Goal: Task Accomplishment & Management: Manage account settings

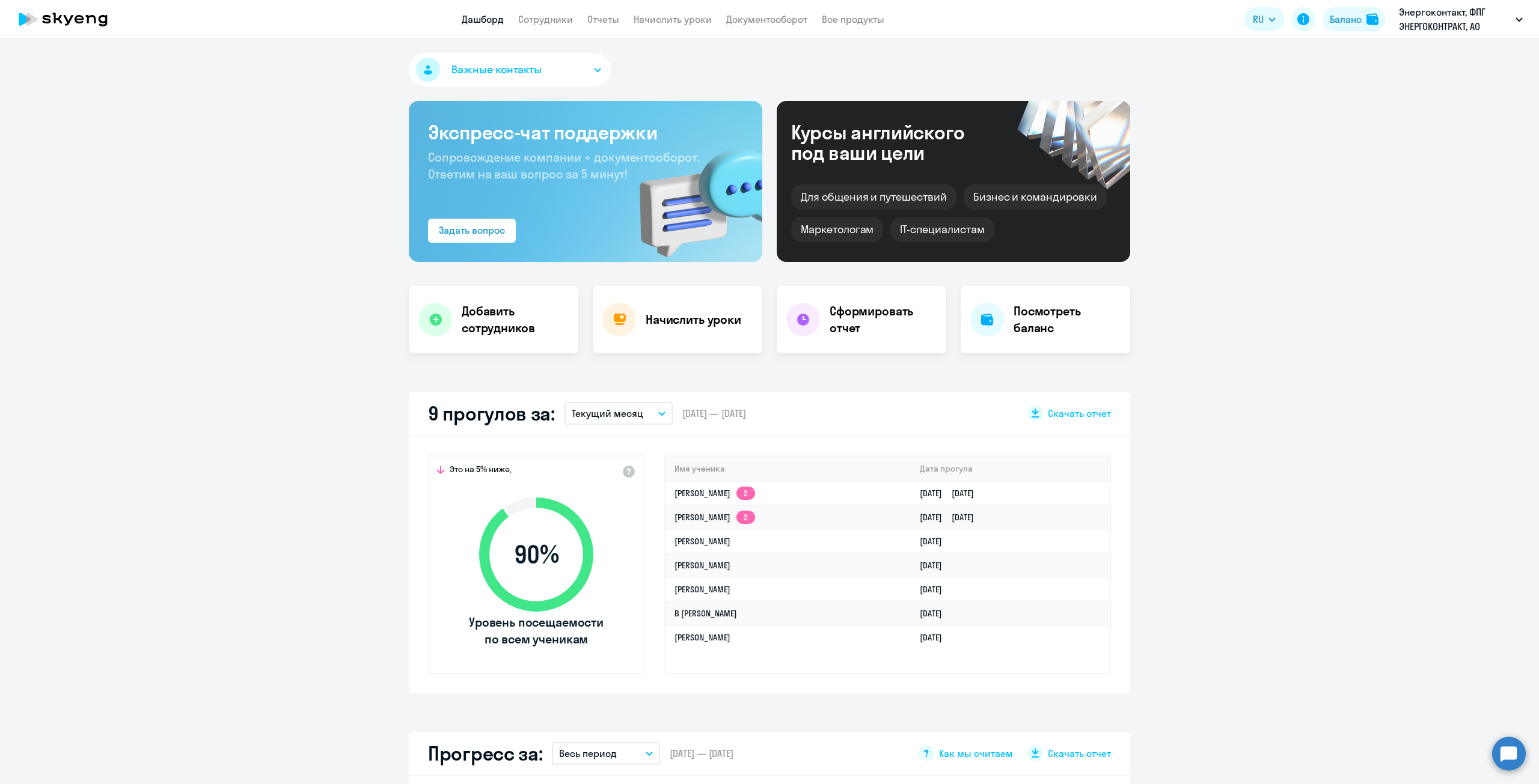
select select "100"
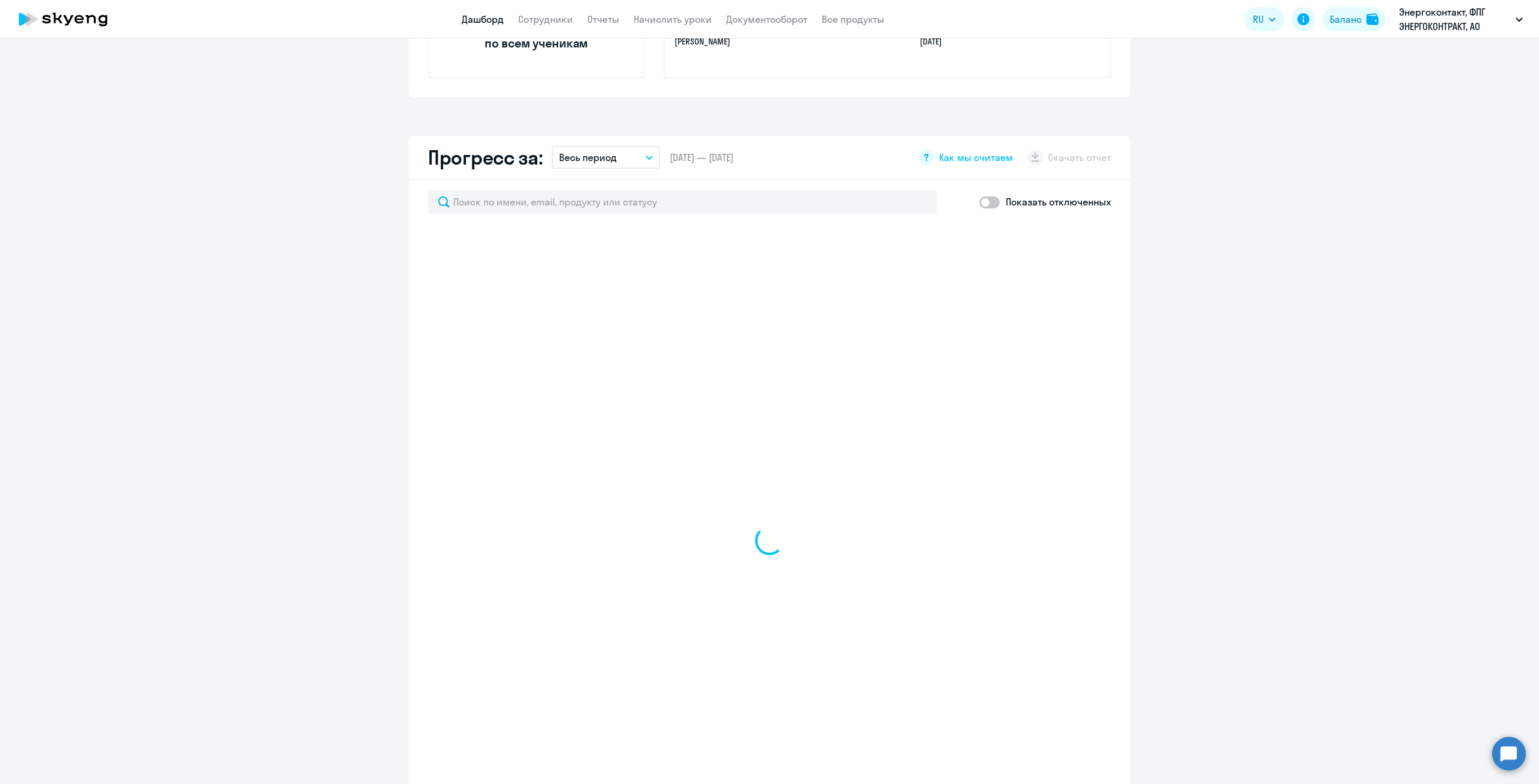
scroll to position [601, 0]
select select "30"
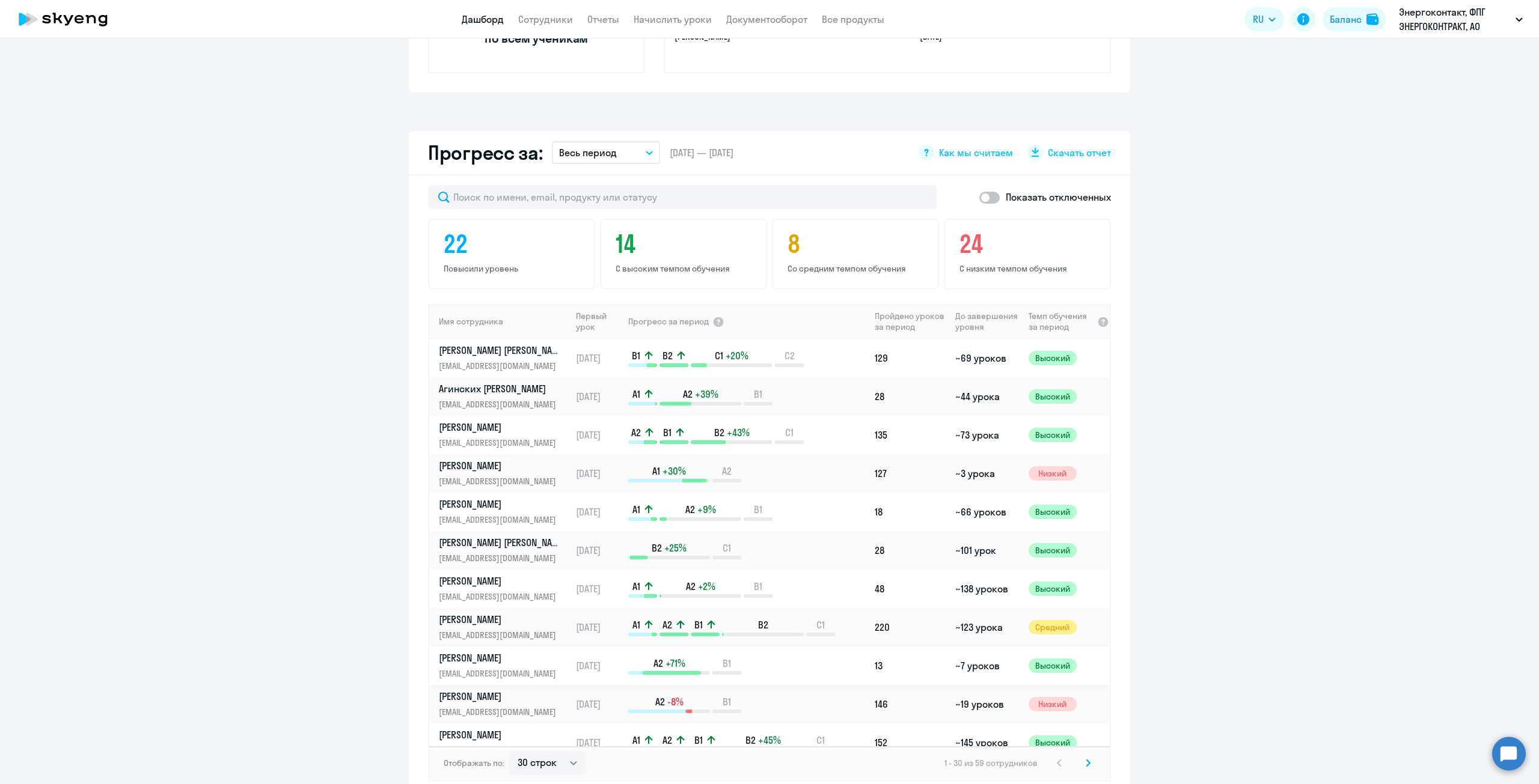
click at [491, 663] on p "[PERSON_NAME]" at bounding box center [501, 658] width 124 height 13
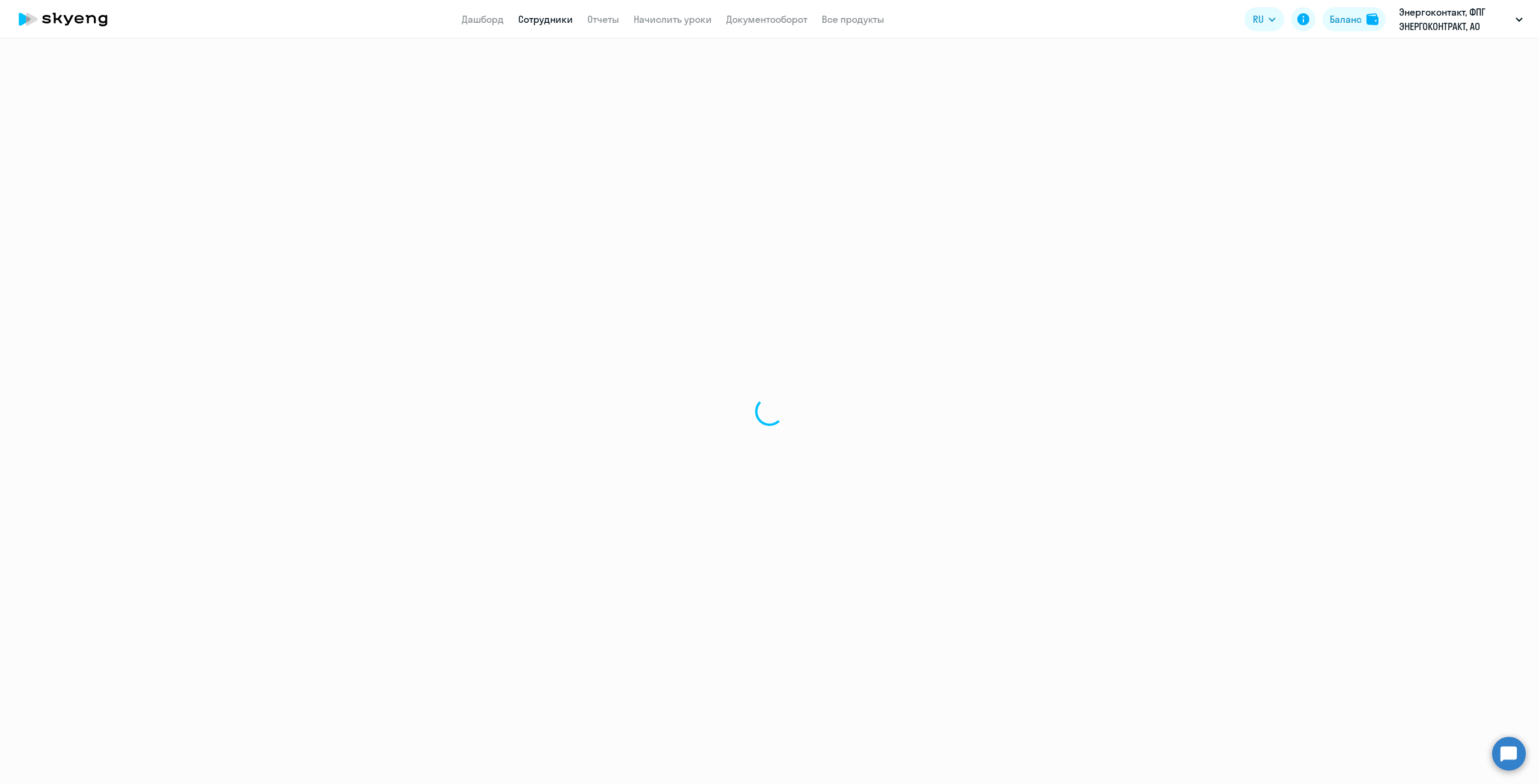
click at [491, 663] on div at bounding box center [769, 411] width 1539 height 746
select select "english"
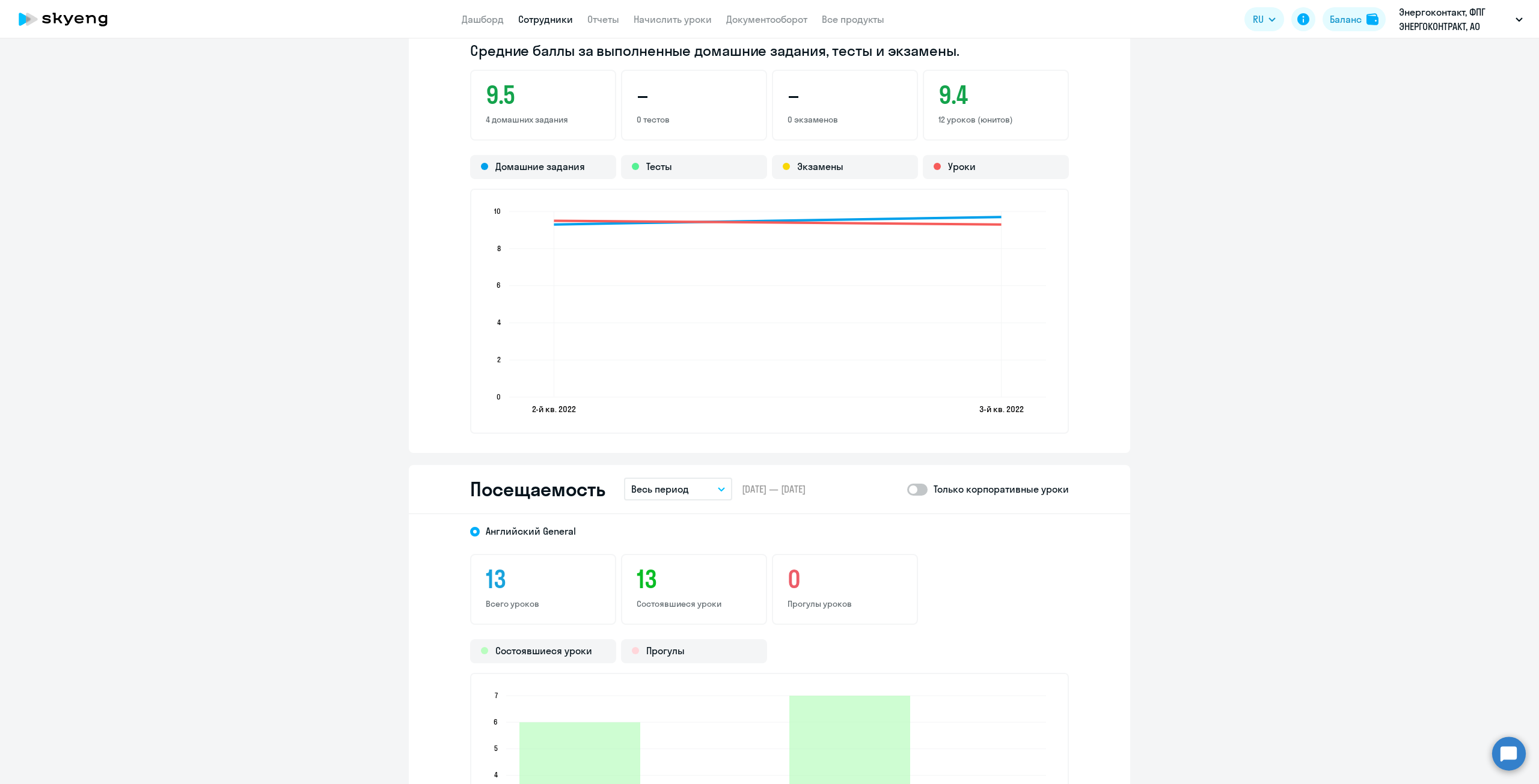
scroll to position [1442, 0]
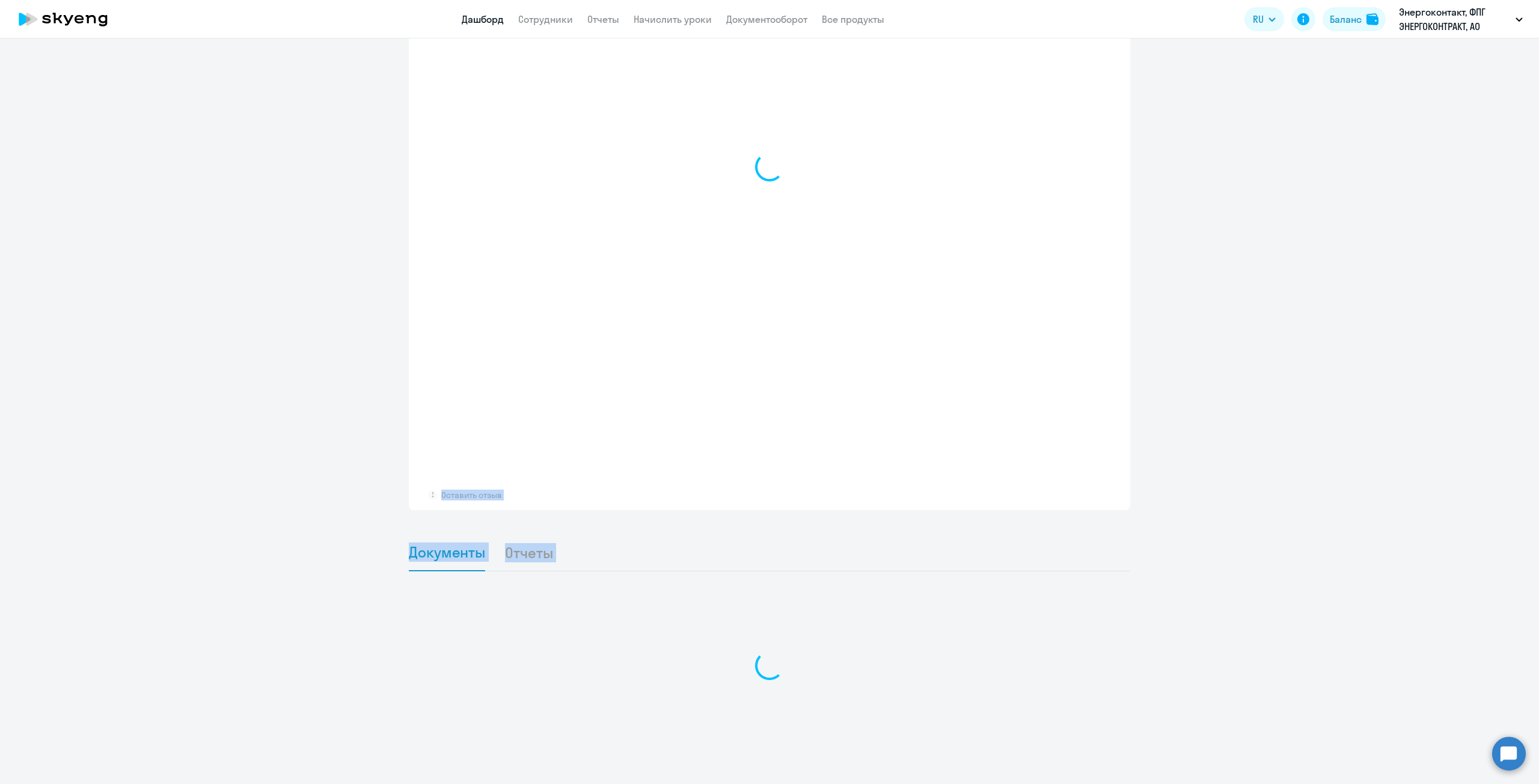
scroll to position [886, 0]
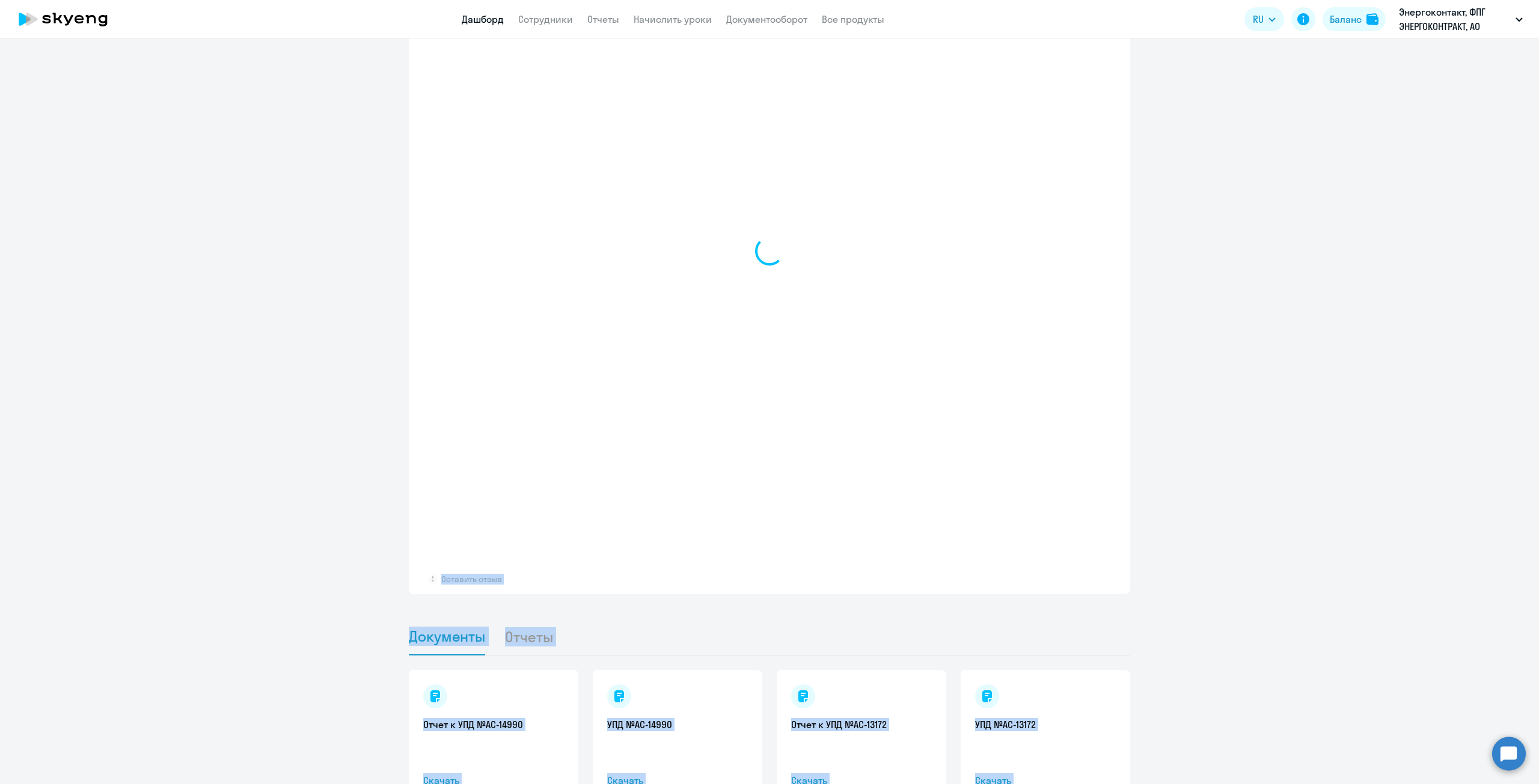
click at [325, 425] on app-progress-dashboard "Прогресс за: Весь период – [DATE] — [DATE] Как мы считаем Скачать отчет Показат…" at bounding box center [769, 221] width 1539 height 749
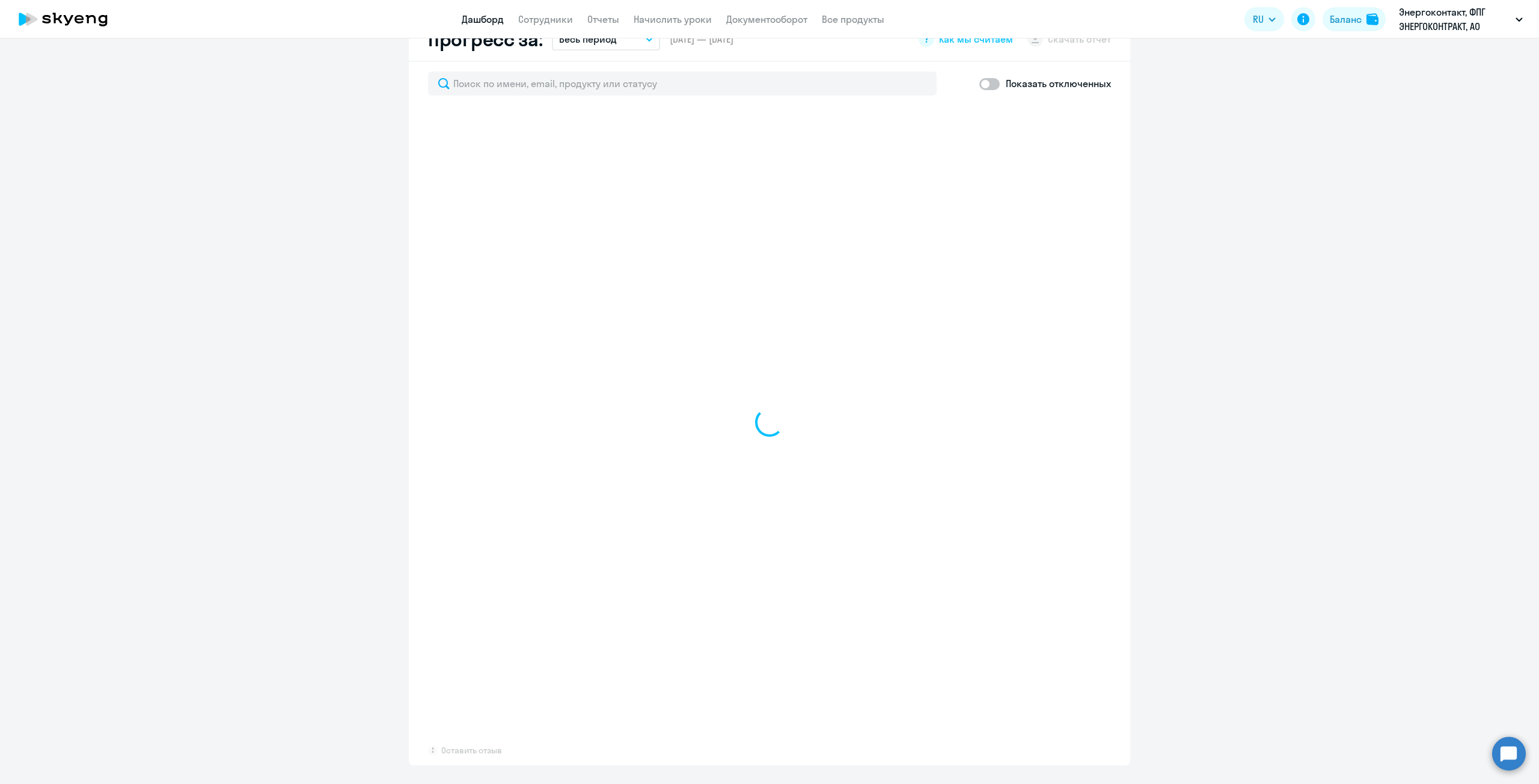
scroll to position [706, 0]
select select "30"
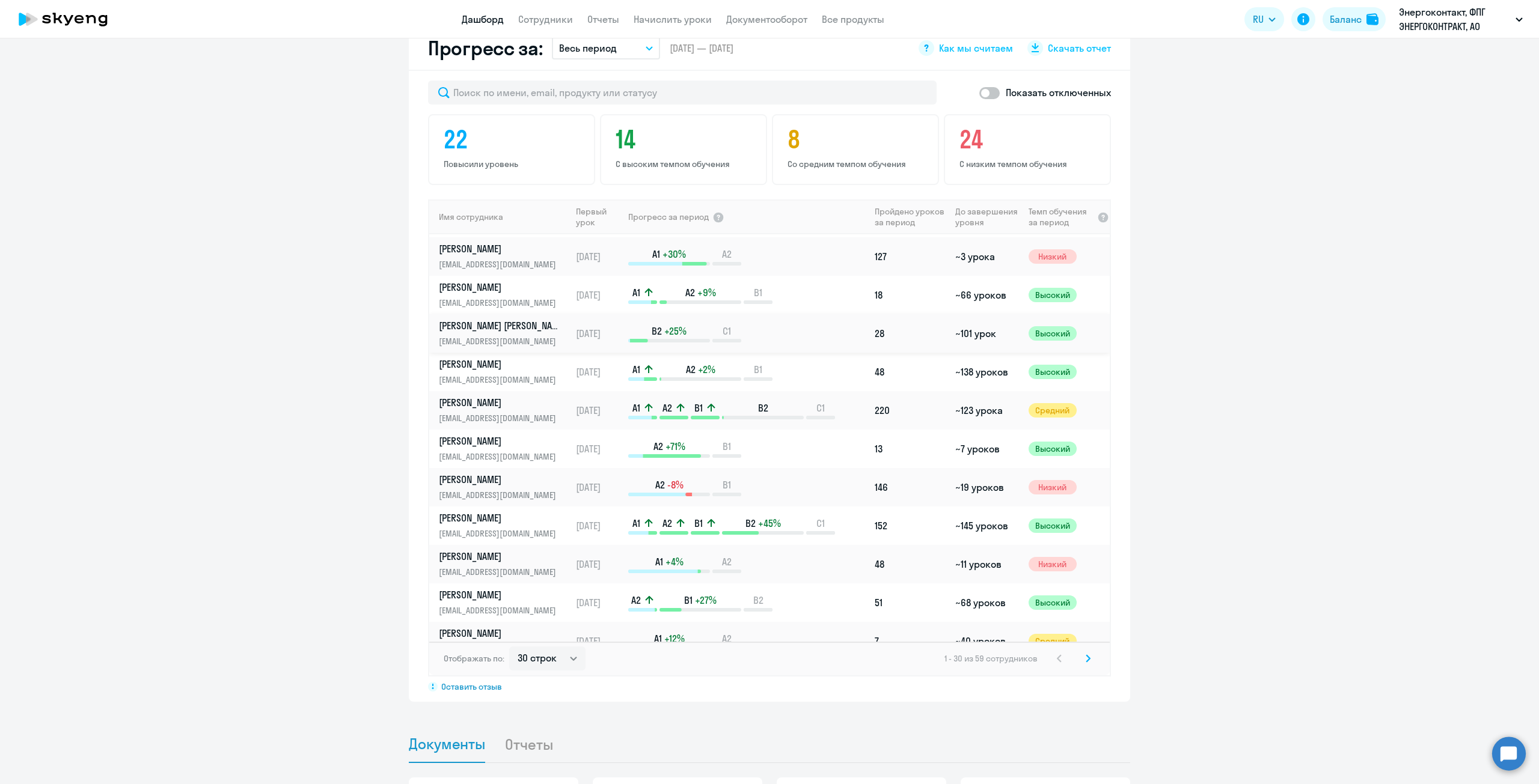
scroll to position [120, 0]
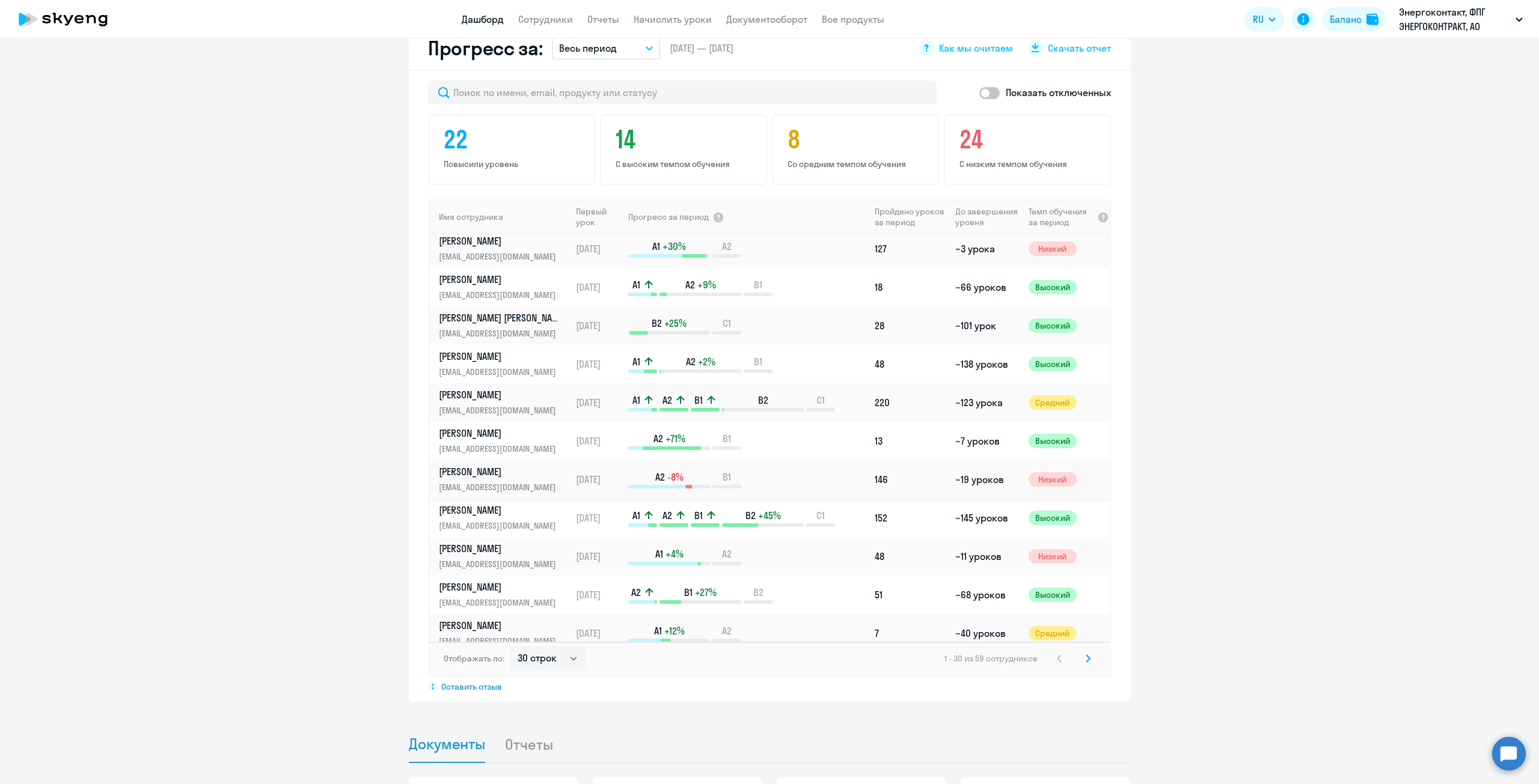
click at [476, 477] on p "[PERSON_NAME]" at bounding box center [501, 472] width 124 height 13
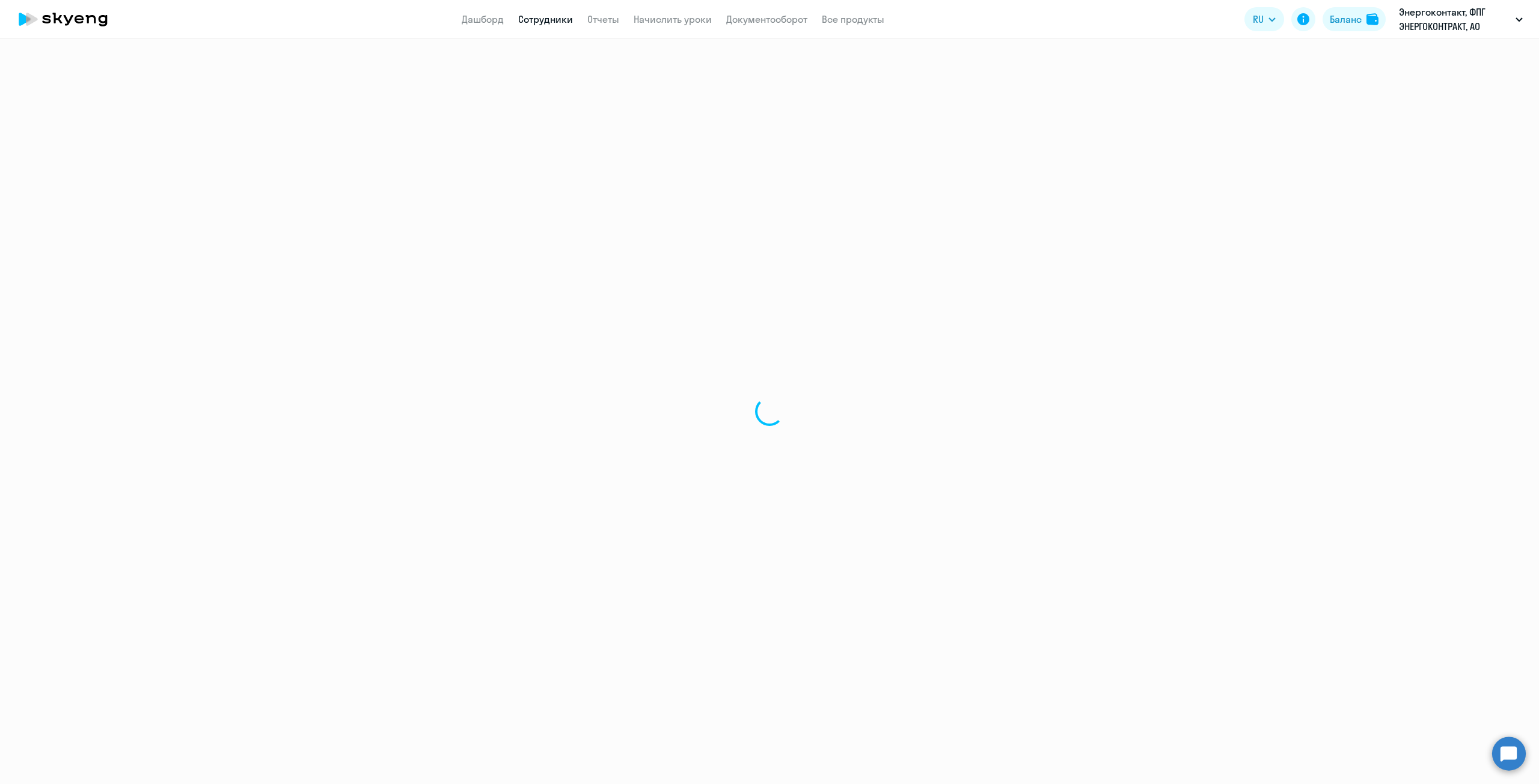
select select "english"
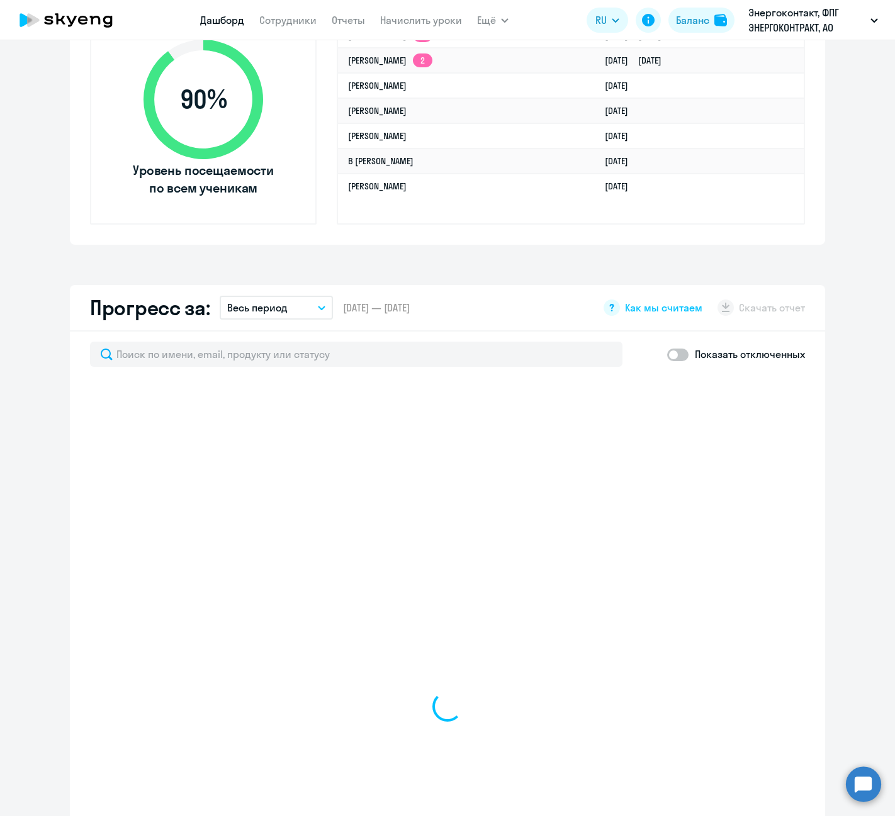
scroll to position [503, 0]
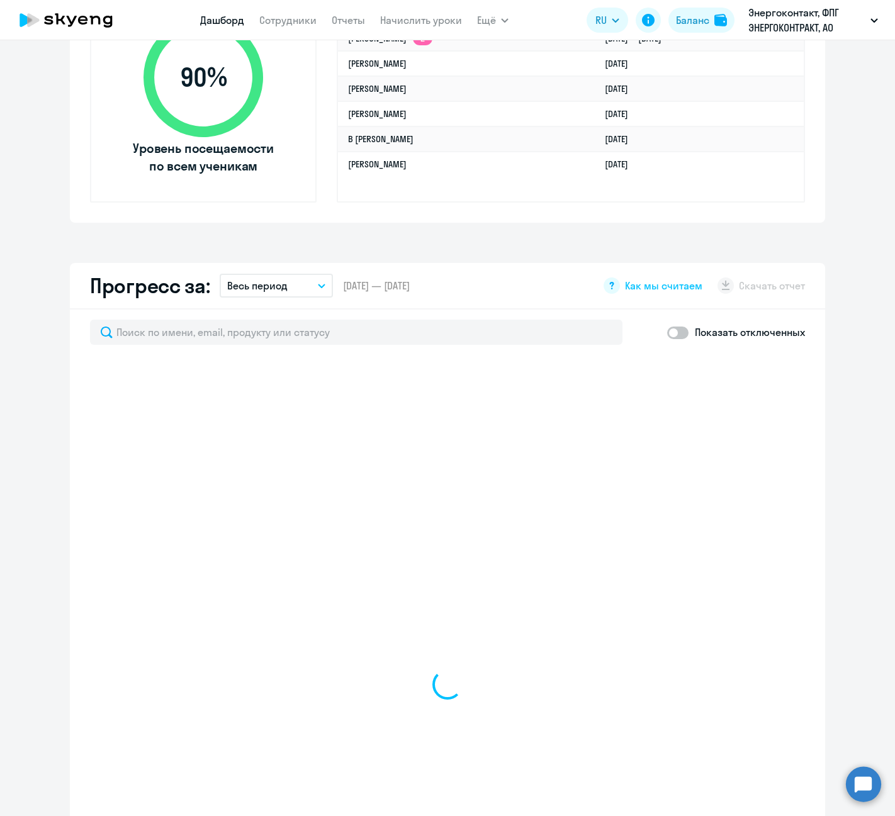
select select "30"
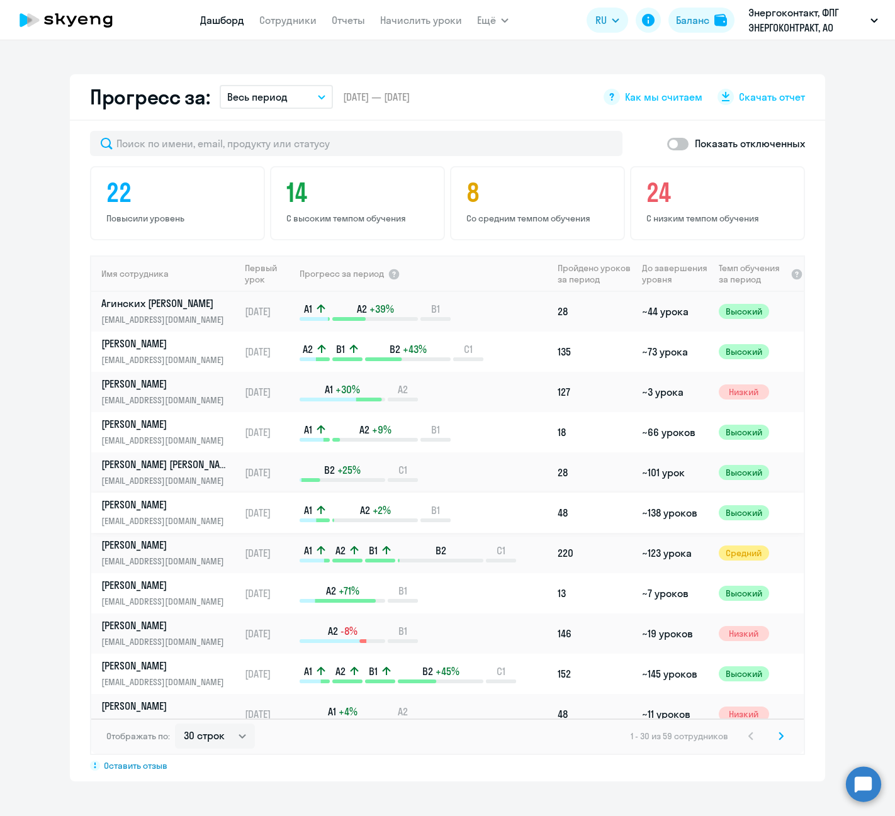
scroll to position [63, 0]
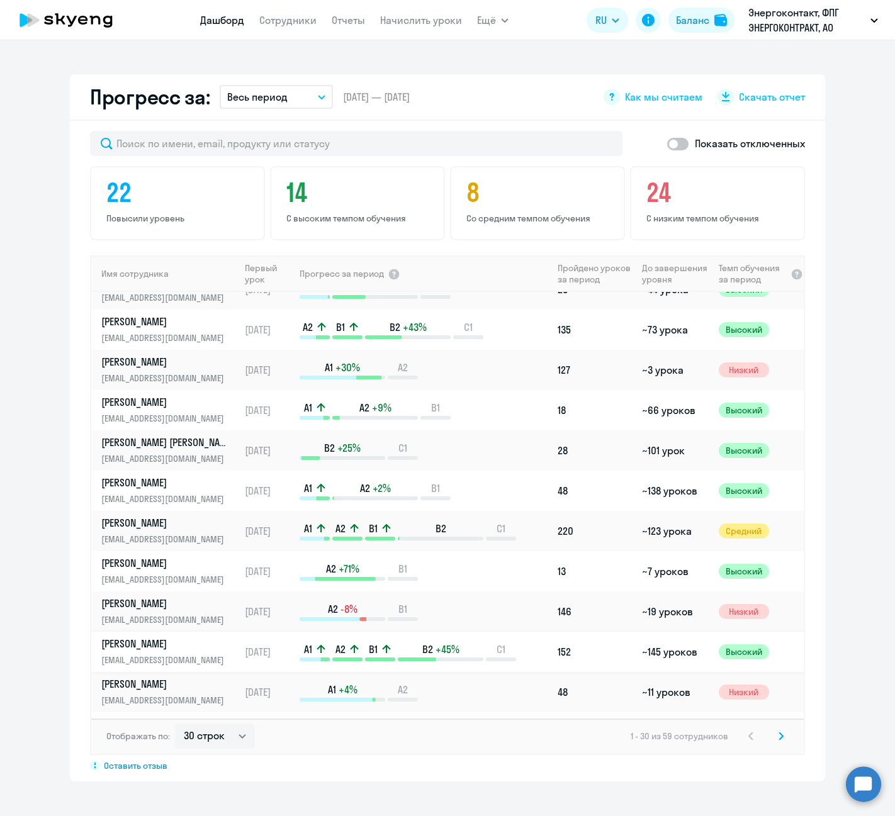
click at [167, 648] on p "[PERSON_NAME]" at bounding box center [166, 644] width 130 height 14
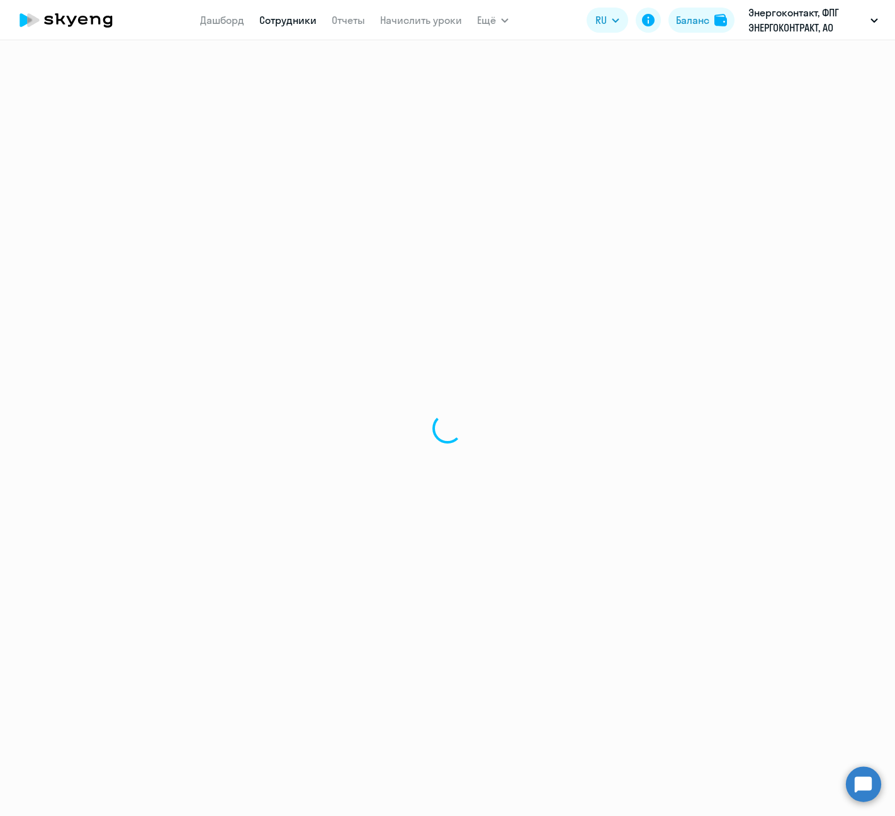
select select "english"
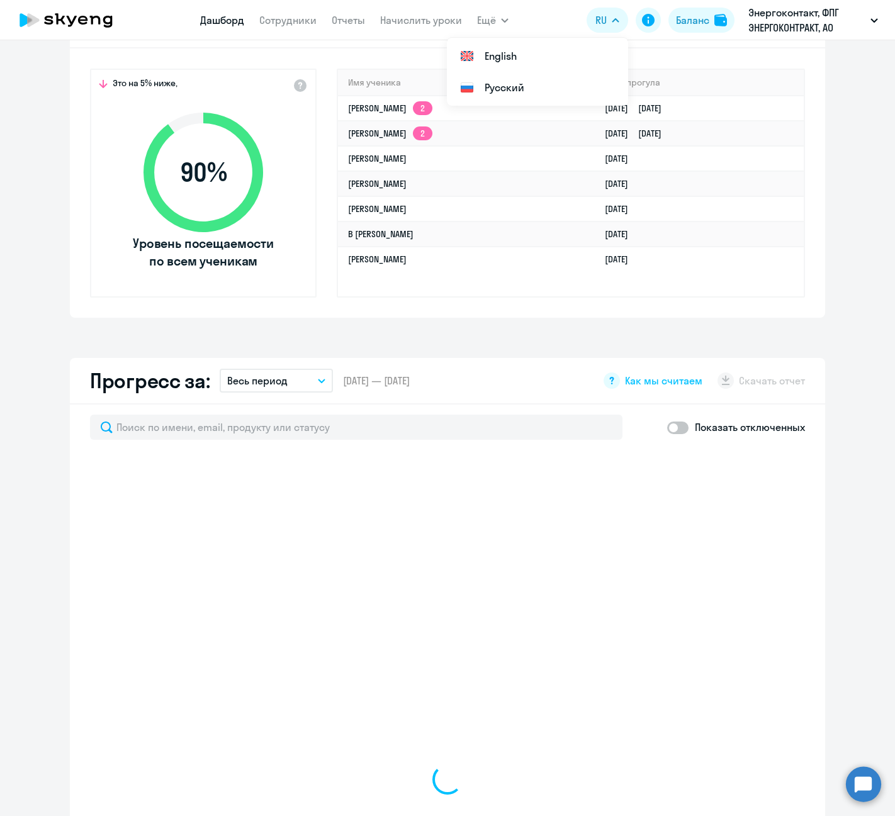
scroll to position [441, 0]
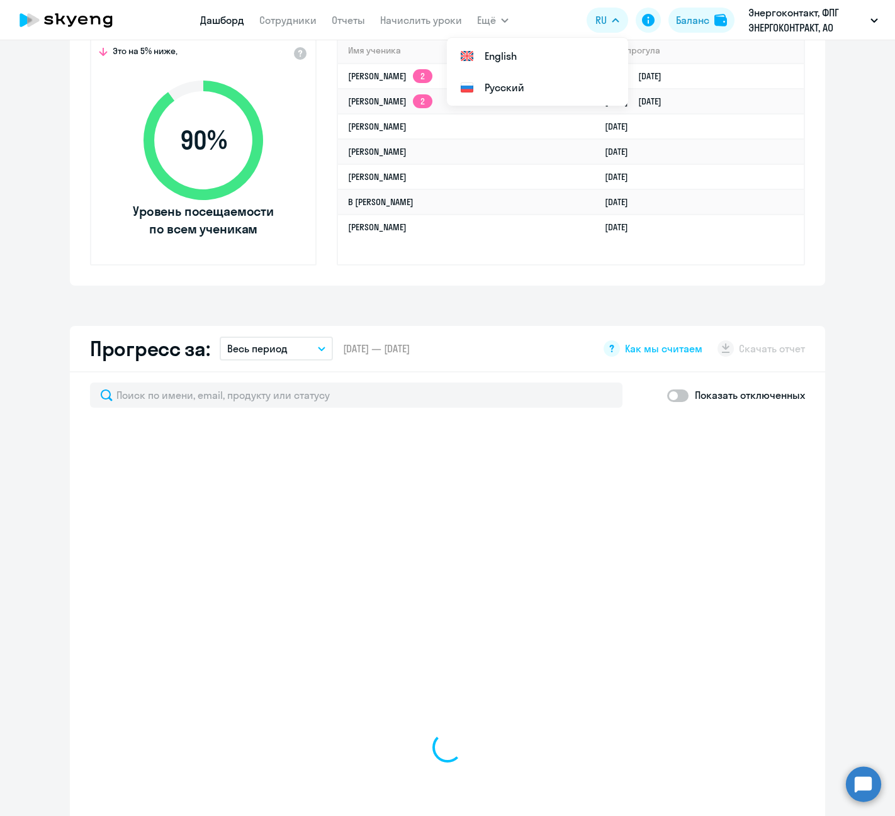
select select "30"
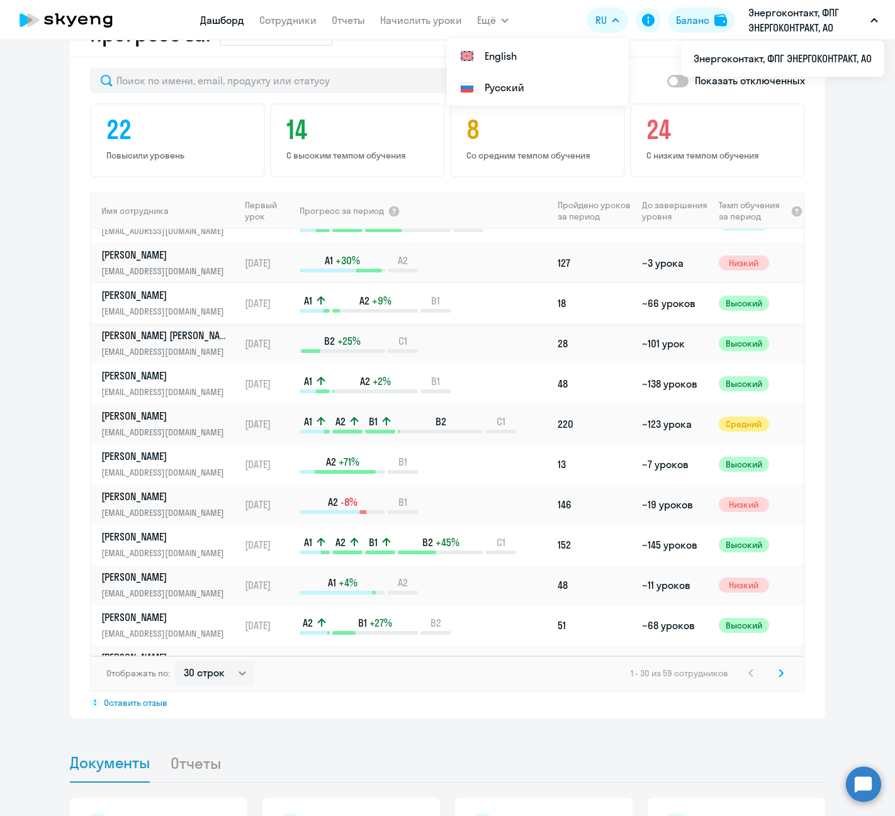
scroll to position [126, 0]
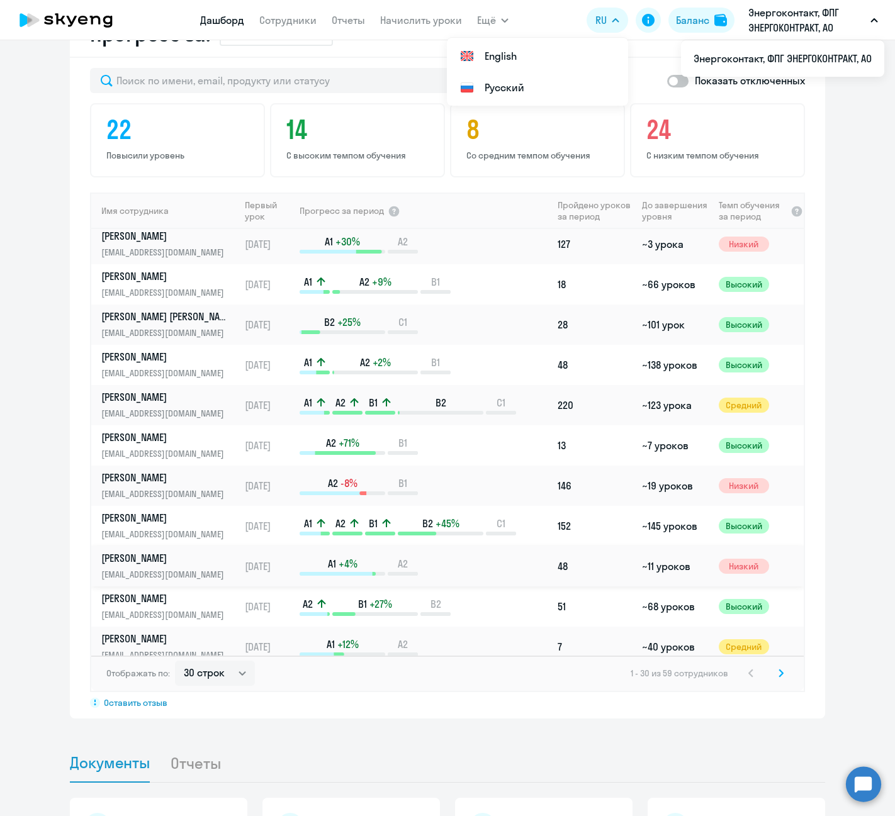
click at [159, 561] on p "[PERSON_NAME]" at bounding box center [166, 558] width 130 height 14
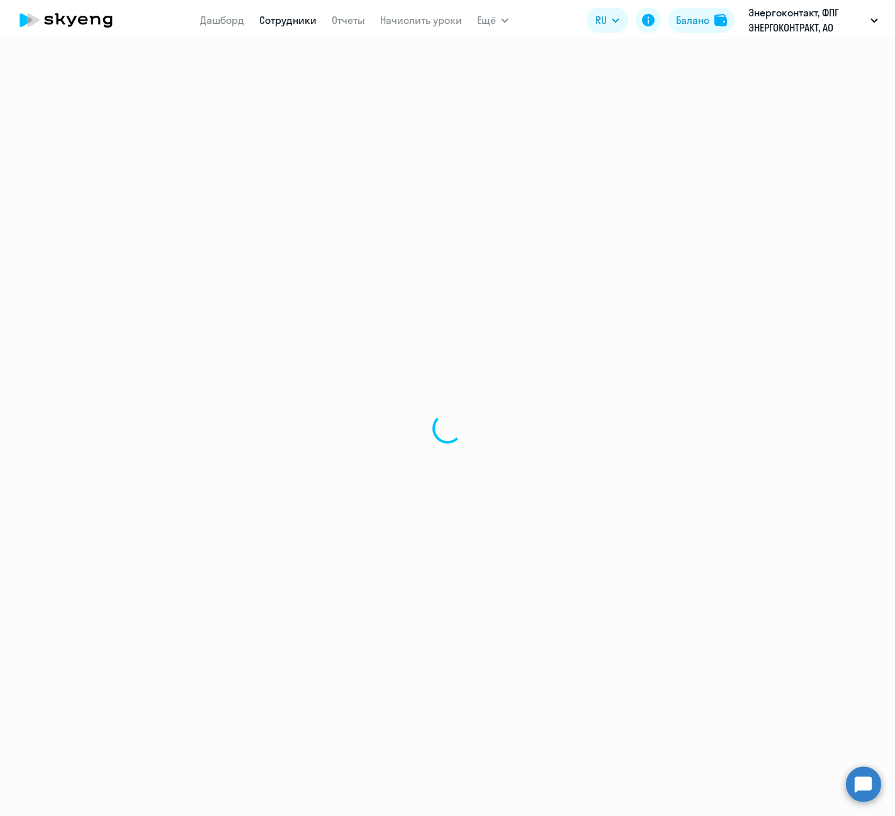
select select "english"
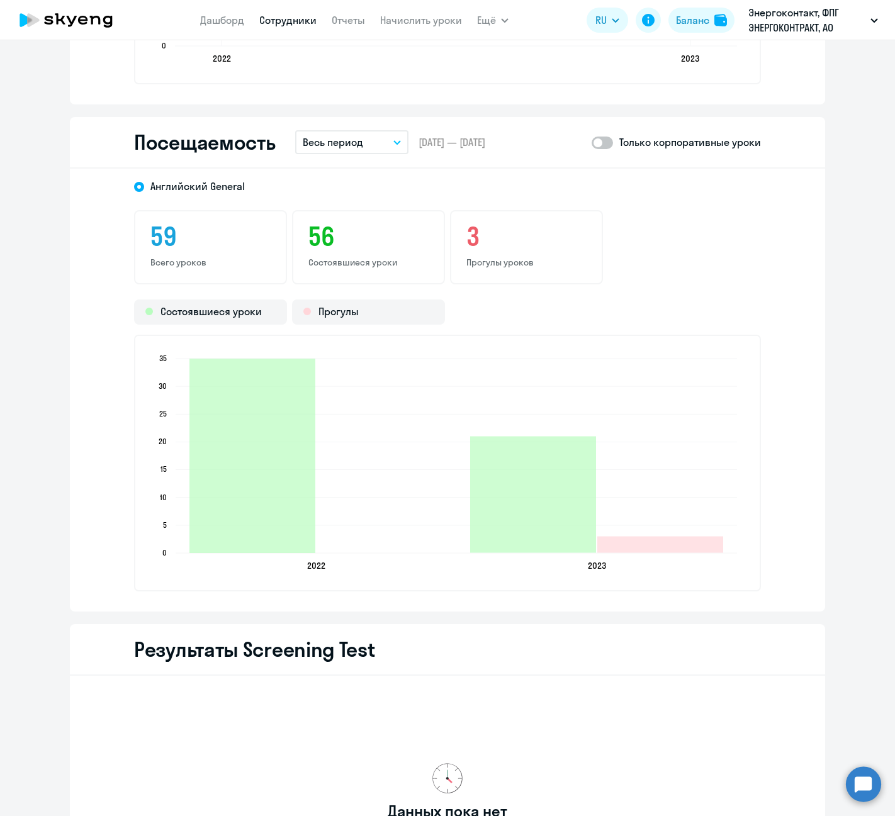
scroll to position [1573, 0]
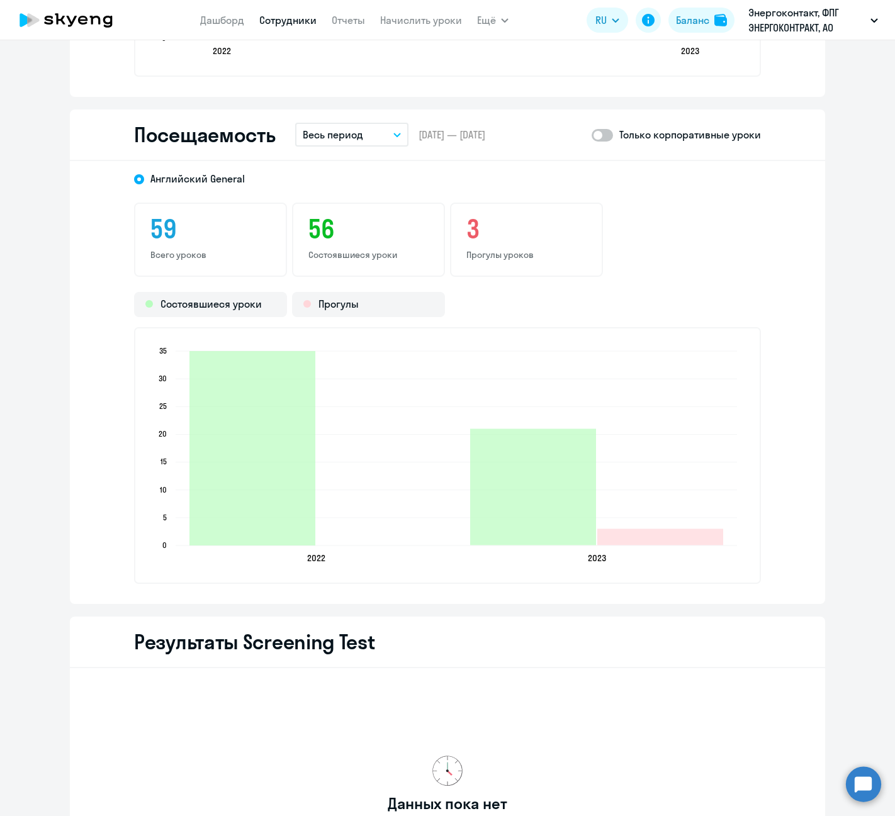
scroll to position [928, 0]
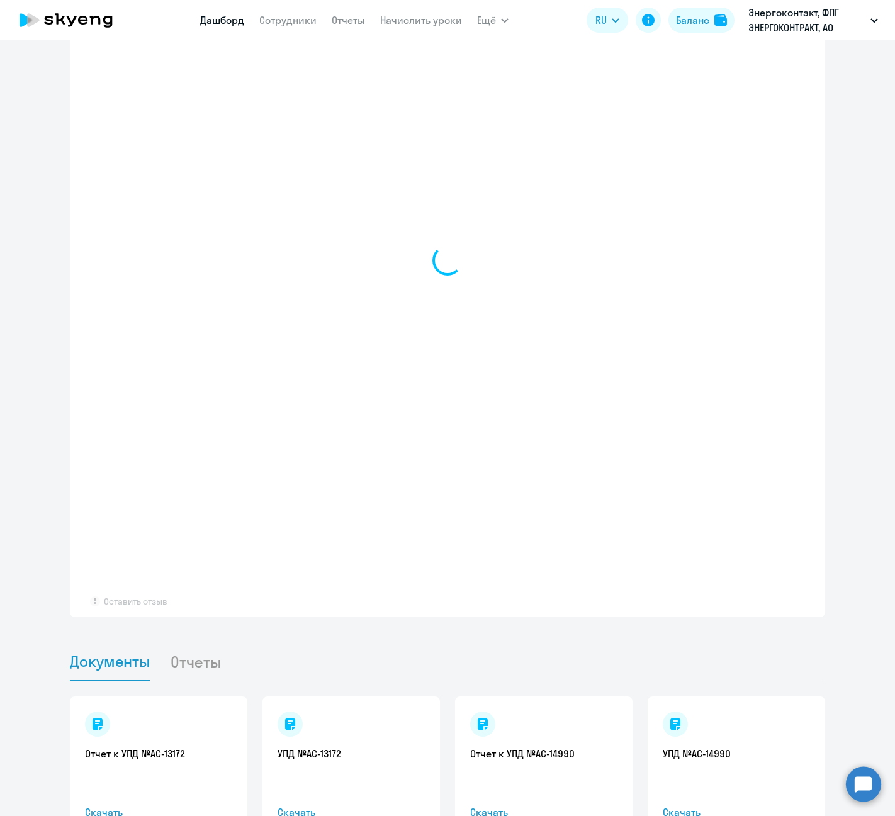
select select "30"
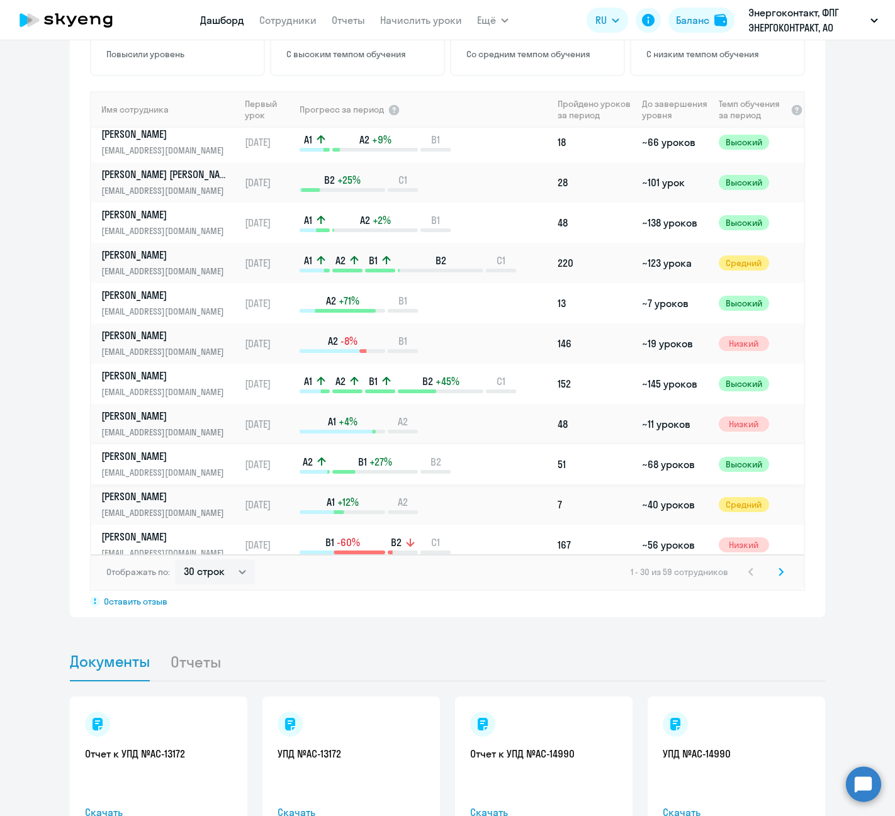
scroll to position [189, 0]
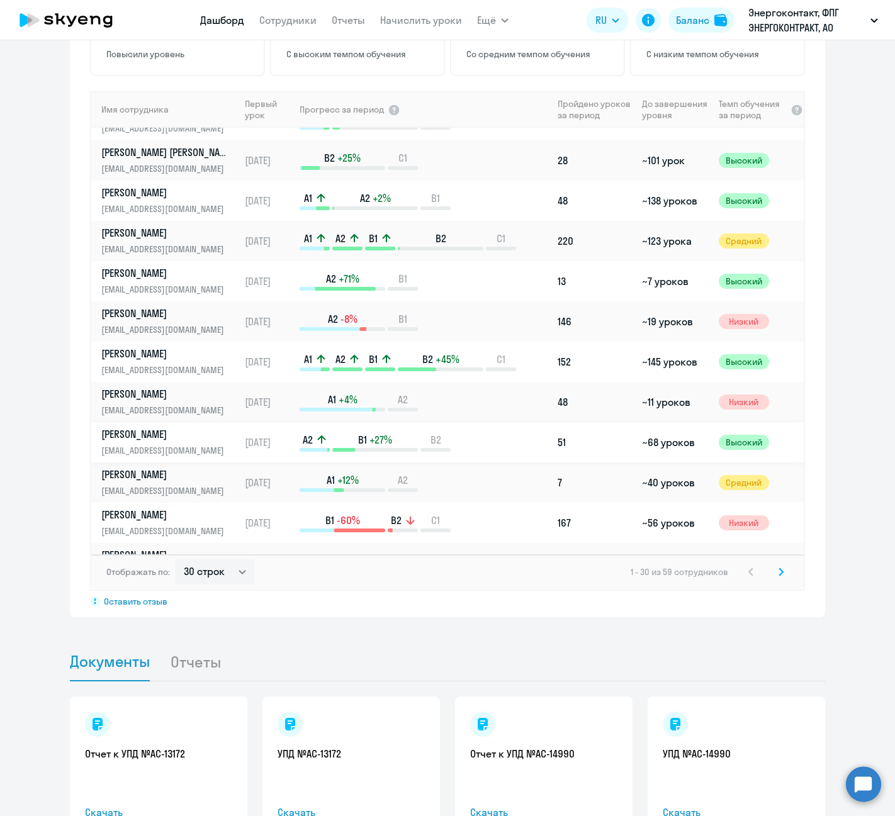
click at [177, 432] on p "[PERSON_NAME]" at bounding box center [166, 434] width 130 height 14
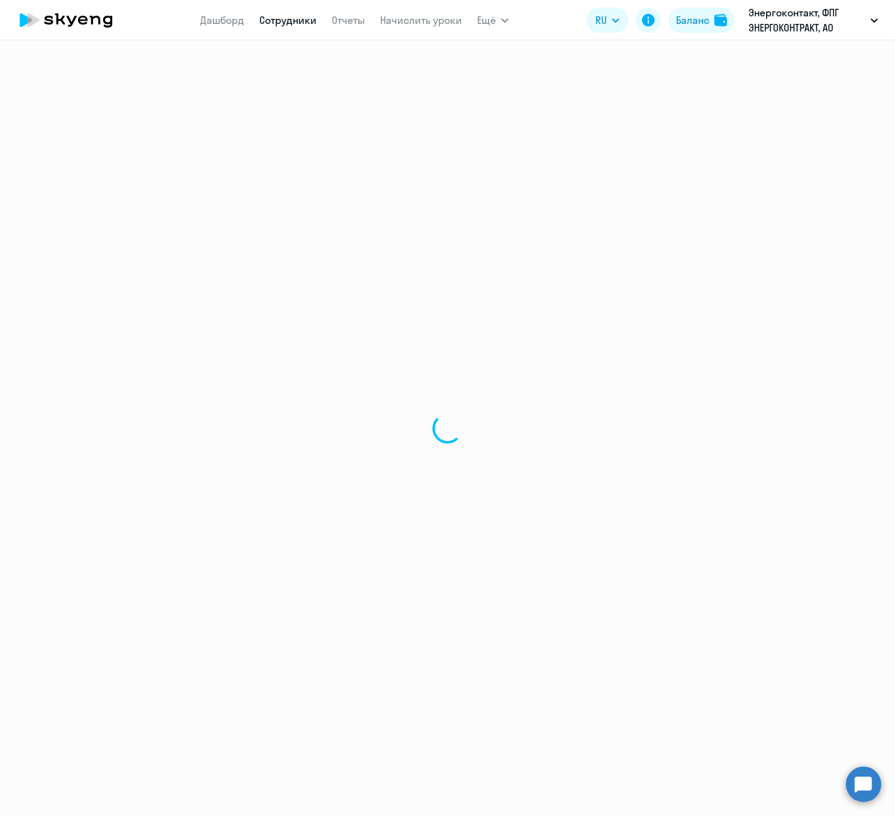
select select "english"
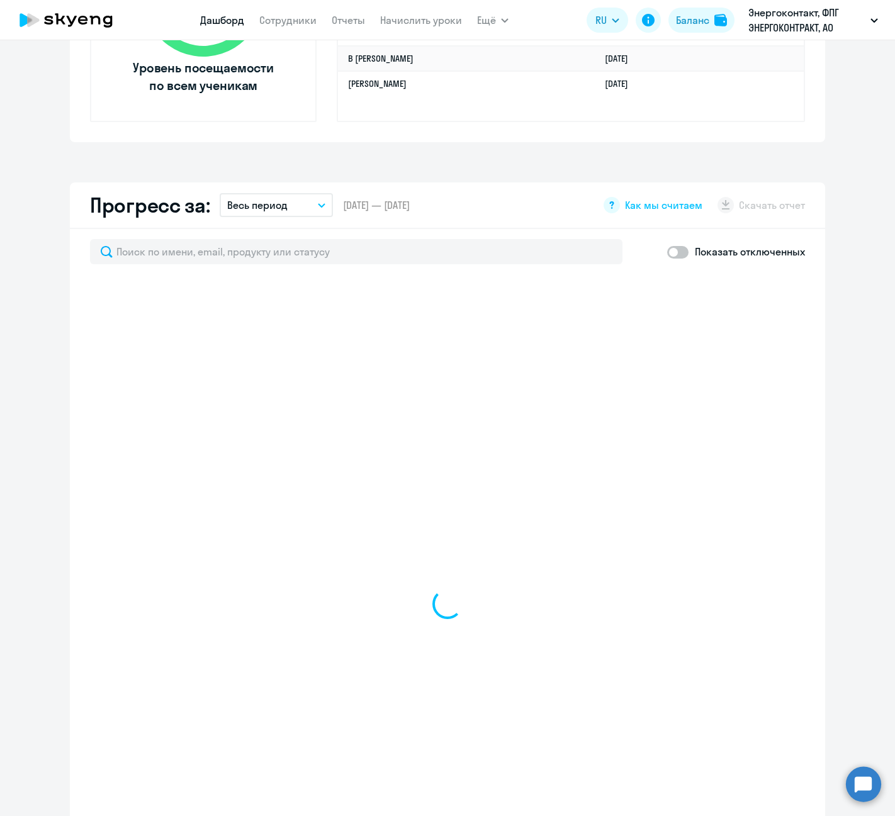
scroll to position [692, 0]
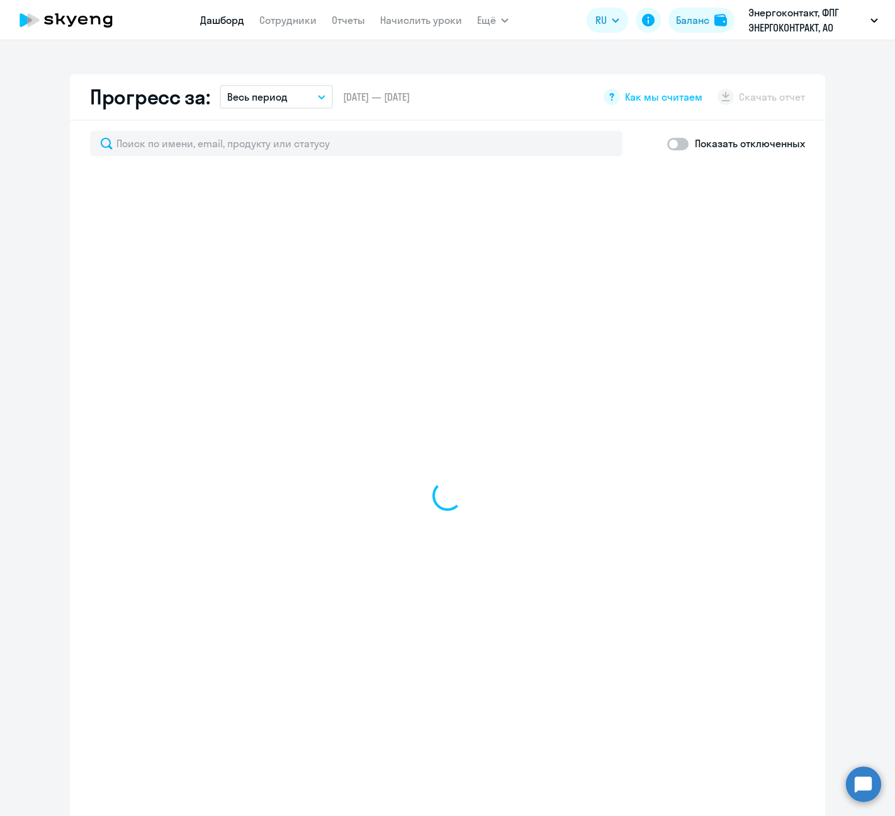
select select "30"
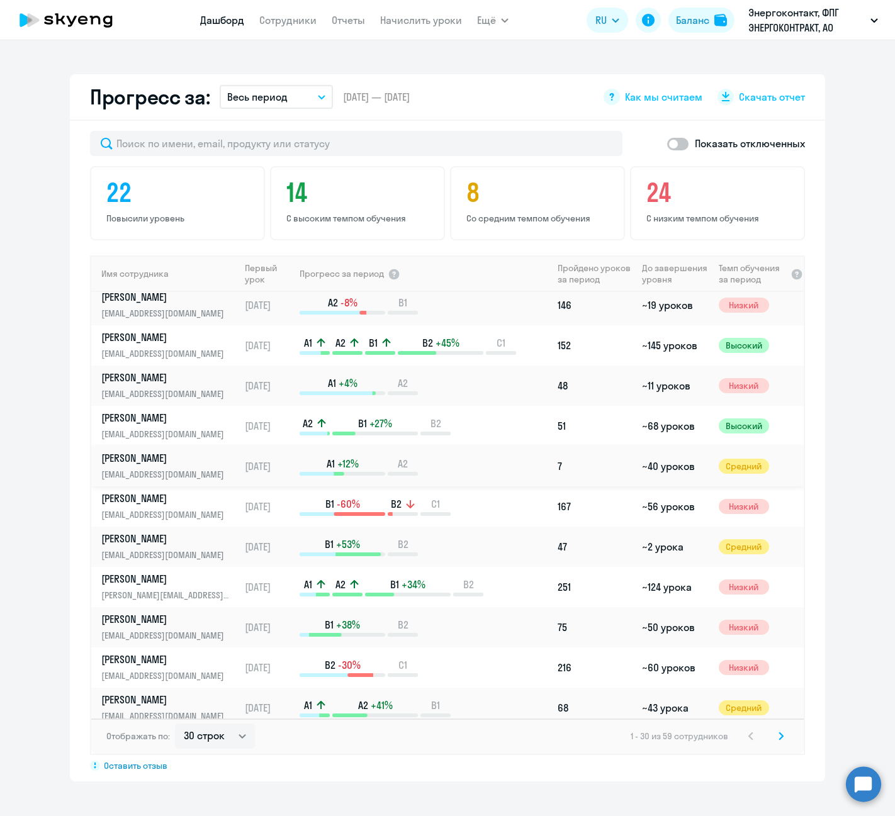
scroll to position [378, 0]
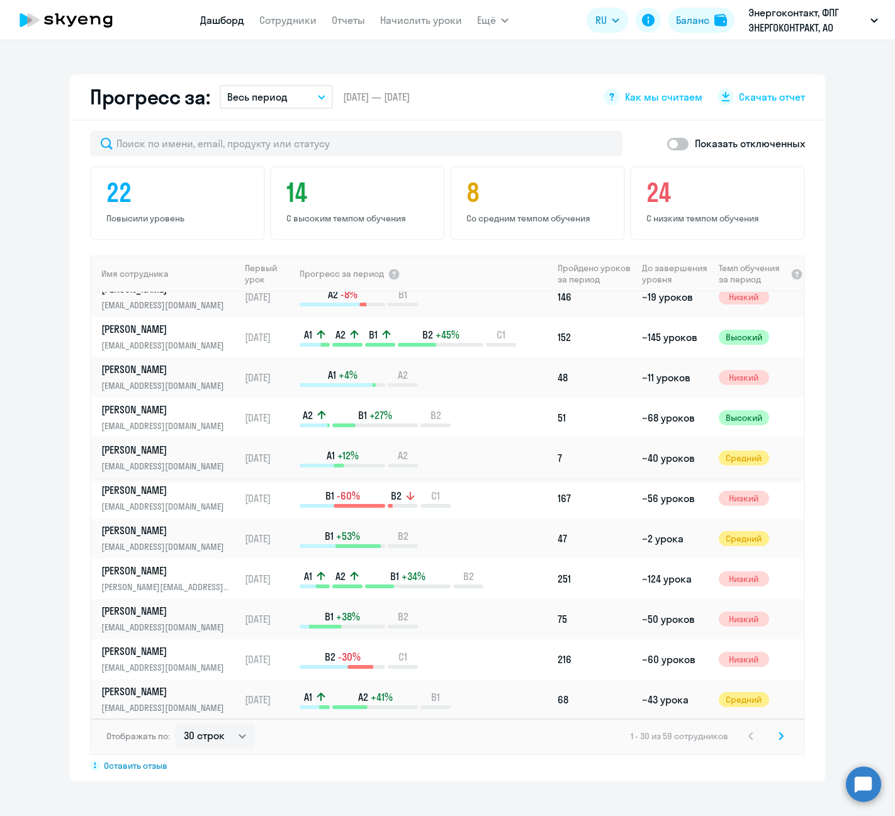
click at [179, 451] on p "[PERSON_NAME]" at bounding box center [166, 450] width 130 height 14
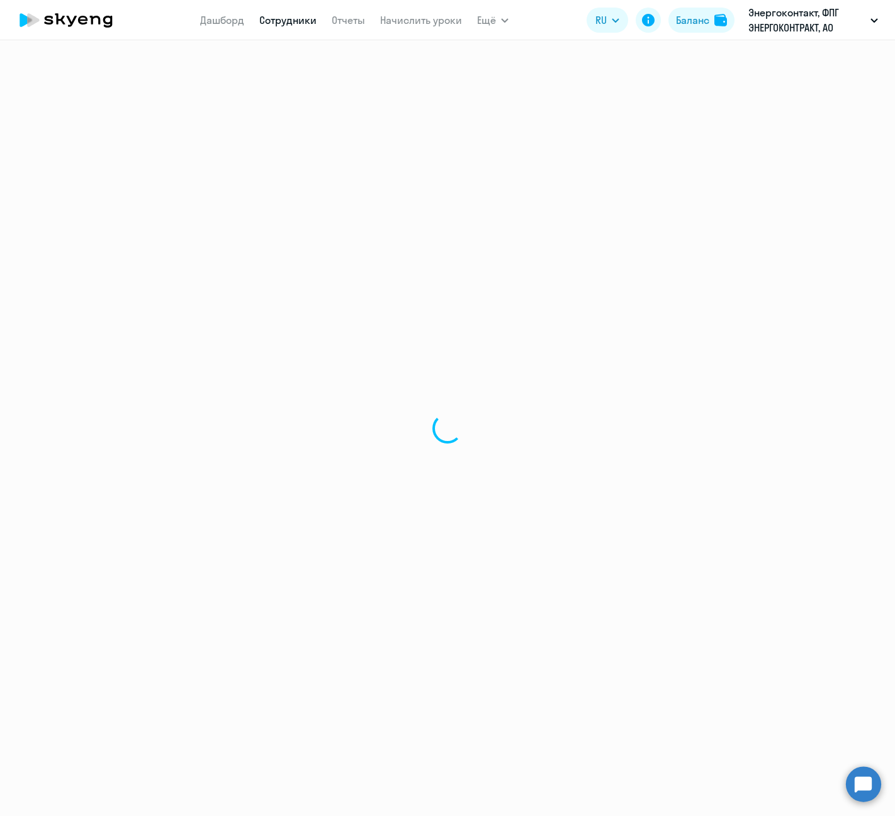
select select "english"
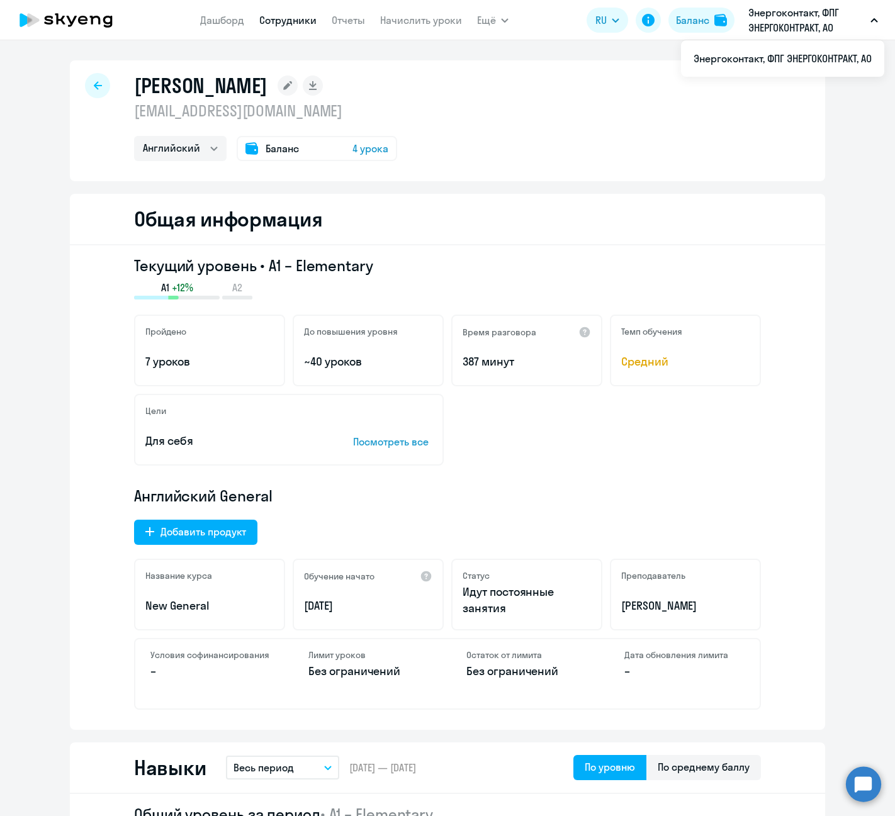
click at [96, 91] on div at bounding box center [97, 85] width 25 height 25
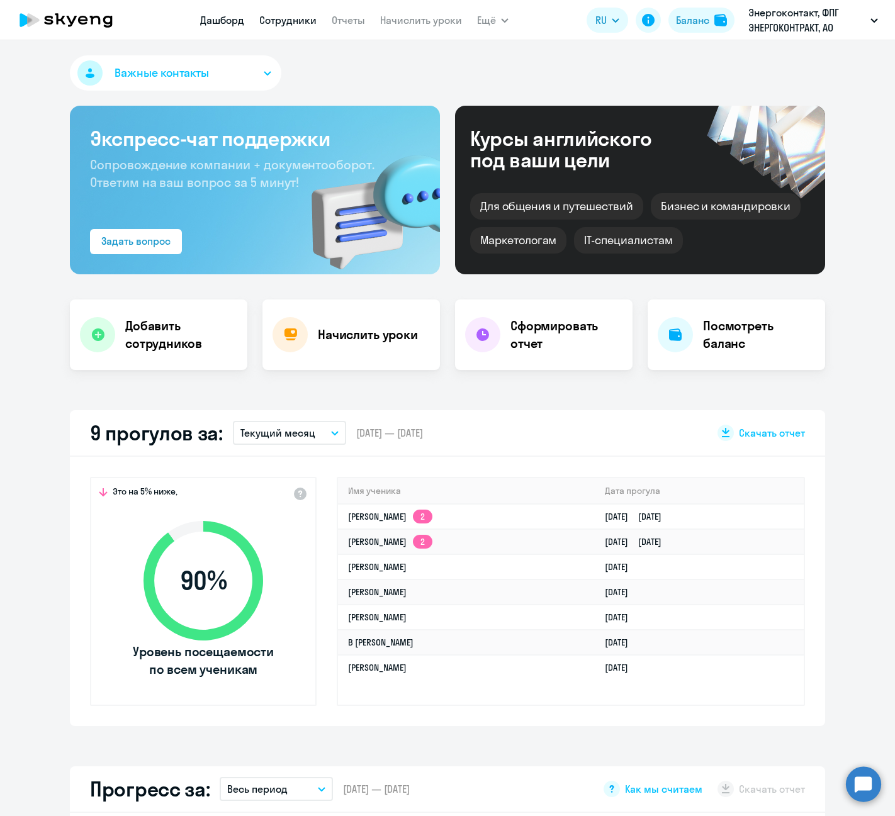
click at [278, 20] on link "Сотрудники" at bounding box center [287, 20] width 57 height 13
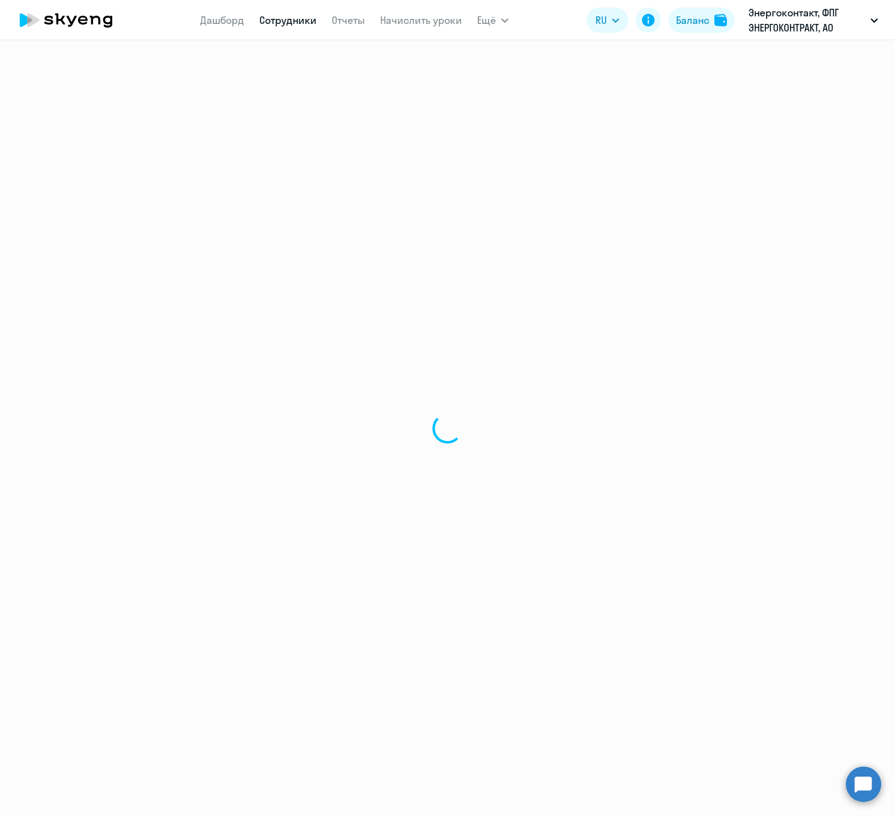
select select "30"
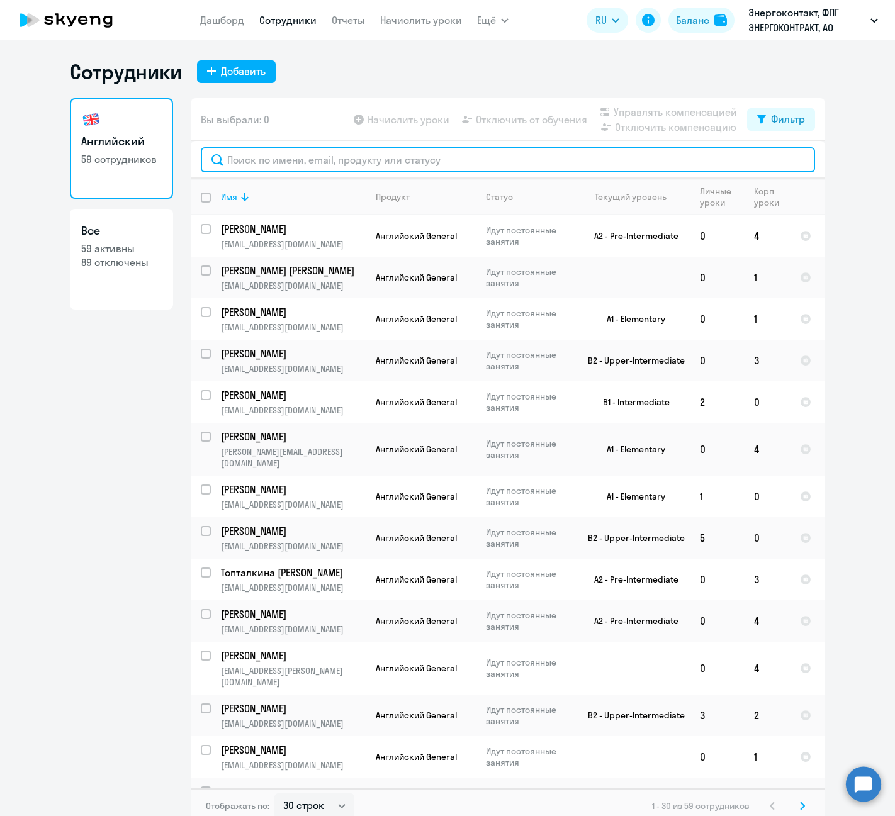
click at [325, 163] on input "text" at bounding box center [508, 159] width 614 height 25
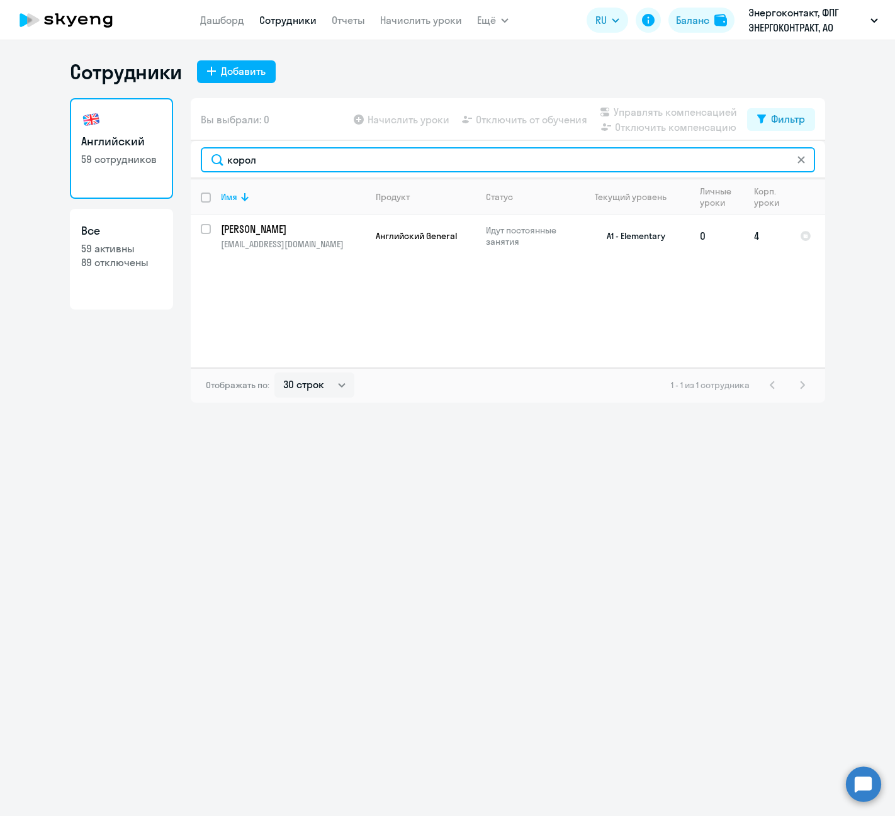
type input "корол"
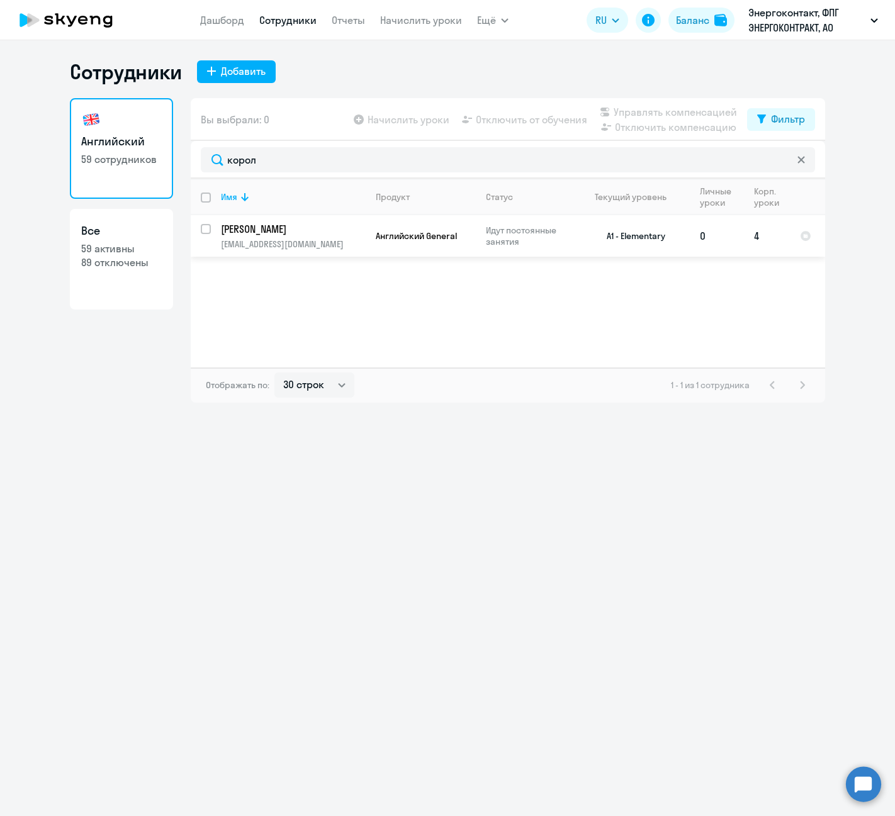
click at [207, 231] on input "select row 12286667" at bounding box center [213, 236] width 25 height 25
checkbox input "true"
click at [526, 116] on span "Отключить от обучения" at bounding box center [531, 119] width 111 height 15
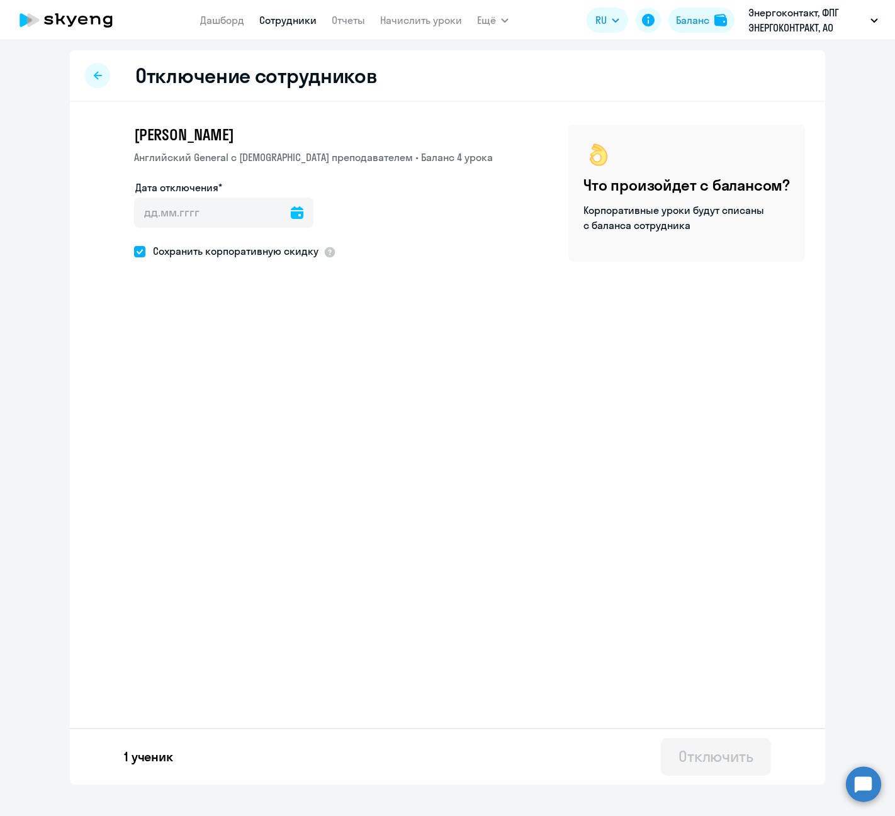
click at [291, 213] on icon at bounding box center [297, 212] width 13 height 13
click at [223, 410] on span "25" at bounding box center [227, 406] width 23 height 23
type input "[DATE]"
click at [754, 760] on button "Отключить" at bounding box center [716, 757] width 110 height 38
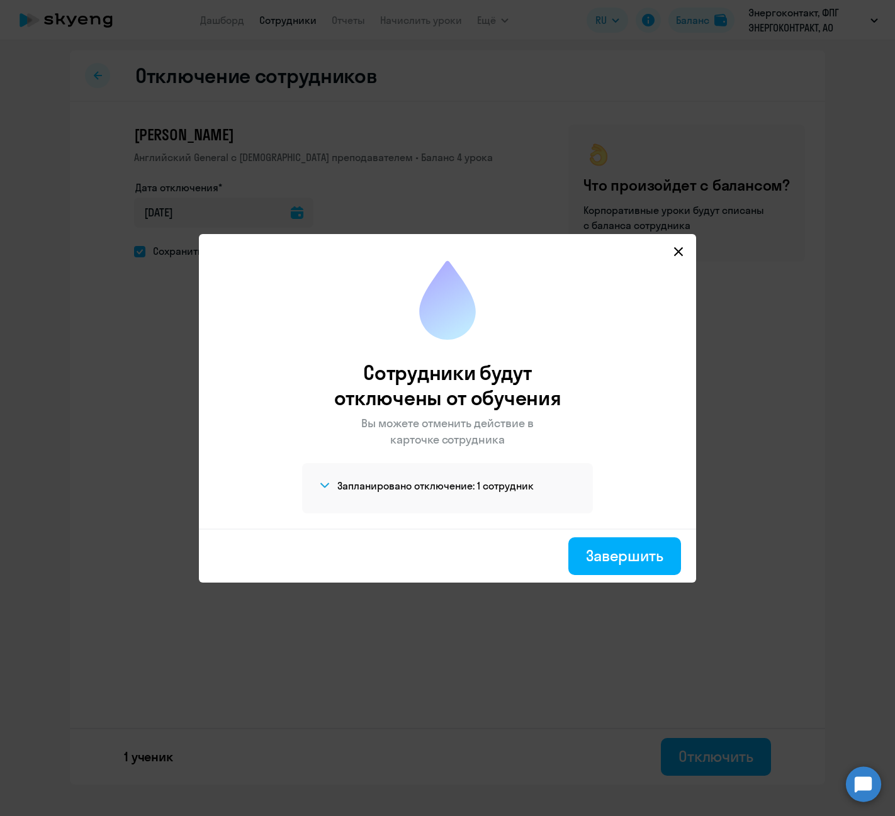
click at [328, 488] on span at bounding box center [324, 485] width 15 height 15
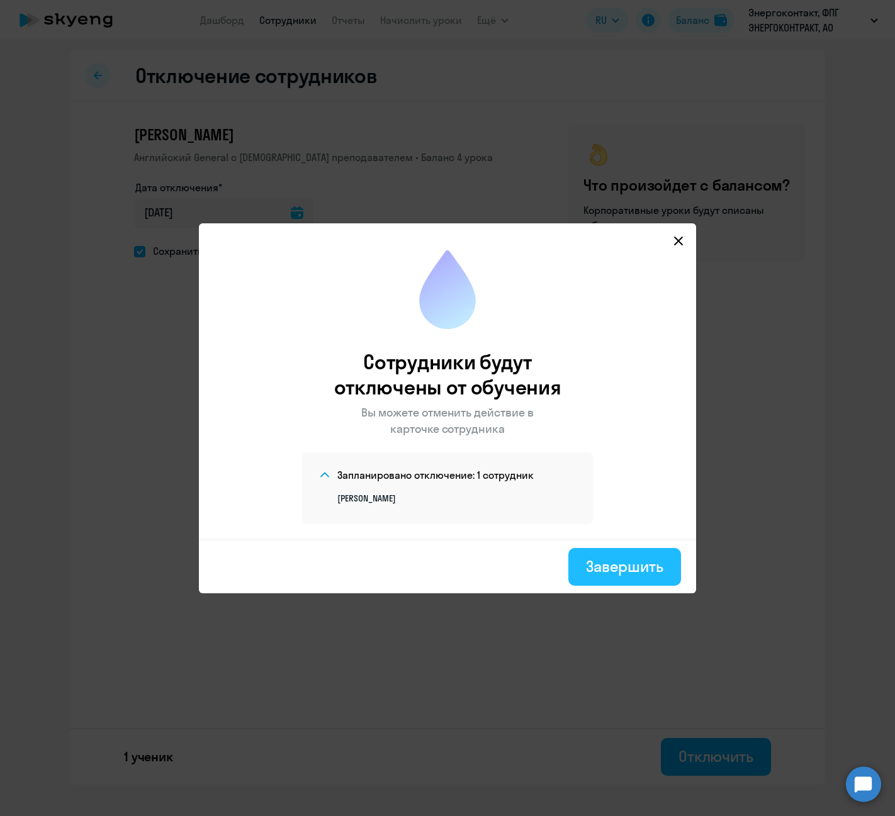
click at [644, 565] on div "Завершить" at bounding box center [624, 566] width 77 height 20
select select "30"
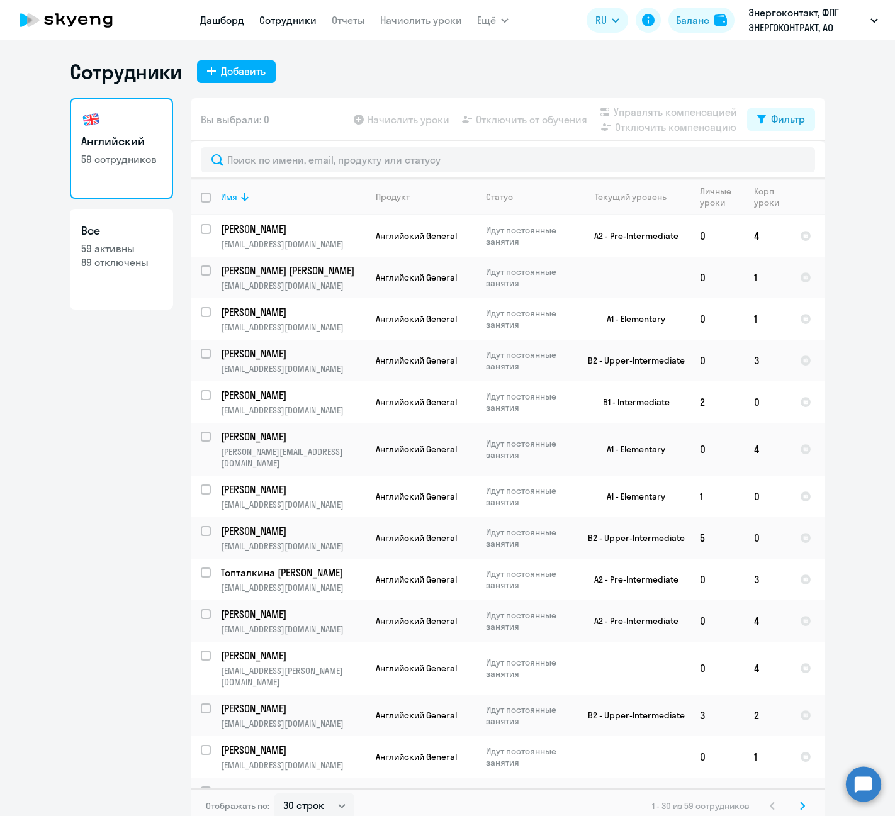
click at [223, 20] on link "Дашборд" at bounding box center [222, 20] width 44 height 13
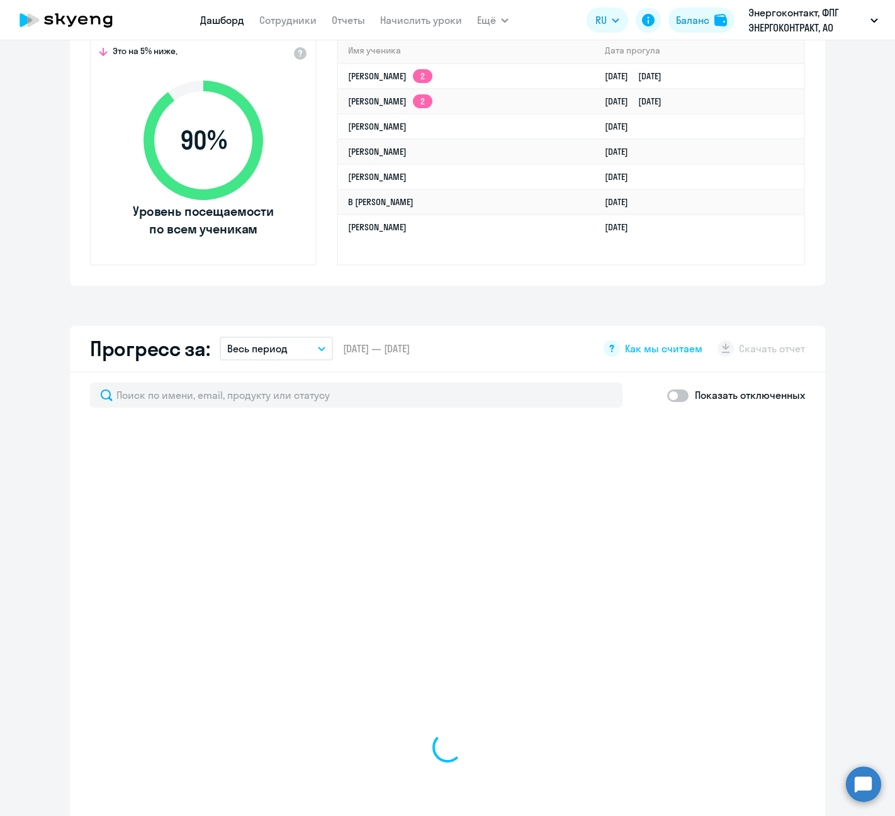
scroll to position [692, 0]
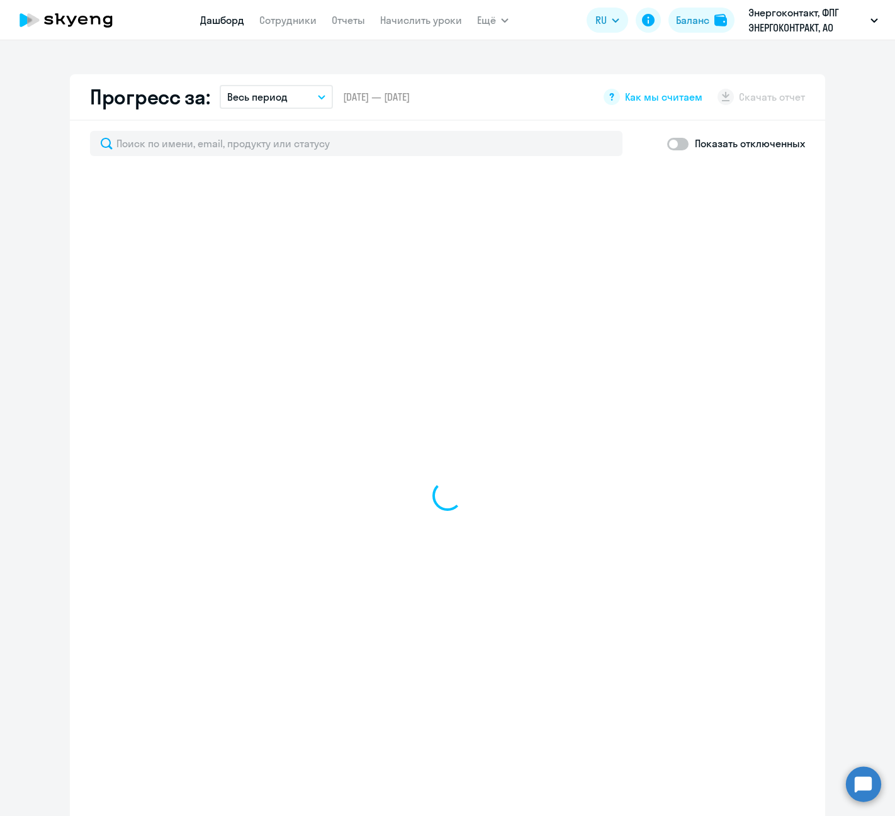
select select "30"
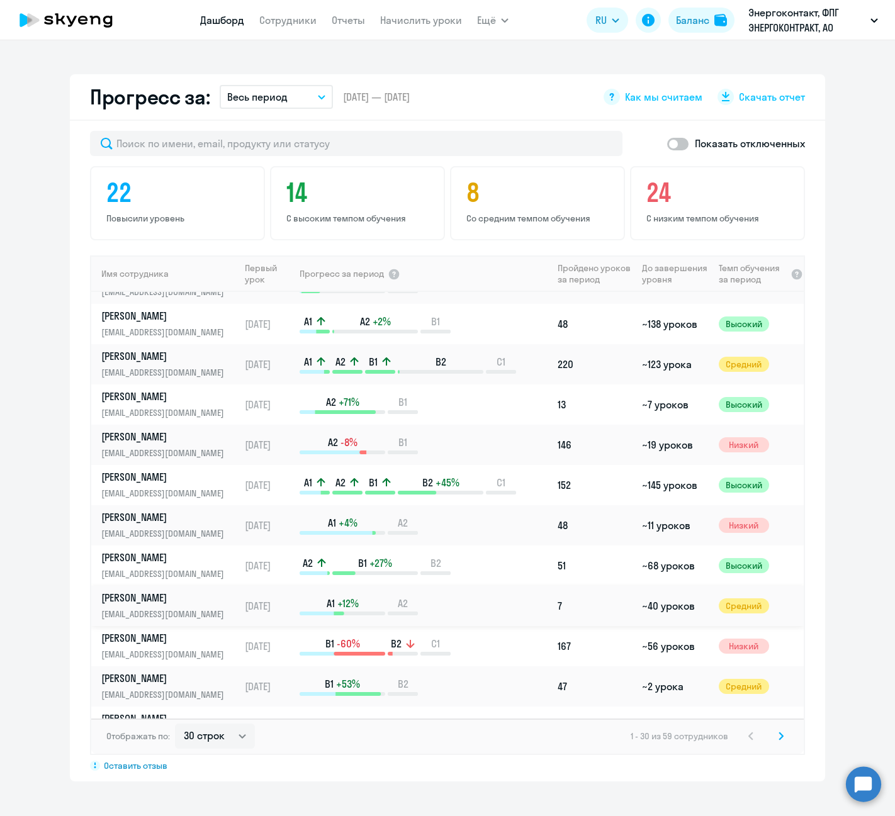
scroll to position [252, 0]
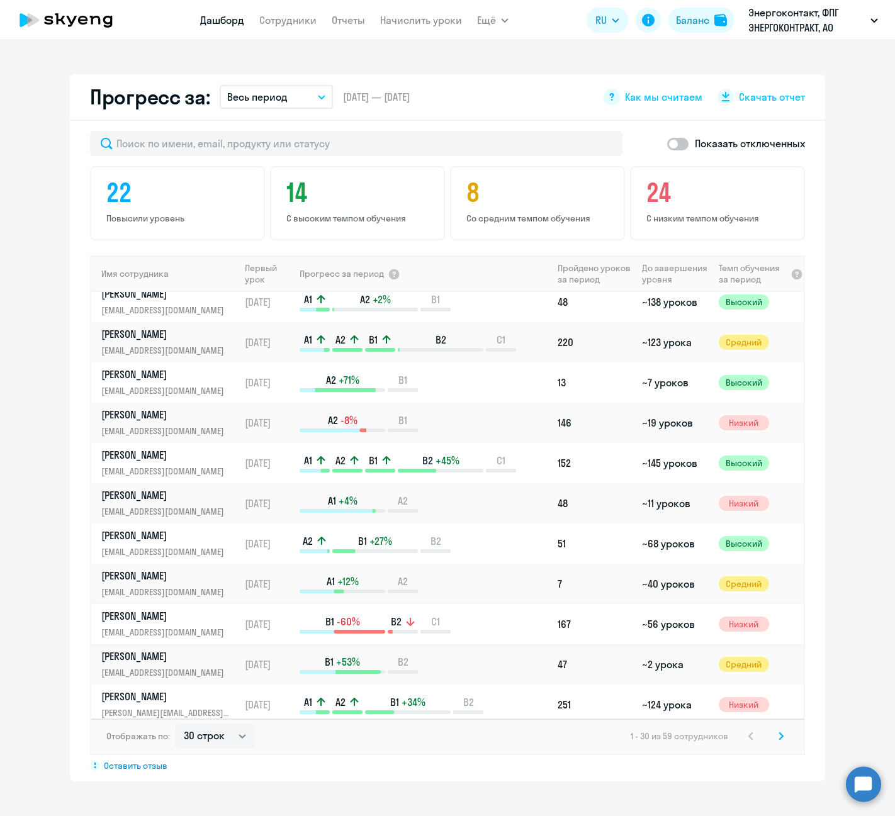
click at [157, 620] on p "[PERSON_NAME]" at bounding box center [166, 616] width 130 height 14
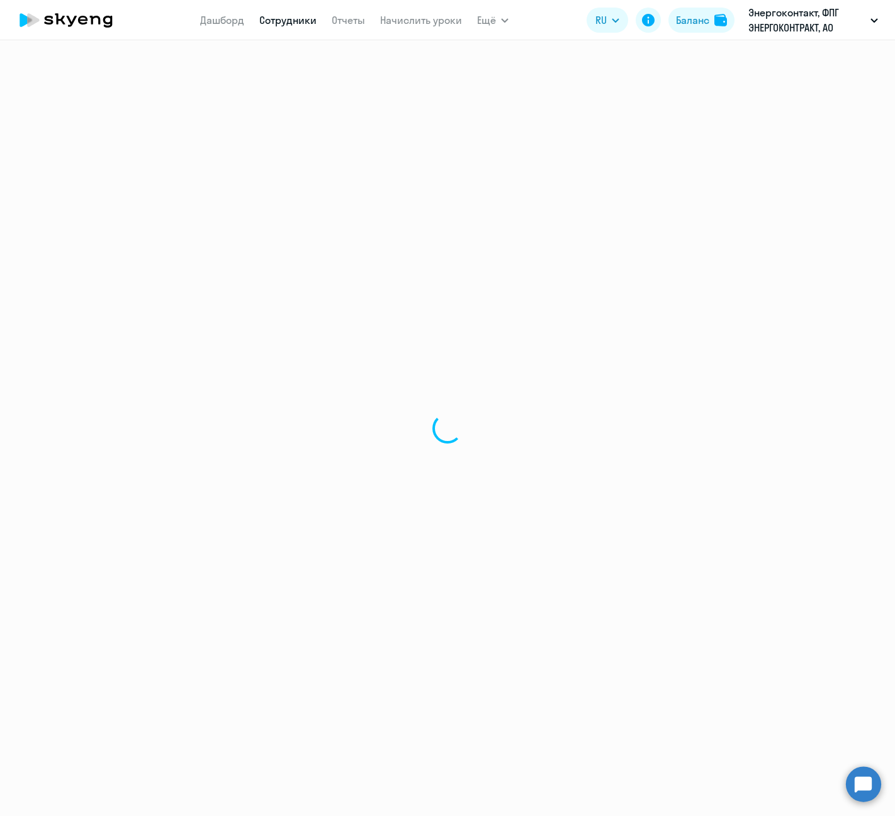
select select "english"
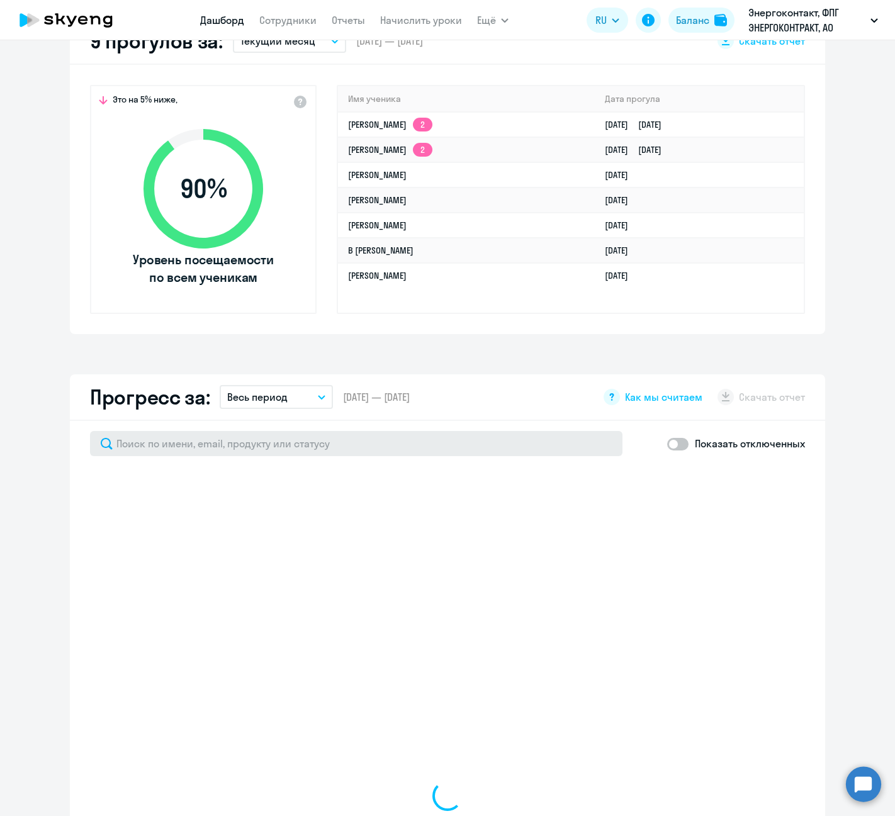
scroll to position [818, 0]
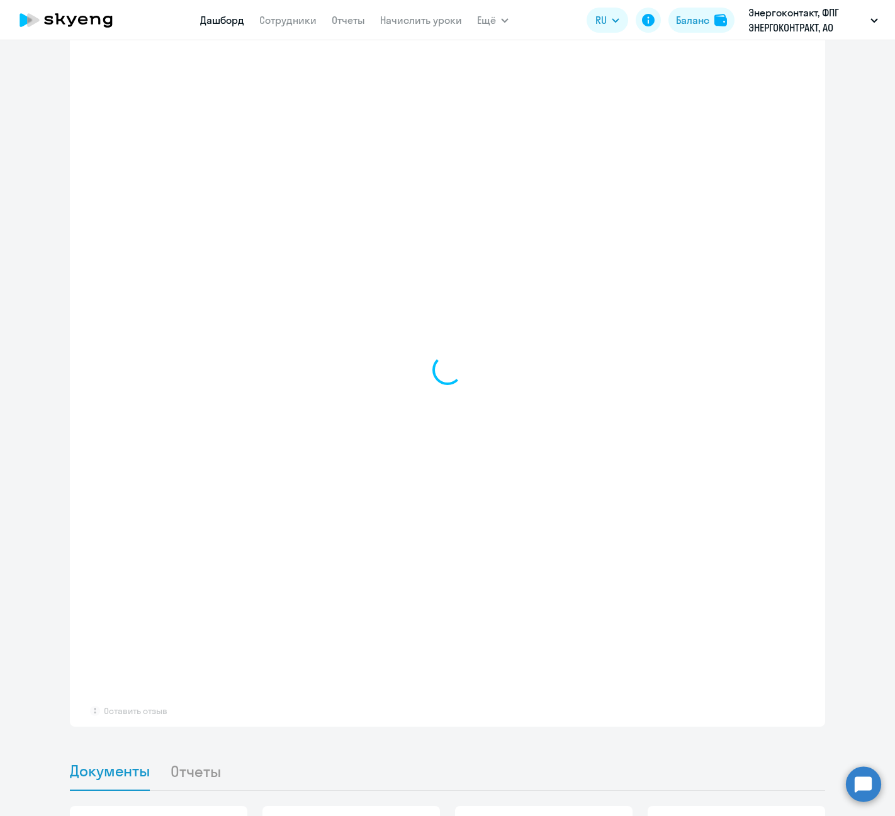
select select "30"
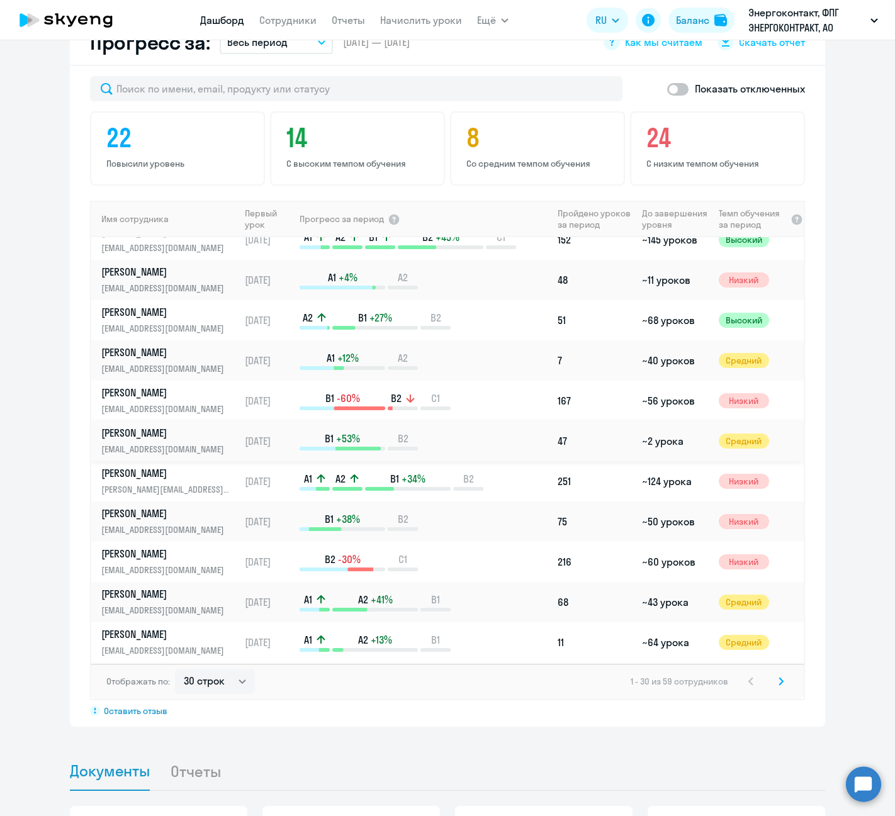
scroll to position [441, 0]
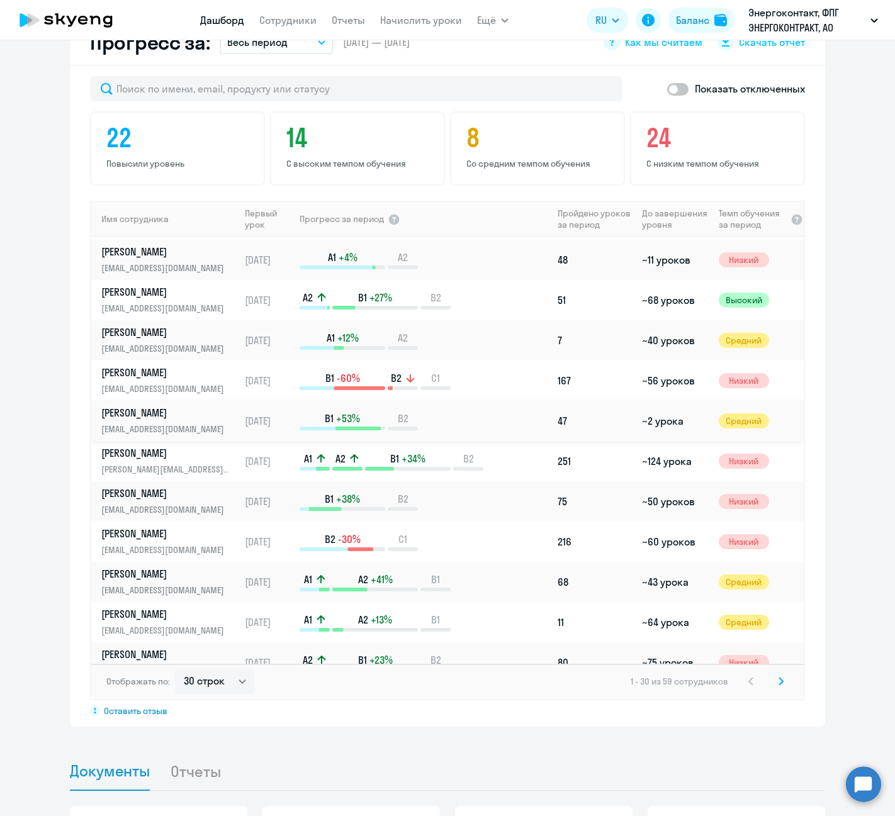
click at [155, 415] on p "[PERSON_NAME]" at bounding box center [166, 413] width 130 height 14
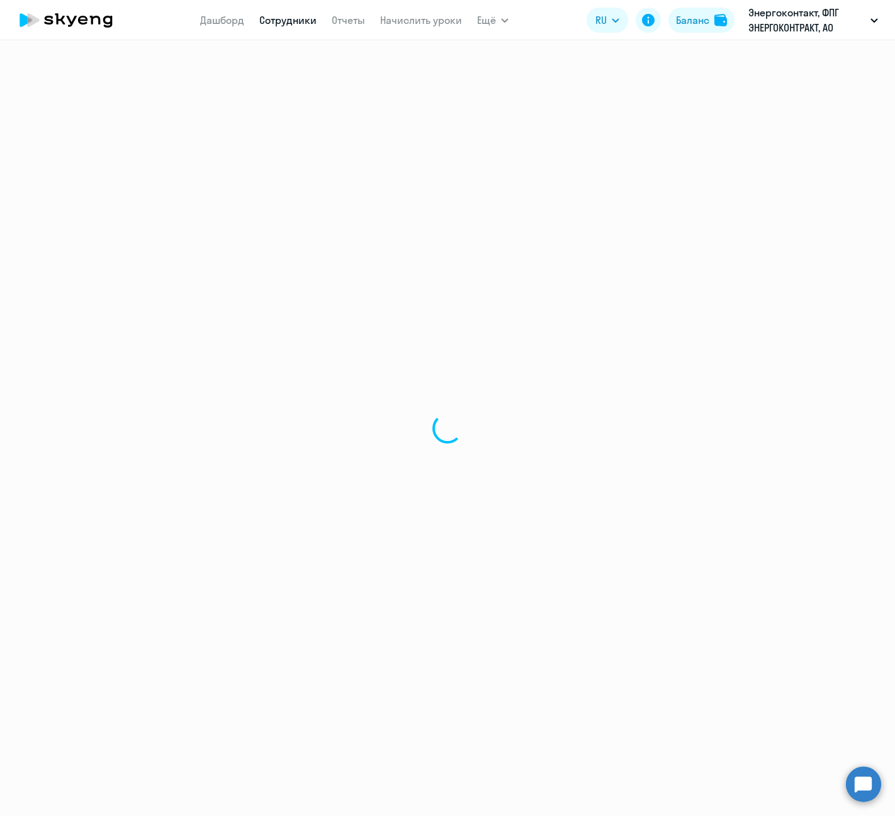
select select "english"
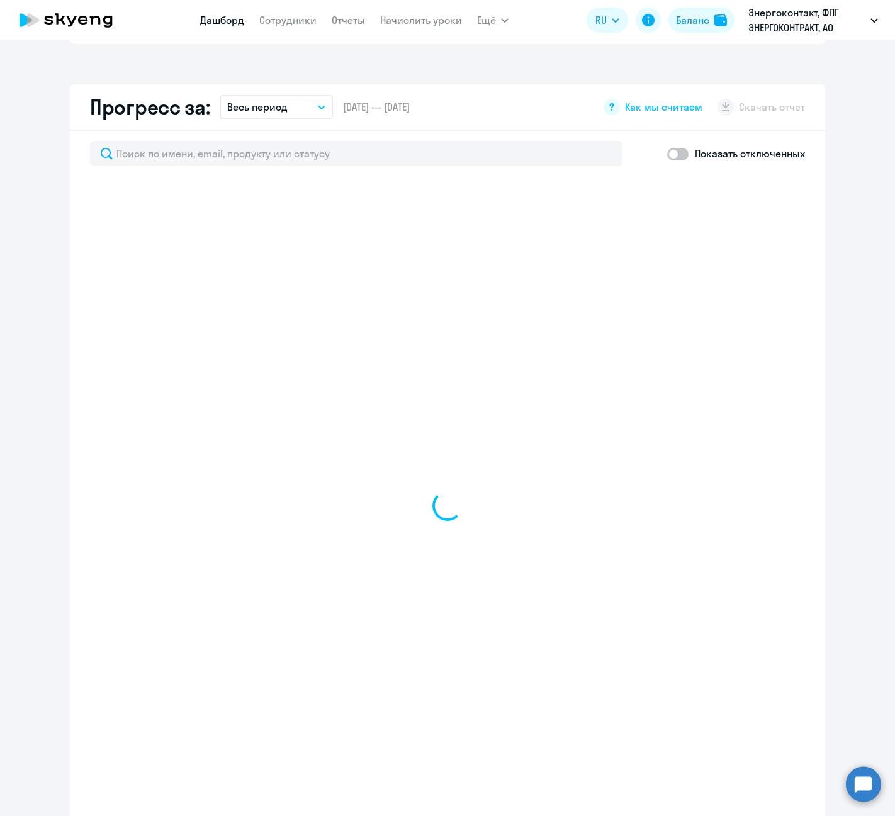
scroll to position [692, 0]
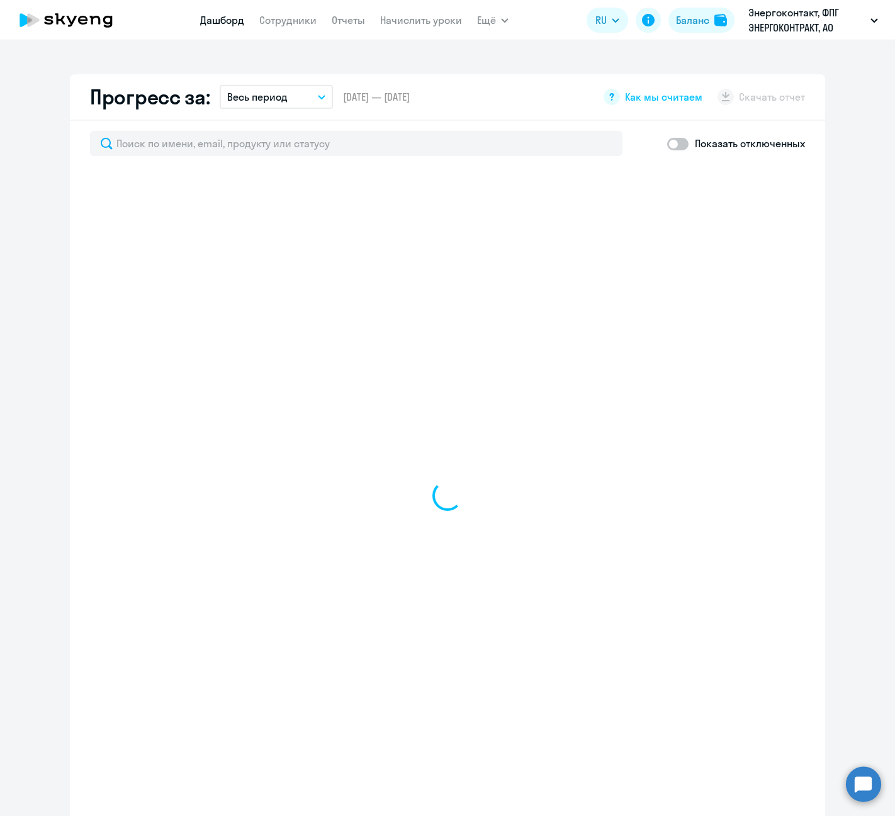
select select "30"
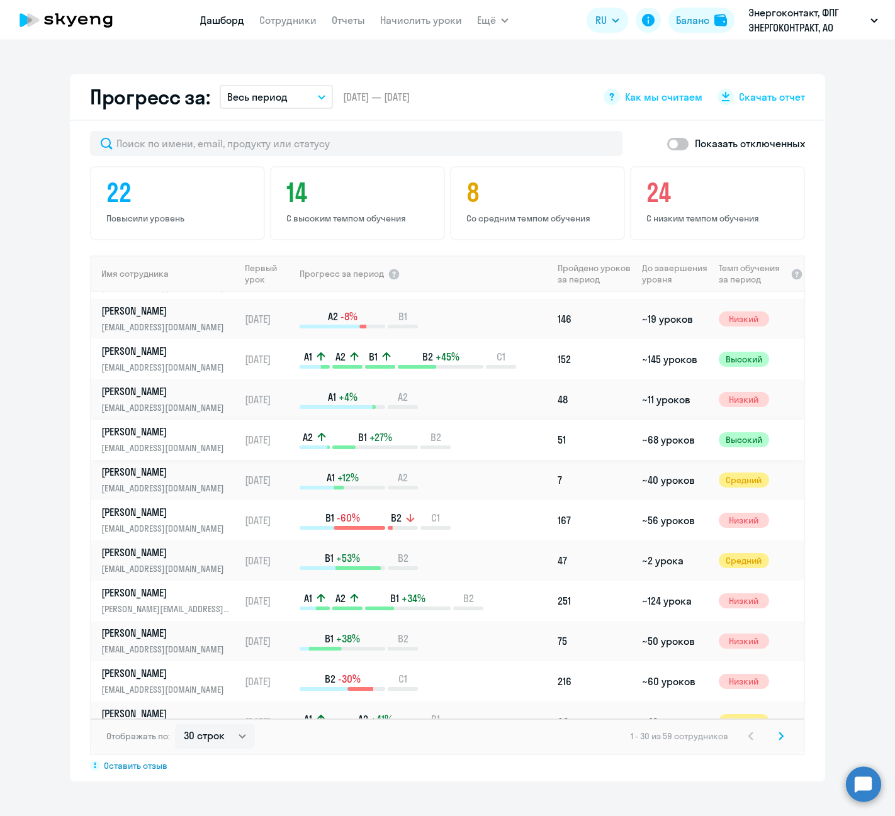
scroll to position [378, 0]
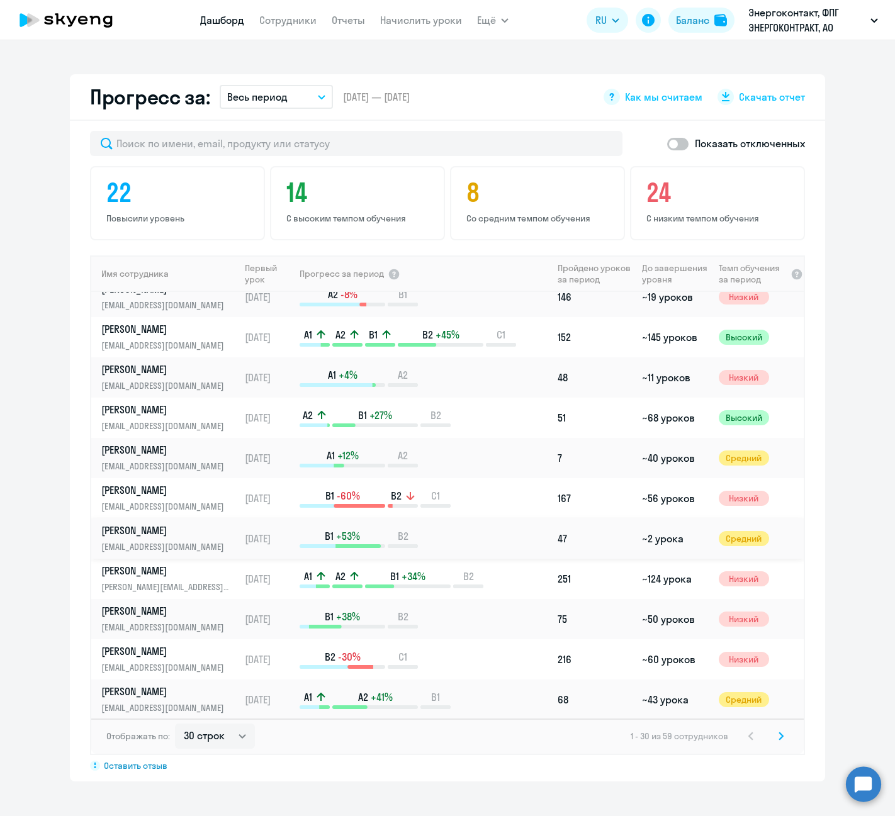
click at [155, 539] on link "[PERSON_NAME] [PERSON_NAME][EMAIL_ADDRESS][DOMAIN_NAME]" at bounding box center [170, 539] width 138 height 30
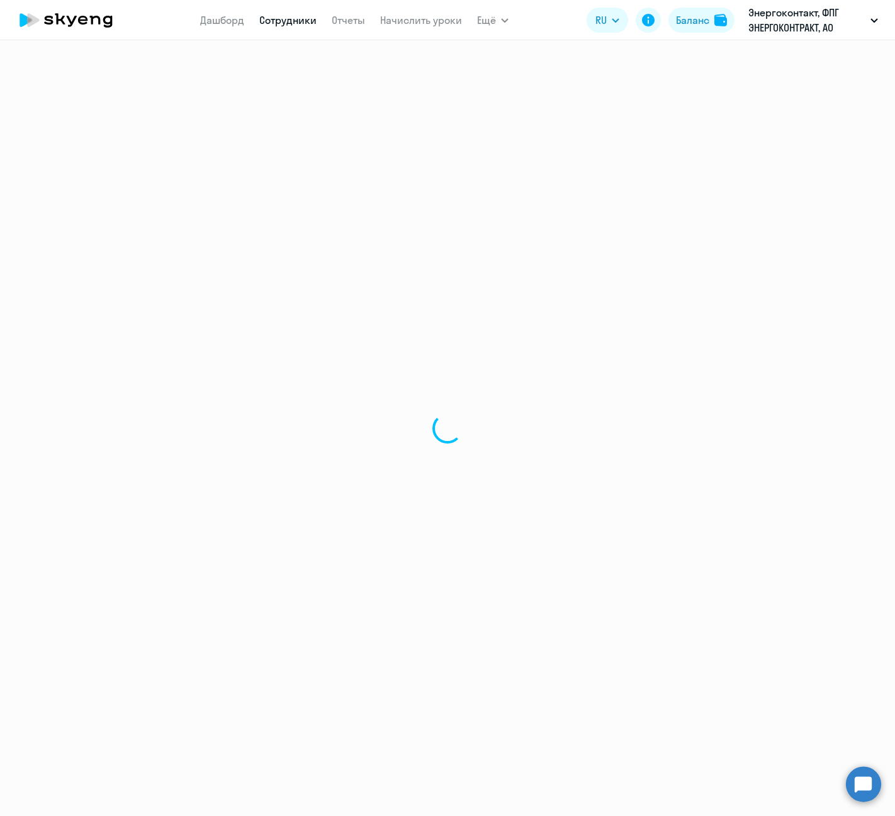
select select "english"
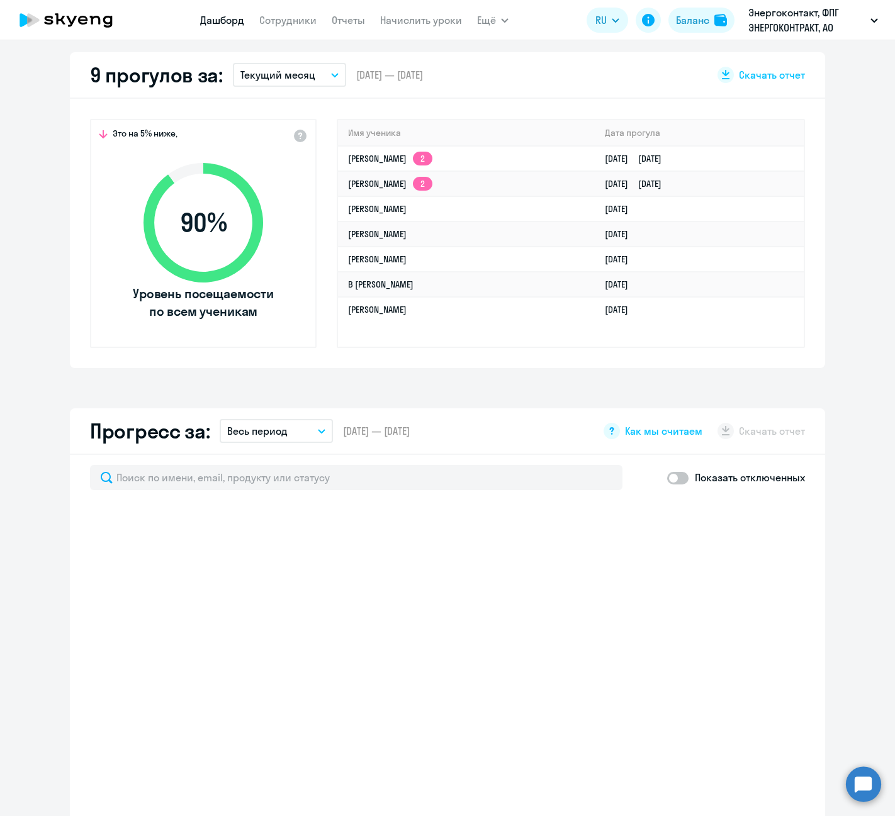
scroll to position [378, 0]
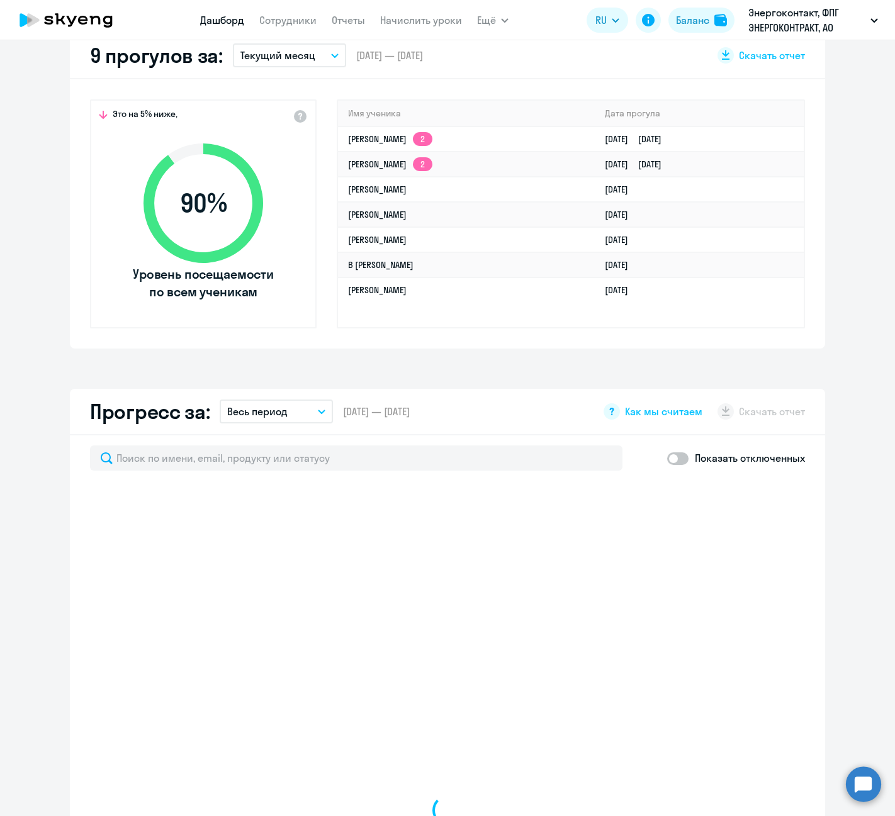
select select "30"
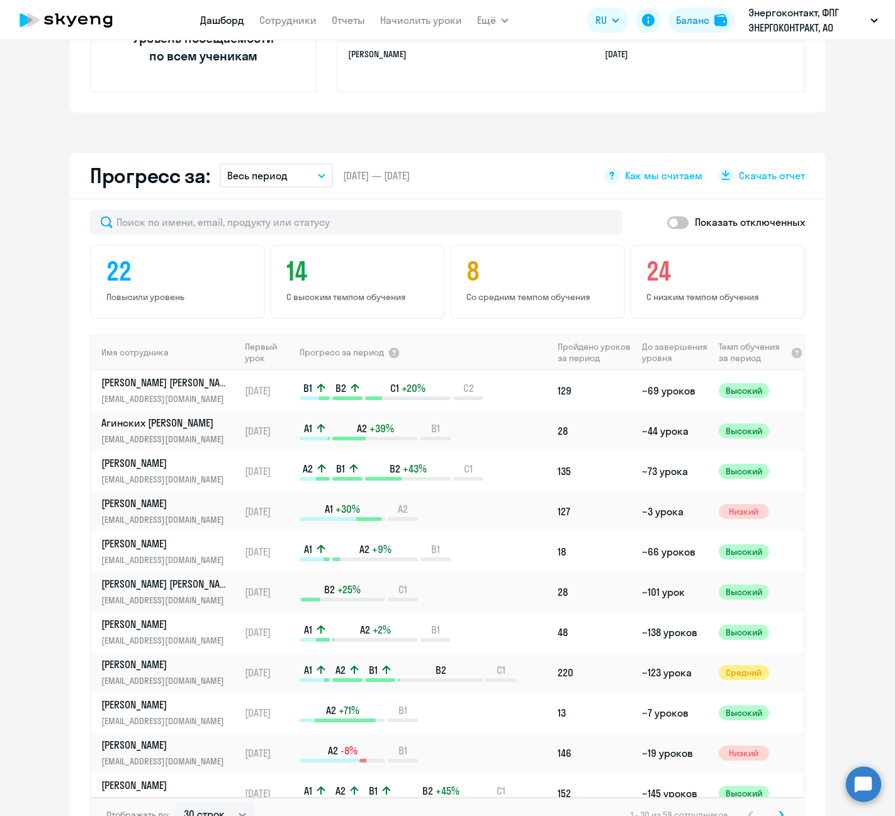
scroll to position [629, 0]
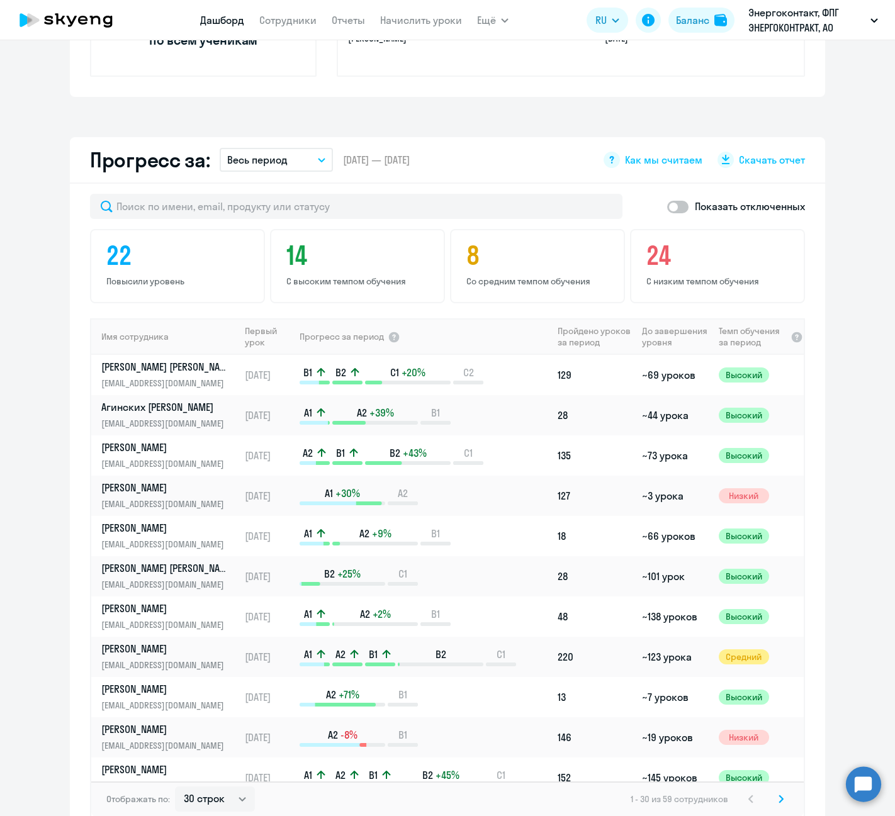
click at [847, 782] on circle at bounding box center [863, 784] width 35 height 35
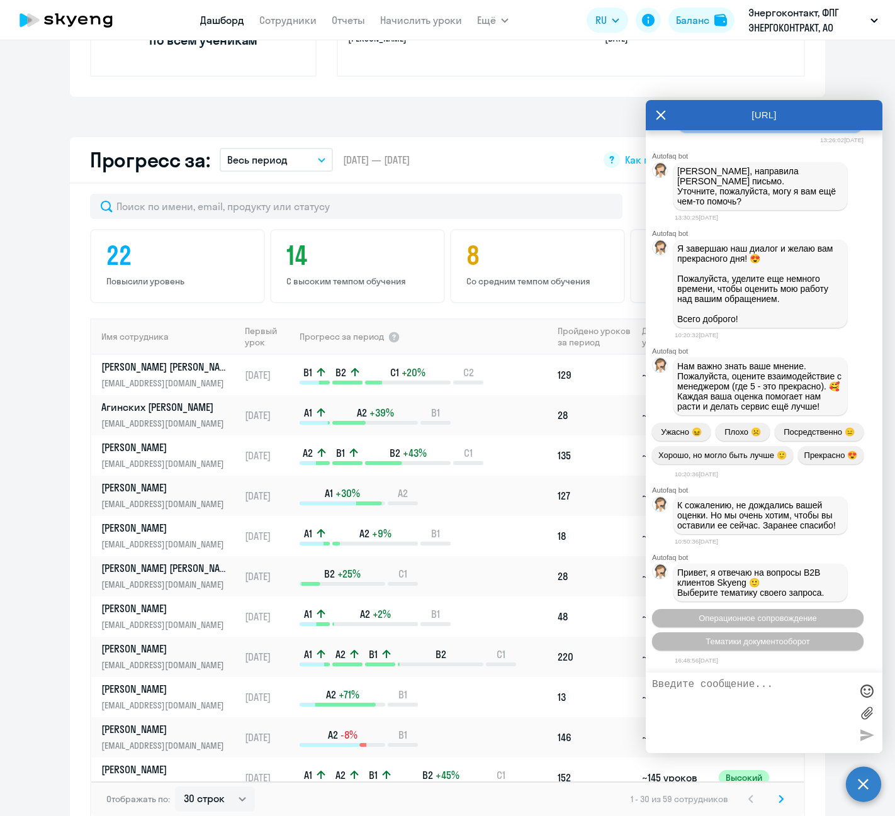
scroll to position [2728, 0]
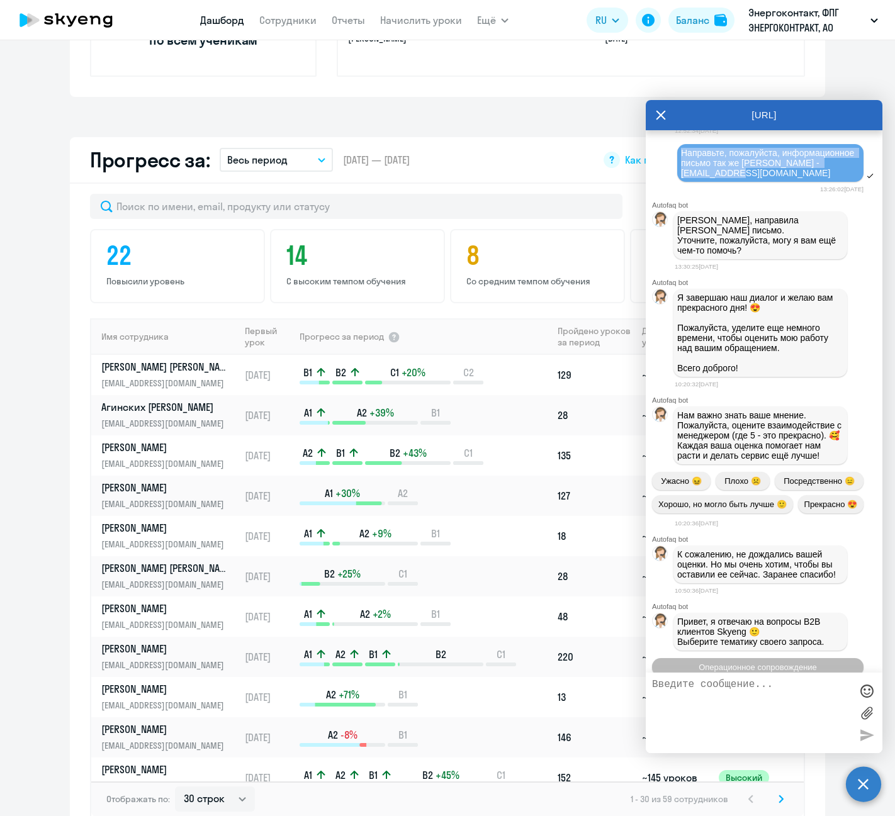
drag, startPoint x: 683, startPoint y: 311, endPoint x: 815, endPoint y: 337, distance: 134.7
click at [816, 178] on div "Направьте, пожалуйста, информационное письмо так же [PERSON_NAME] - [EMAIL_ADDR…" at bounding box center [770, 163] width 179 height 30
copy span "Направьте, пожалуйста, информационное письмо так же [PERSON_NAME] - [EMAIL_ADDR…"
click at [692, 687] on textarea at bounding box center [751, 713] width 199 height 68
paste textarea "Направьте, пожалуйста, информационное письмо так же [PERSON_NAME] - [EMAIL_ADDR…"
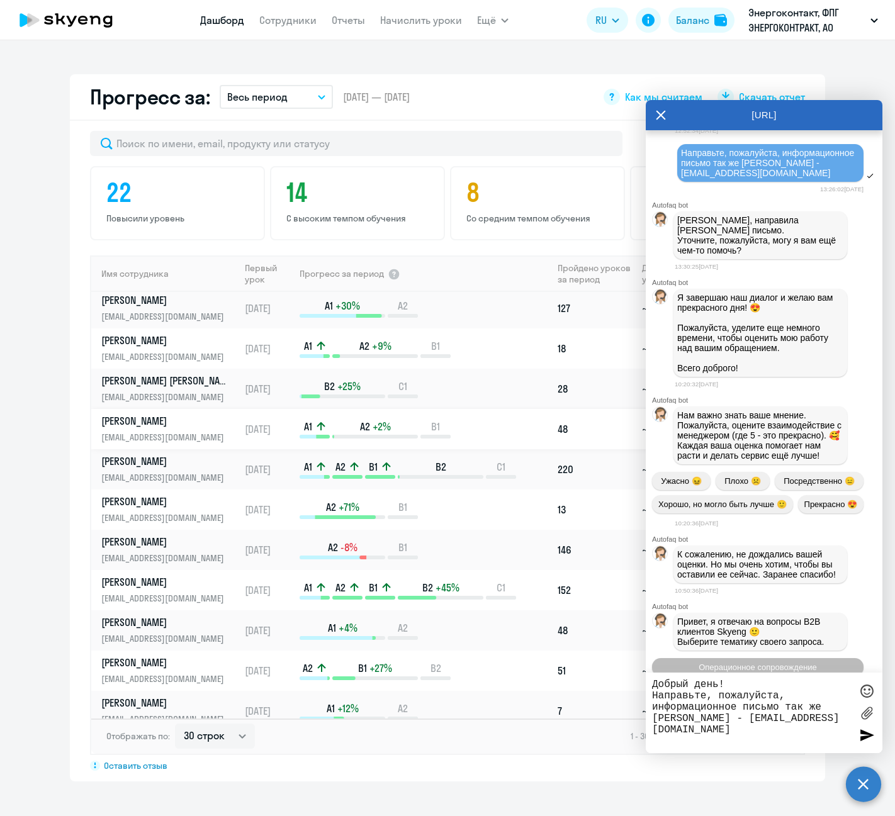
scroll to position [126, 0]
type textarea "Добрый день! Направьте, пожалуйста, информационное письмо так же [PERSON_NAME] …"
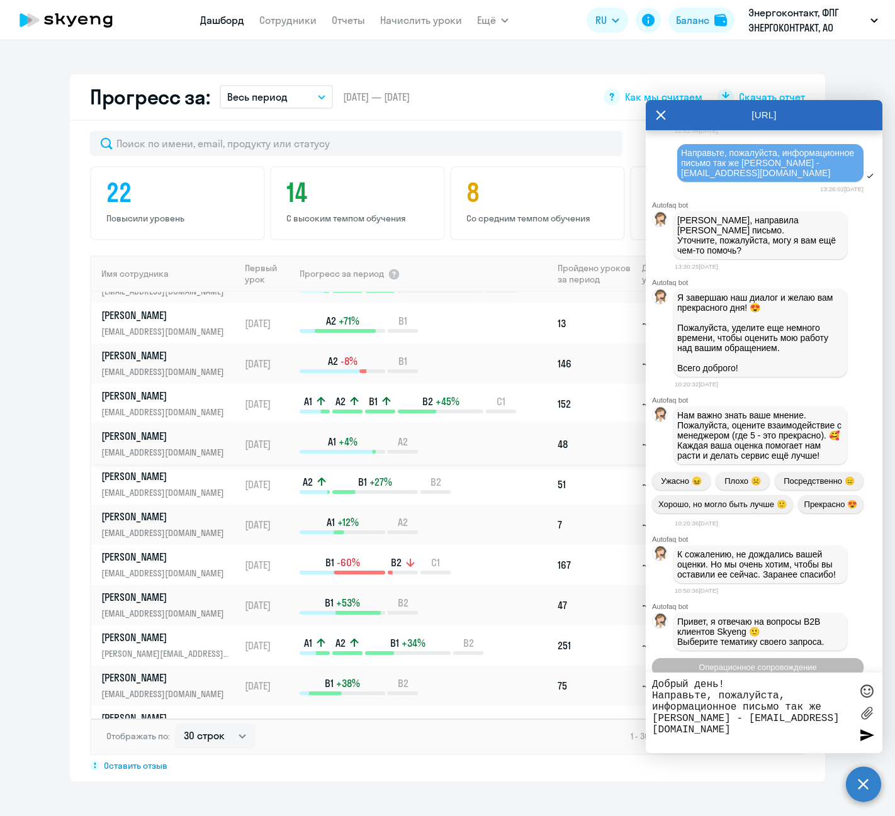
scroll to position [315, 0]
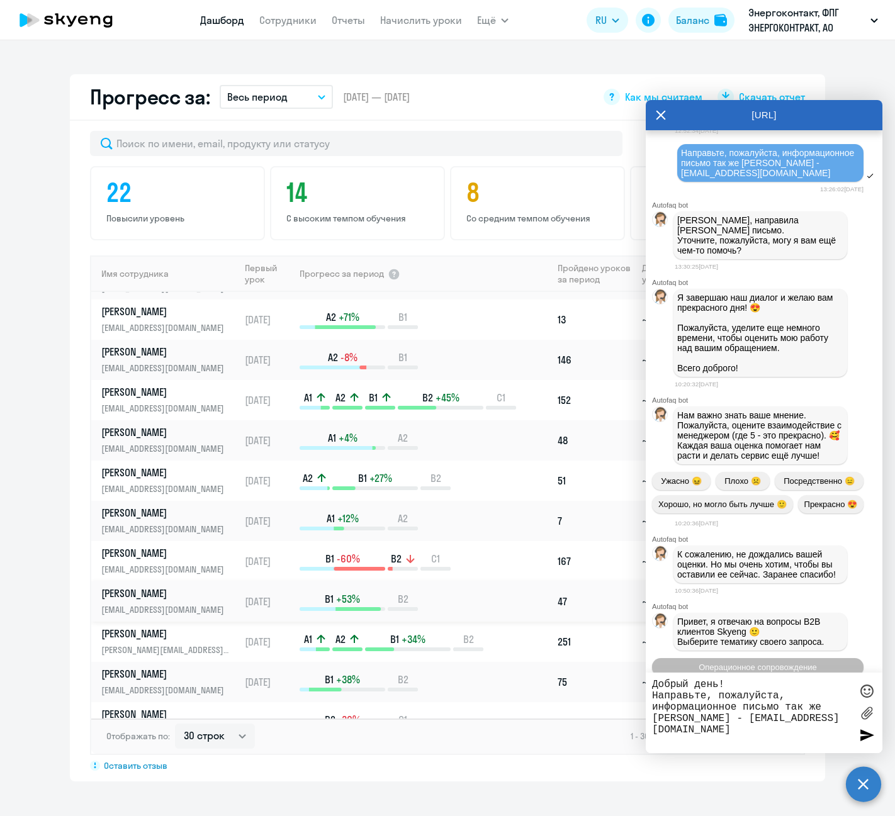
click at [176, 596] on p "[PERSON_NAME]" at bounding box center [166, 594] width 130 height 14
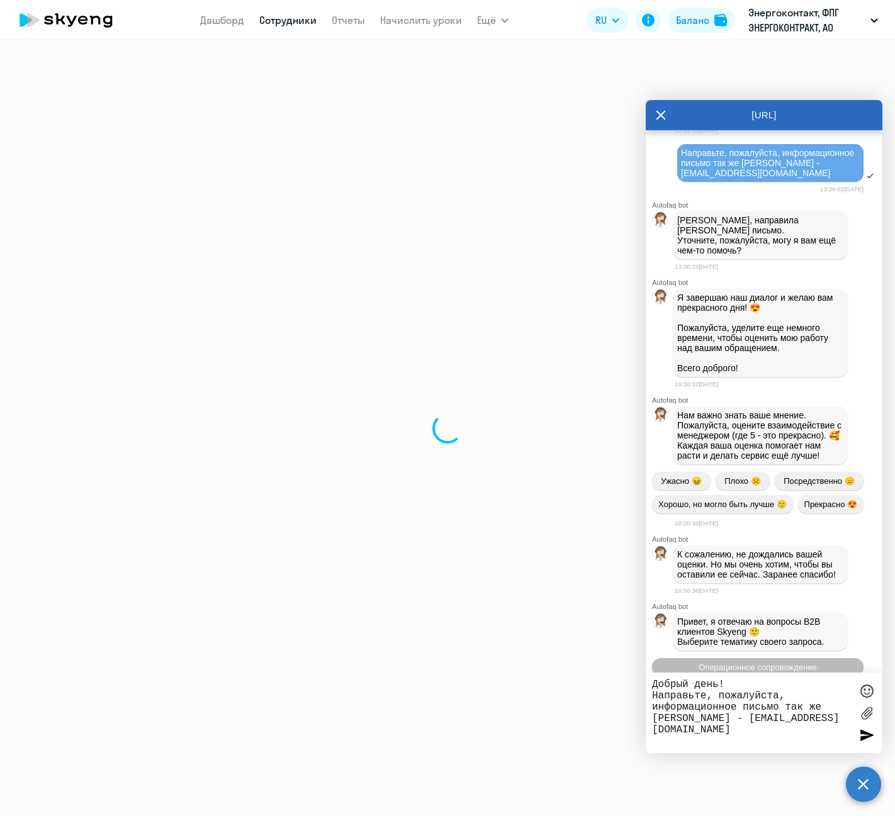
select select "english"
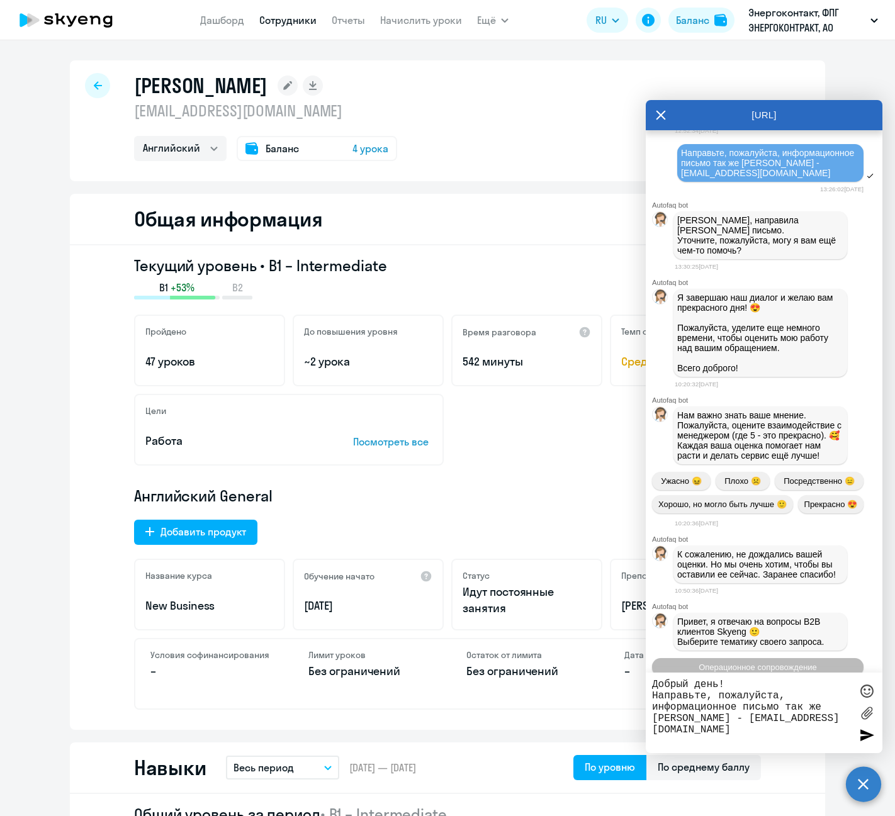
click at [673, 717] on textarea "Добрый день! Направьте, пожалуйста, информационное письмо так же [PERSON_NAME] …" at bounding box center [751, 713] width 199 height 68
drag, startPoint x: 675, startPoint y: 717, endPoint x: 646, endPoint y: 719, distance: 29.0
click at [646, 719] on div "Добрый день! Направьте, пожалуйста, информационное письмо так же [PERSON_NAME] …" at bounding box center [764, 713] width 237 height 81
drag, startPoint x: 351, startPoint y: 111, endPoint x: 128, endPoint y: 114, distance: 222.8
click at [128, 114] on div "[PERSON_NAME] [EMAIL_ADDRESS][DOMAIN_NAME] Английский Баланс 4 урока" at bounding box center [447, 120] width 755 height 121
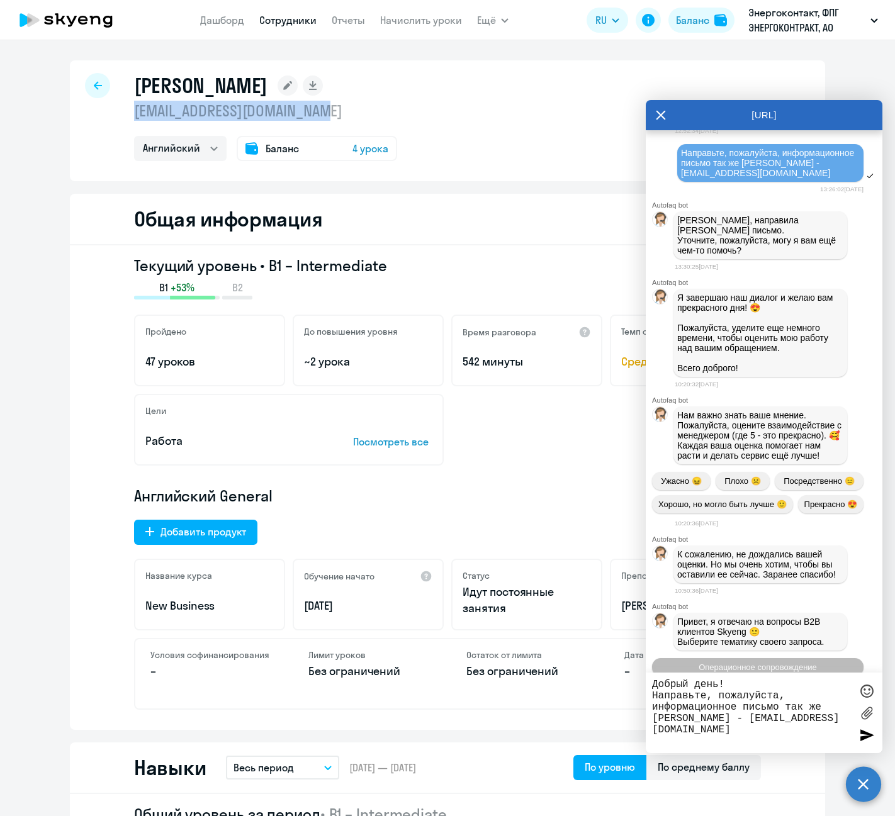
copy p "[EMAIL_ADDRESS][DOMAIN_NAME]"
click at [768, 721] on textarea "Добрый день! Направьте, пожалуйста, информационное письмо так же [PERSON_NAME] …" at bounding box center [751, 713] width 199 height 68
drag, startPoint x: 762, startPoint y: 727, endPoint x: 646, endPoint y: 739, distance: 117.0
click at [646, 739] on div "Добрый день! Направьте, пожалуйста, информационное письмо так же [PERSON_NAME] …" at bounding box center [764, 713] width 237 height 81
paste textarea "[EMAIL_ADDRESS][DOMAIN_NAME]"
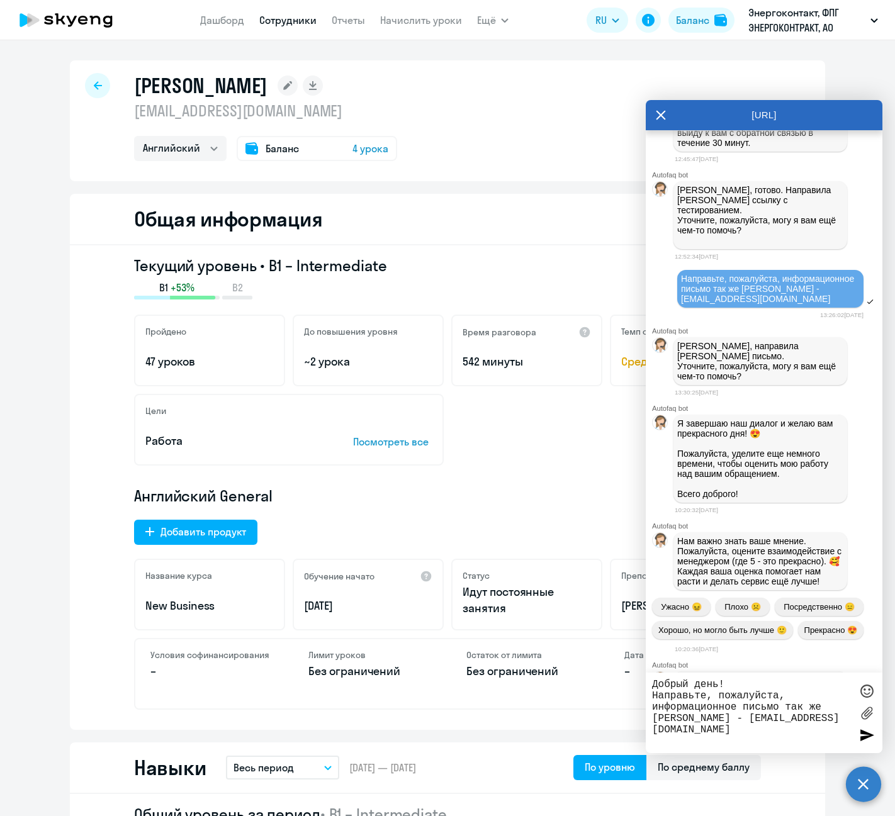
scroll to position [2540, 0]
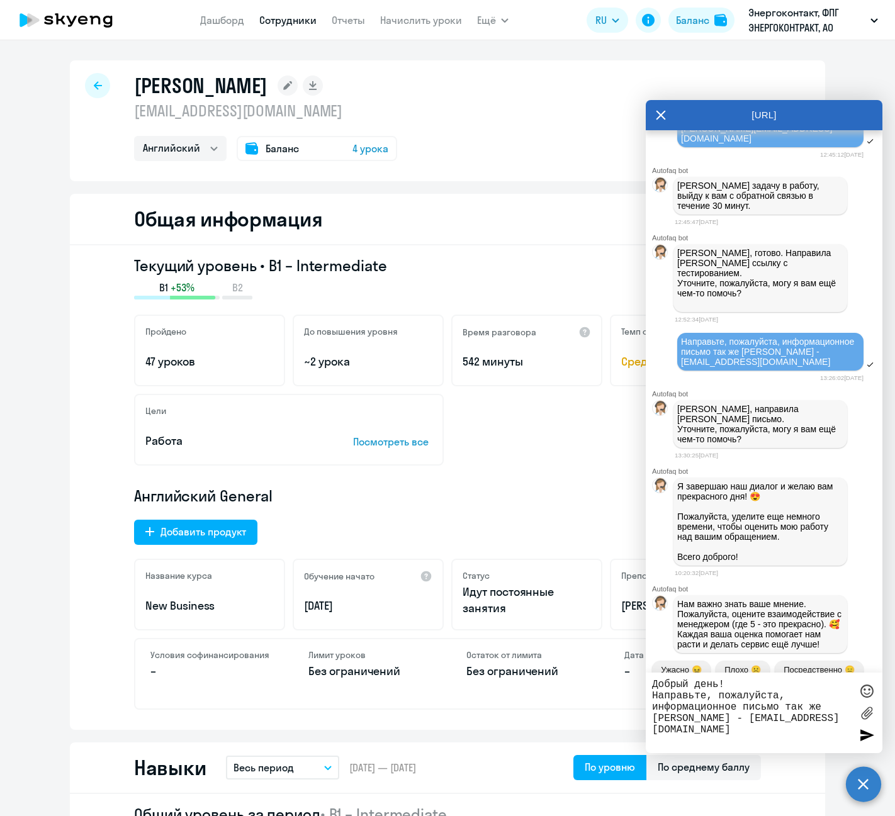
type textarea "Добрый день! Направьте, пожалуйста, информационное письмо так же [PERSON_NAME] …"
click at [865, 734] on div at bounding box center [866, 735] width 19 height 19
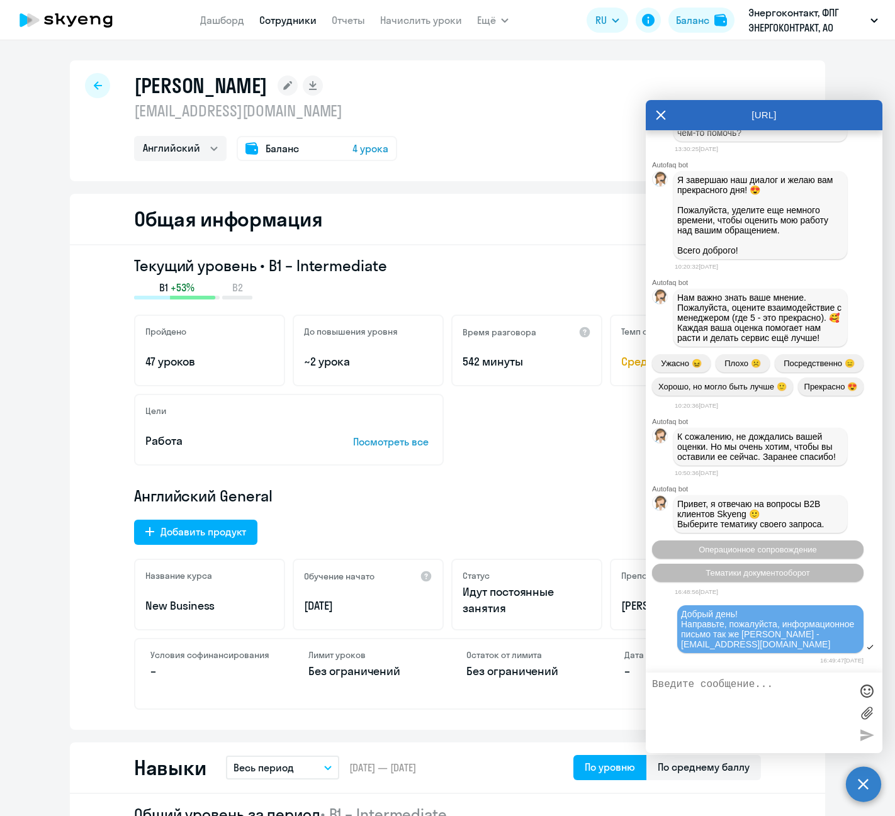
scroll to position [3147, 0]
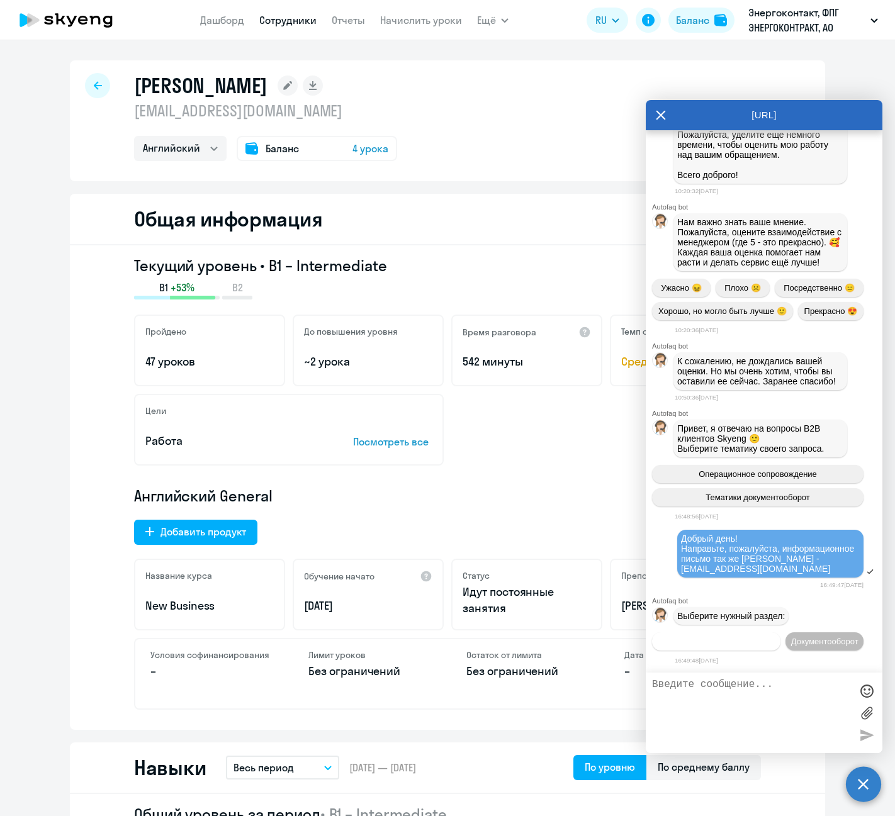
click at [775, 637] on span "Операционное сопровождение" at bounding box center [716, 641] width 118 height 9
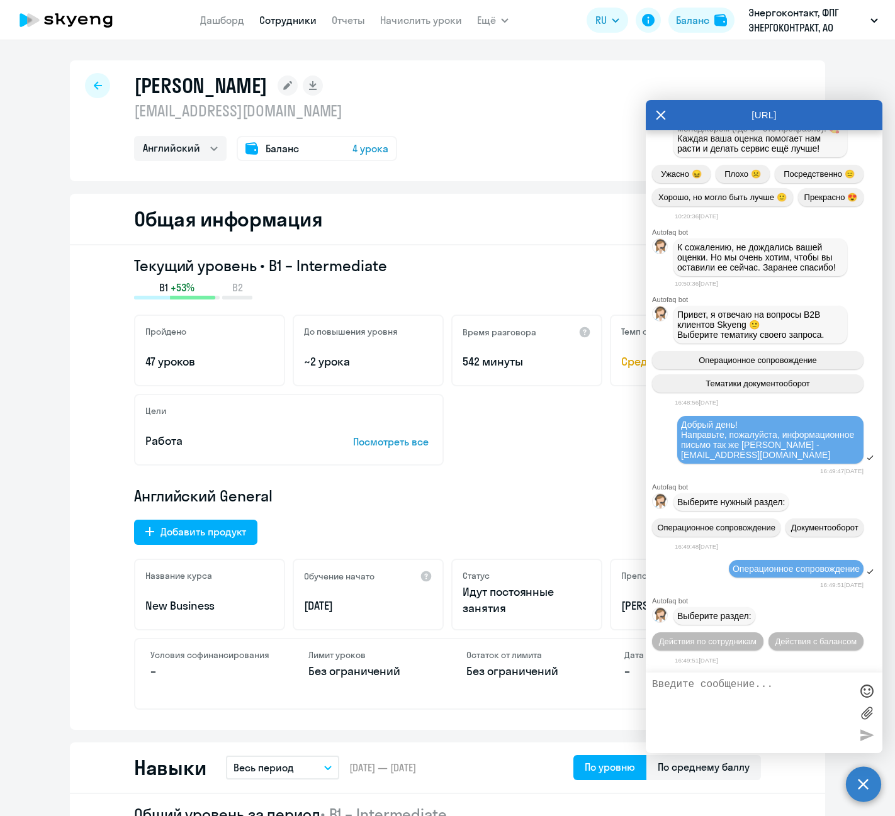
scroll to position [3285, 0]
click at [757, 637] on span "Действия по сотрудникам" at bounding box center [708, 641] width 98 height 9
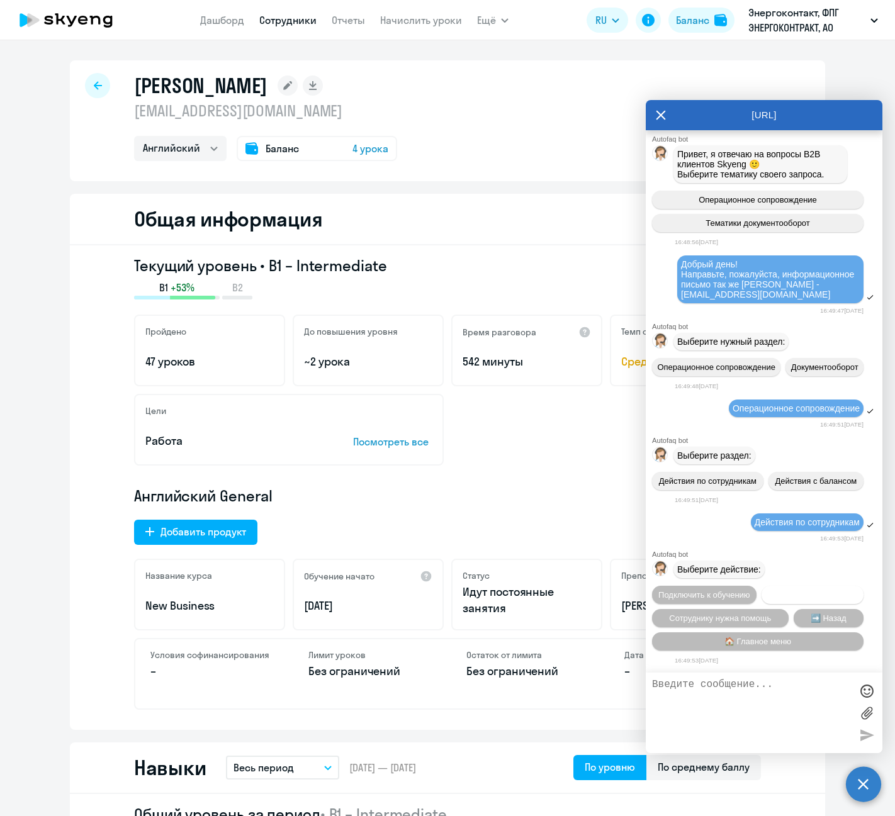
scroll to position [3471, 0]
click at [750, 590] on span "Подключить к обучению" at bounding box center [704, 594] width 92 height 9
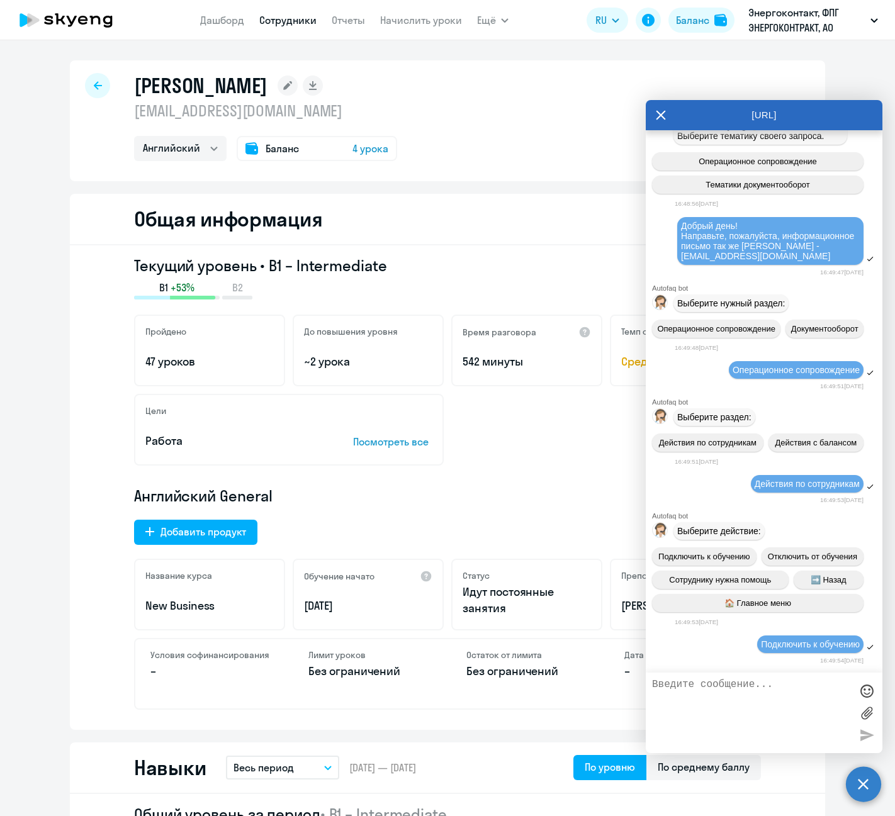
scroll to position [3633, 0]
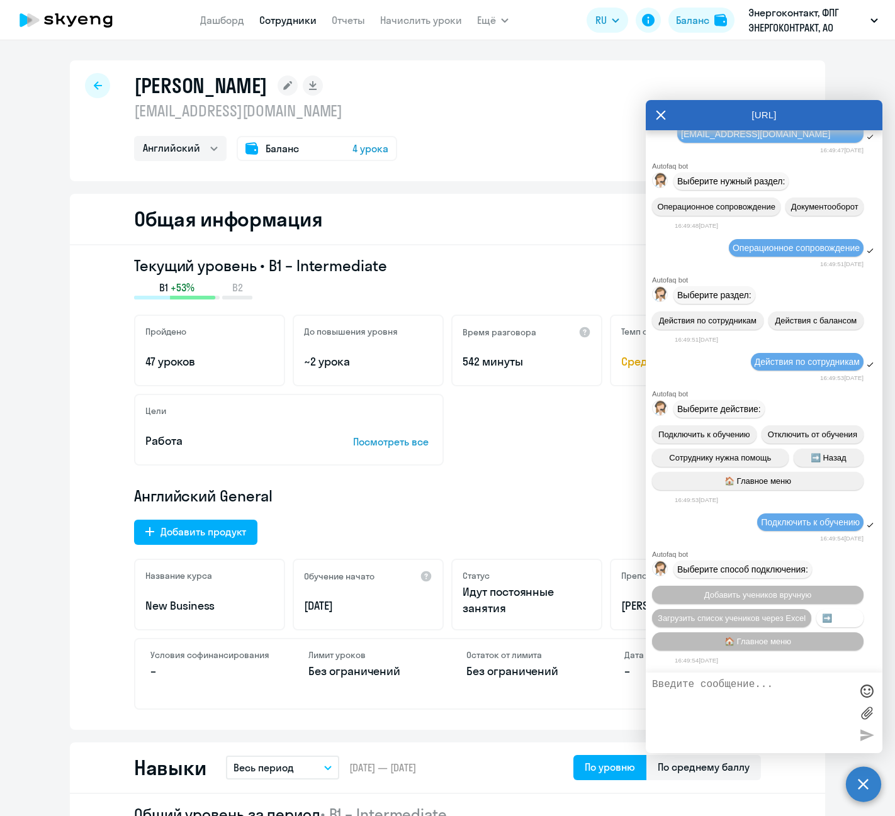
click at [822, 623] on span "➡️ Назад" at bounding box center [840, 618] width 36 height 9
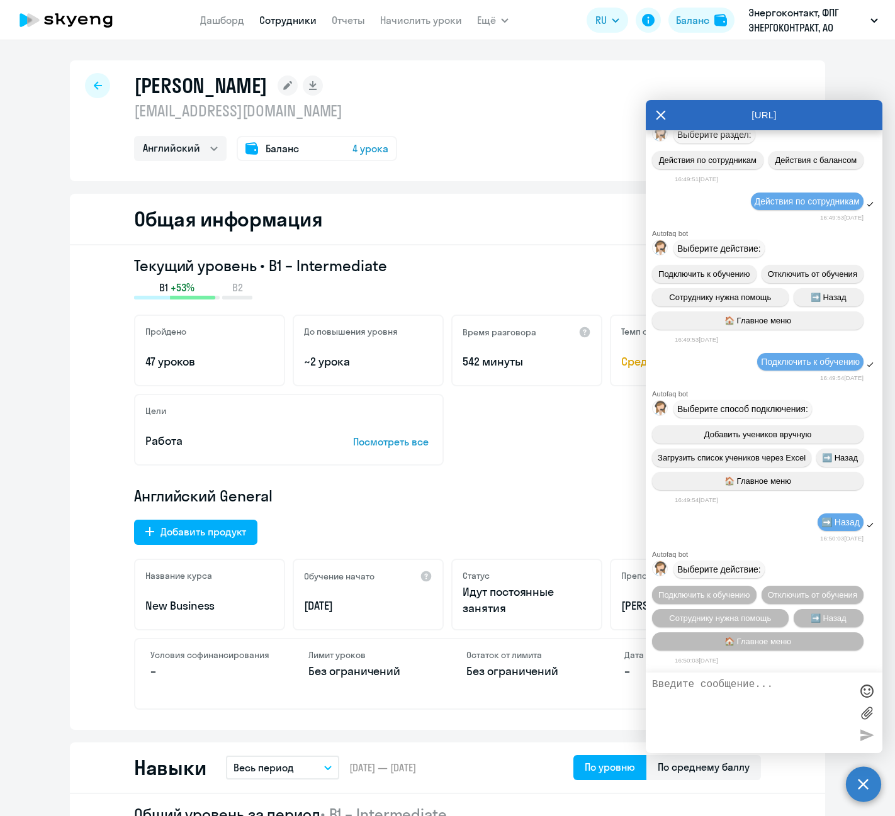
scroll to position [3821, 0]
click at [750, 616] on span "Сотруднику нужна помощь" at bounding box center [720, 618] width 102 height 9
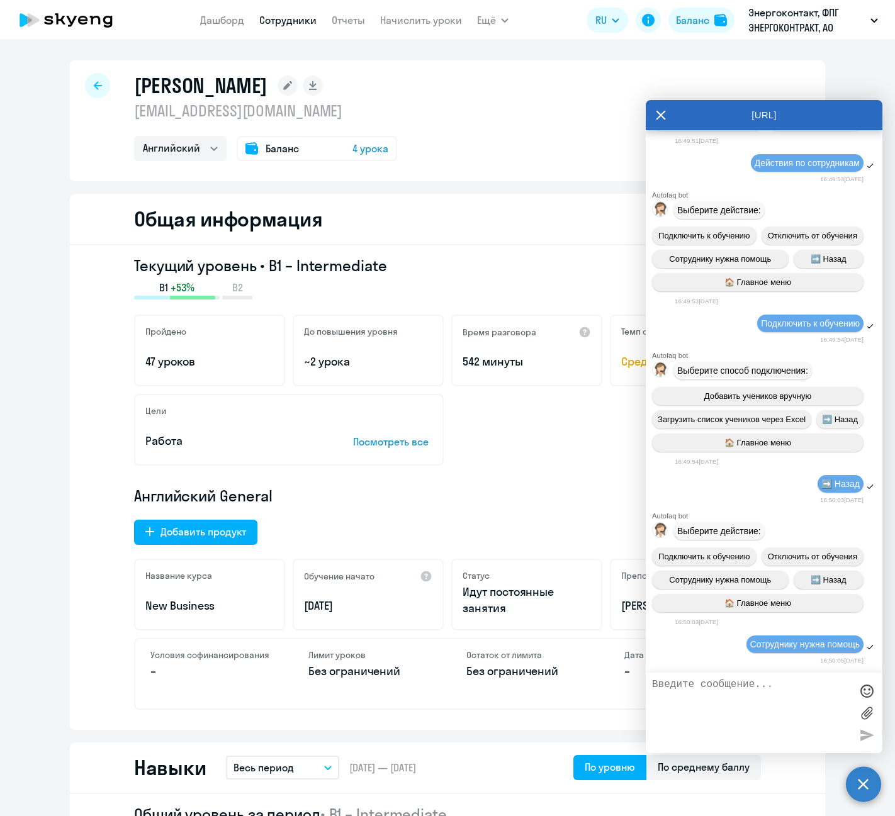
scroll to position [4256, 0]
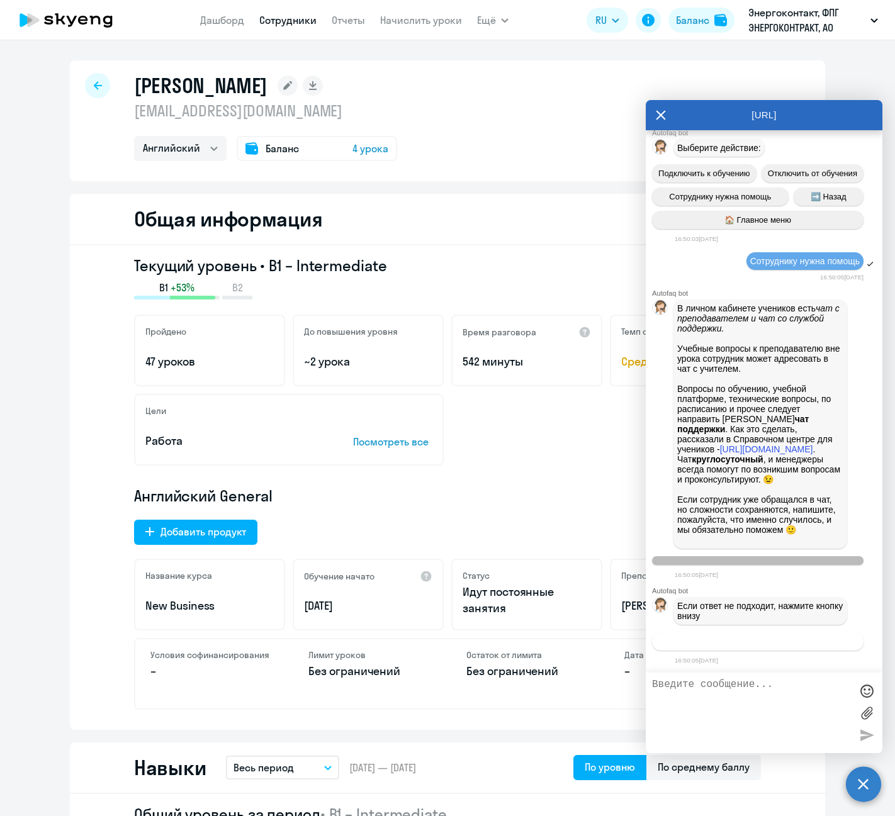
click at [780, 640] on span "Связаться с менеджером" at bounding box center [757, 641] width 96 height 9
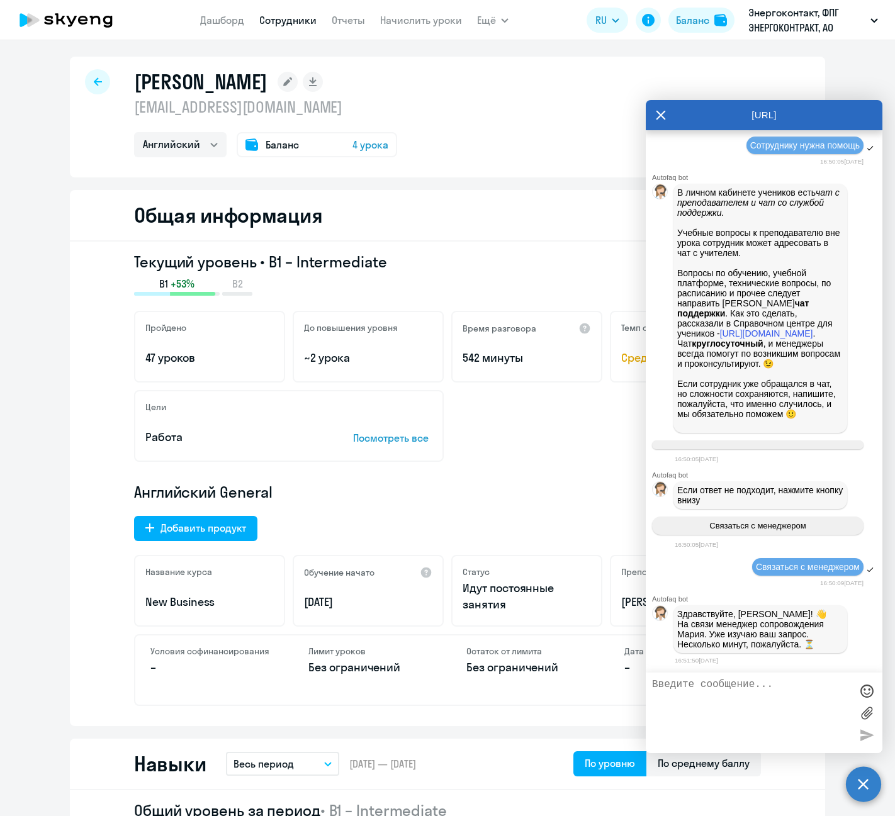
scroll to position [0, 0]
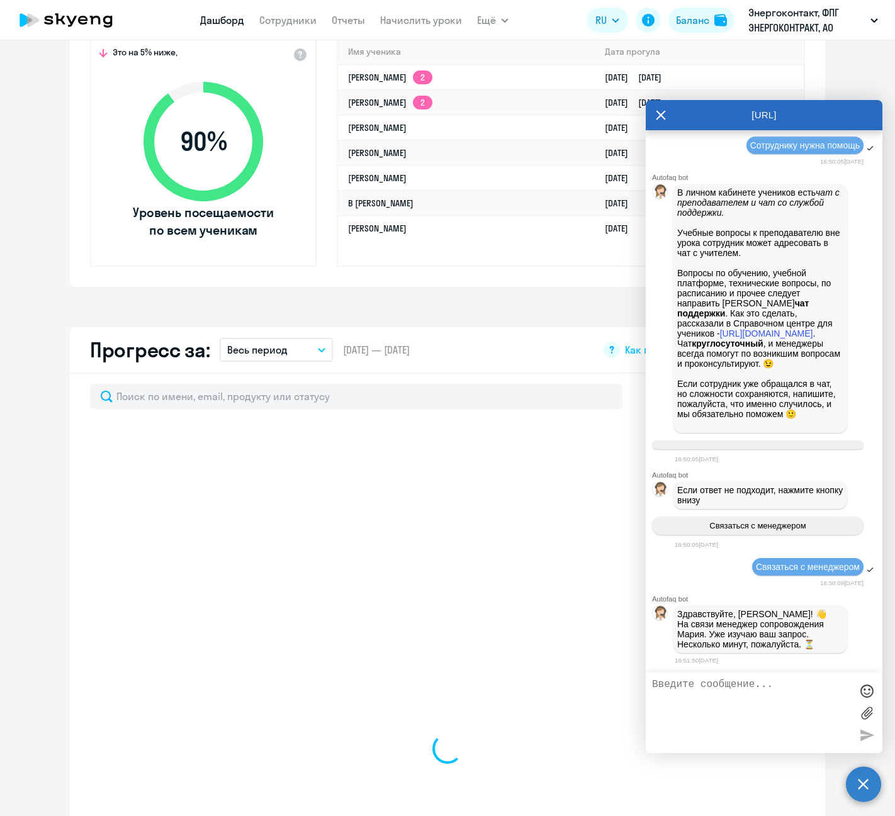
scroll to position [441, 0]
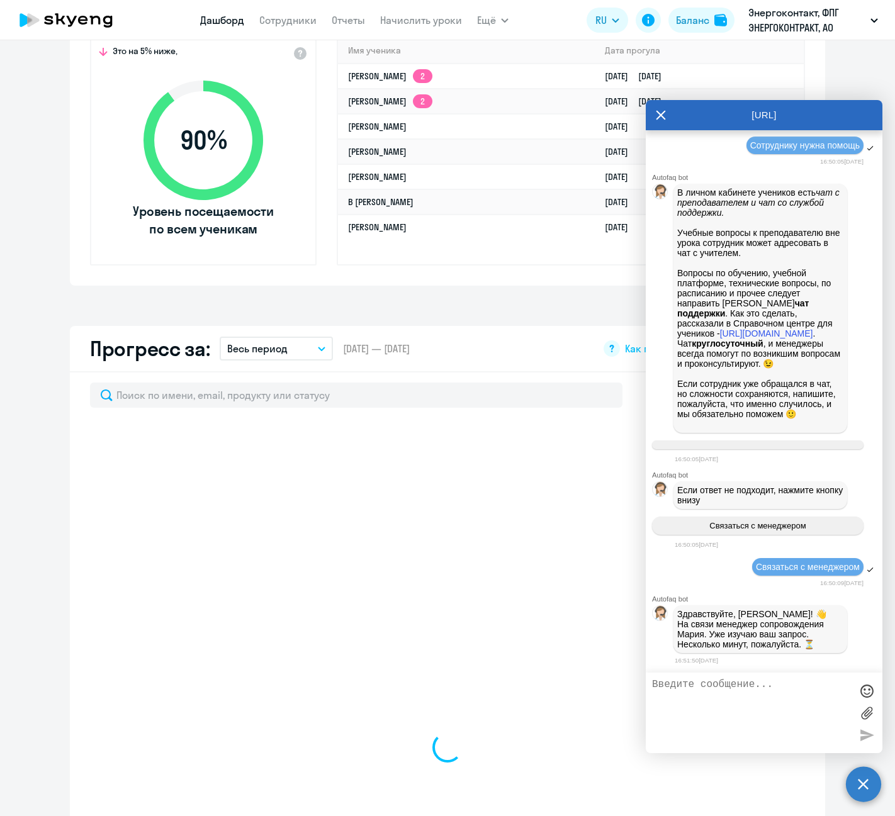
select select "30"
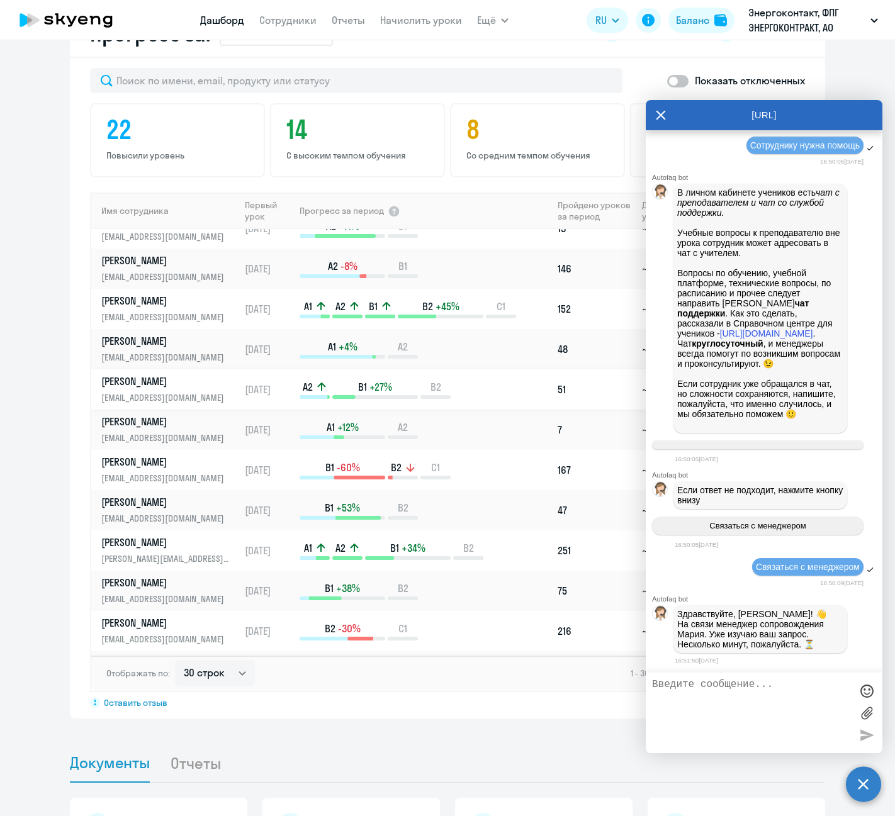
scroll to position [378, 0]
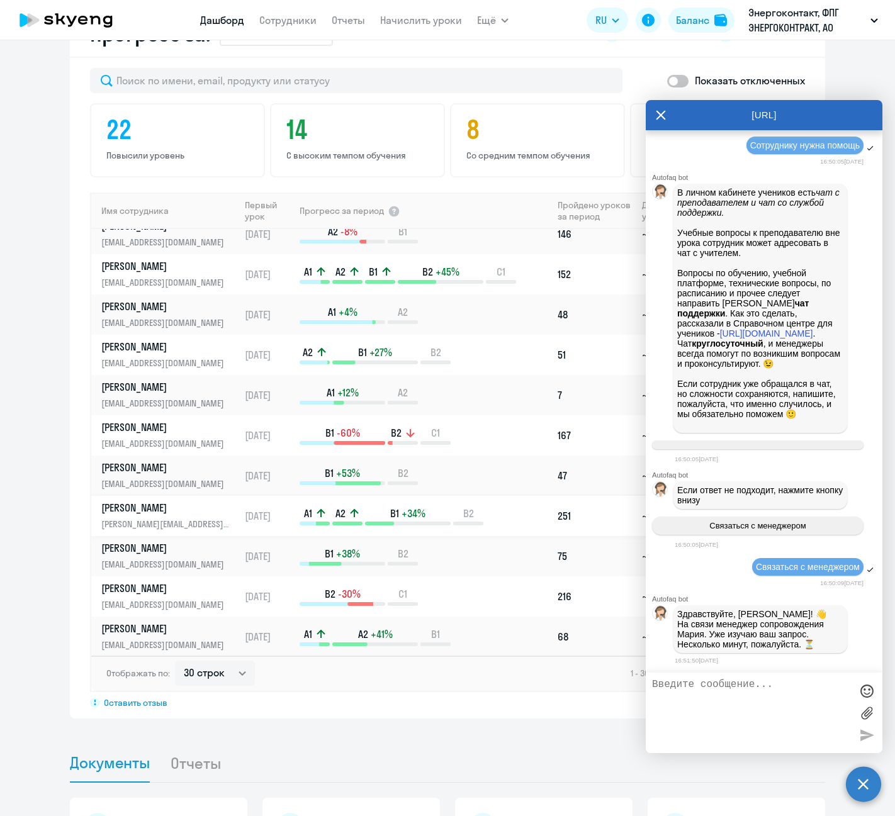
click at [159, 518] on p "[PERSON_NAME][EMAIL_ADDRESS][DOMAIN_NAME]" at bounding box center [166, 524] width 130 height 14
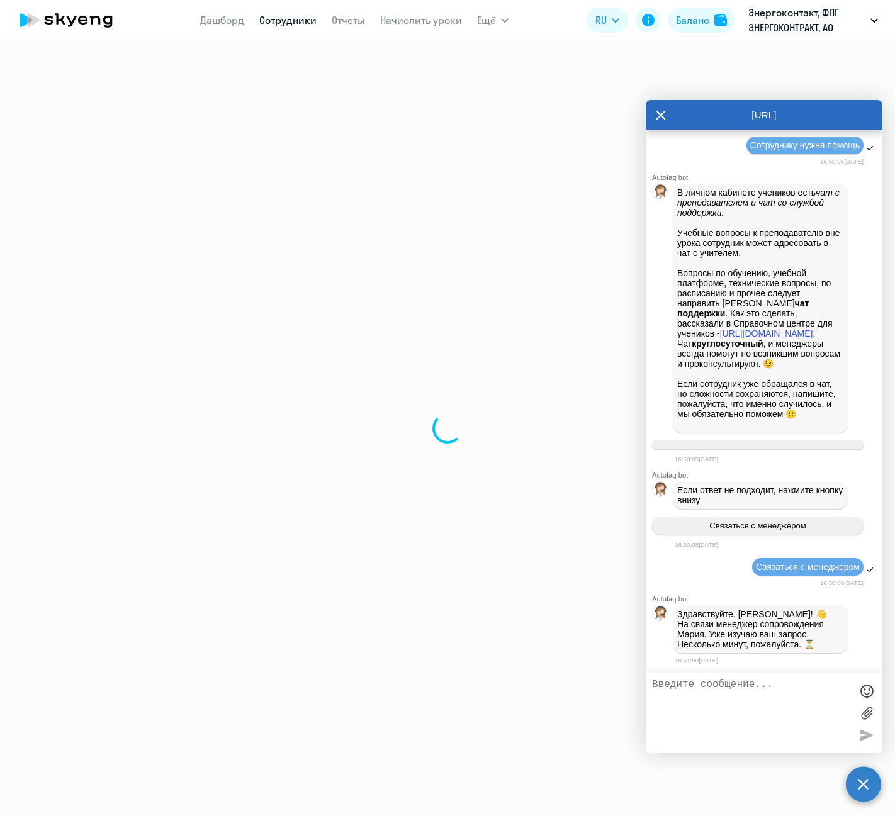
select select "english"
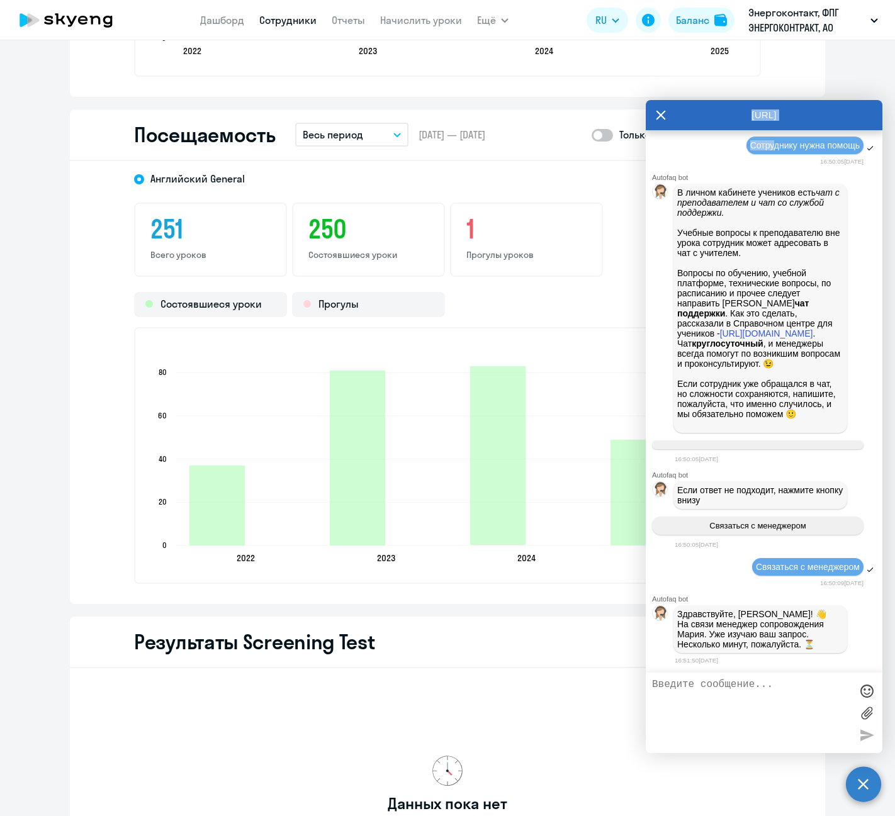
scroll to position [4333, 0]
drag, startPoint x: 756, startPoint y: 116, endPoint x: 763, endPoint y: 140, distance: 25.7
click at [763, 140] on div "[URL] Autofaq bot Привет, я отвечаю на вопросы B2B клиентов Skyeng 🙂 Выберите т…" at bounding box center [764, 426] width 237 height 653
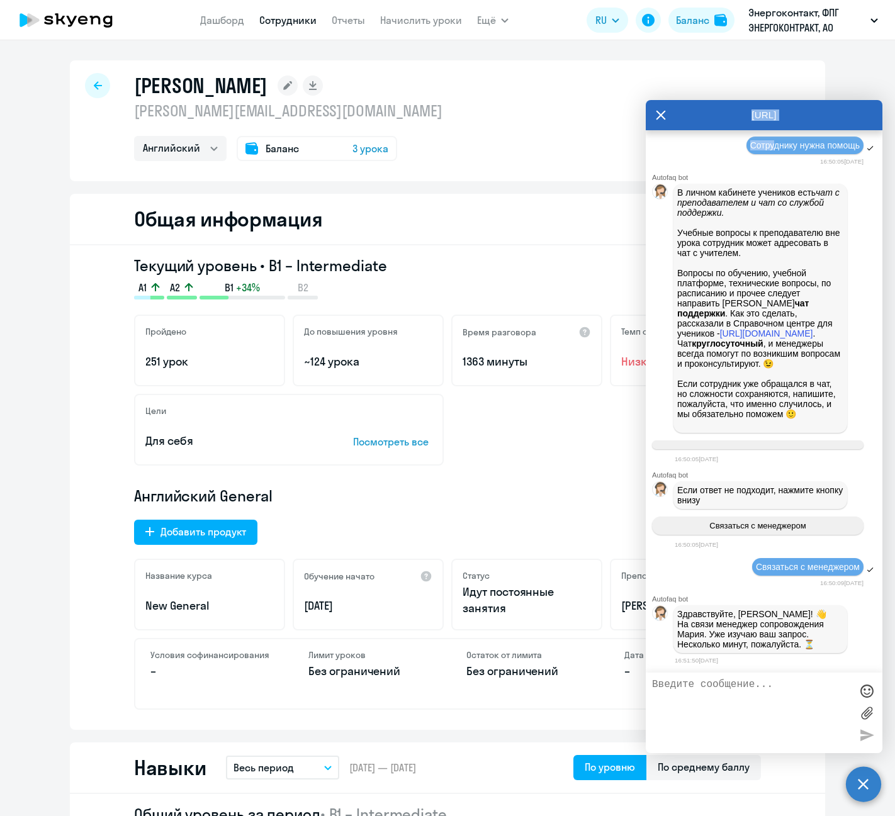
scroll to position [4376, 0]
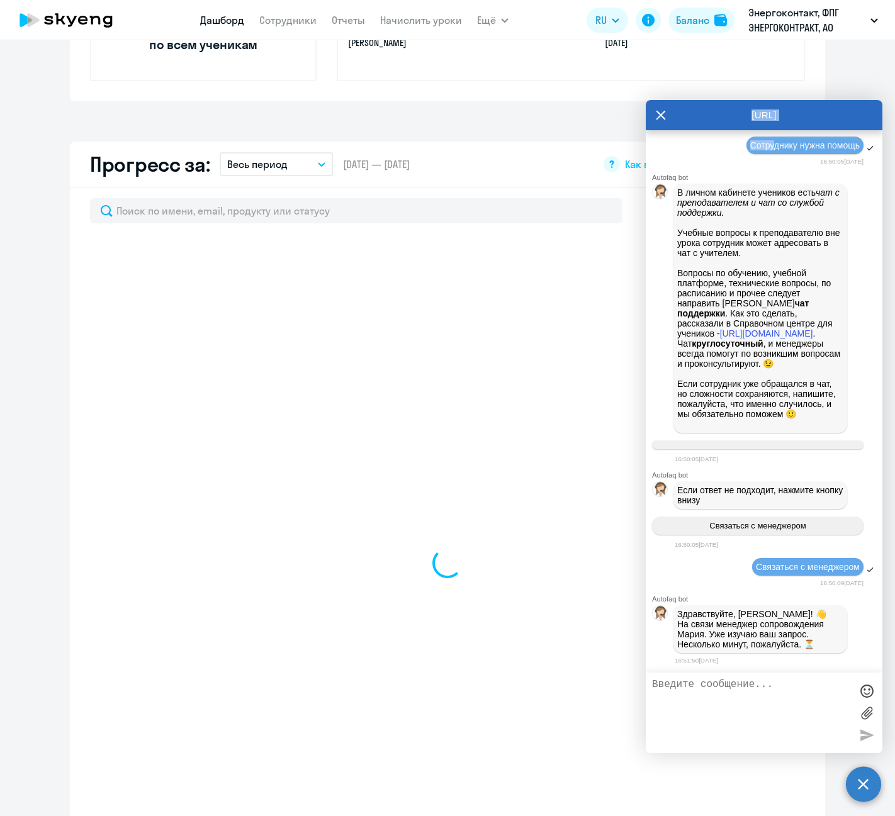
scroll to position [629, 0]
select select "30"
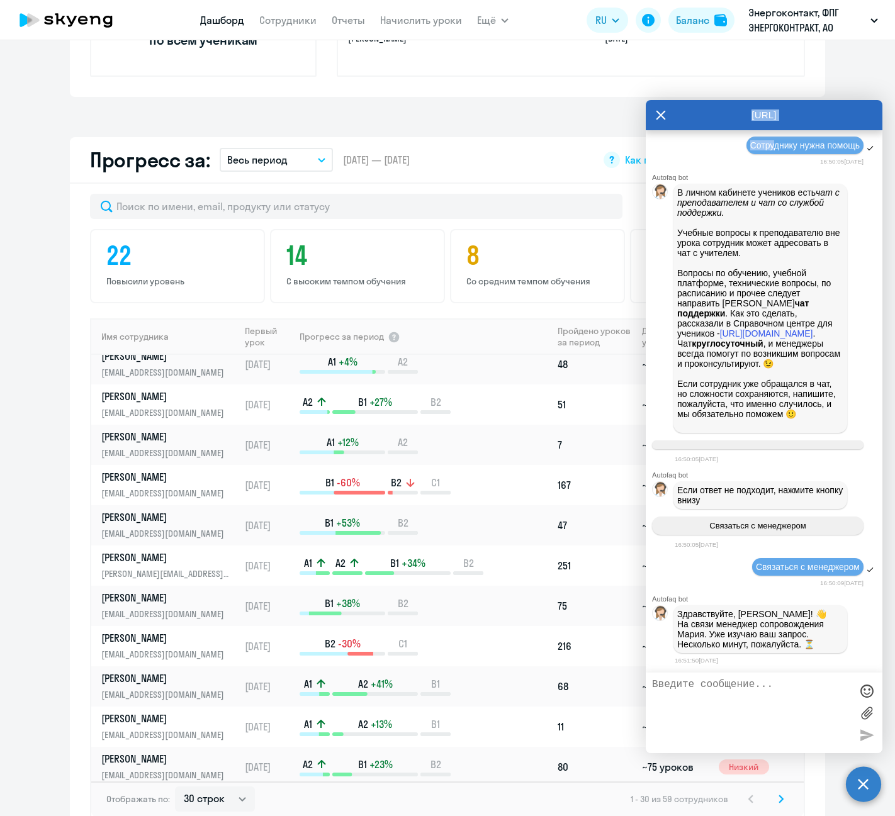
scroll to position [503, 0]
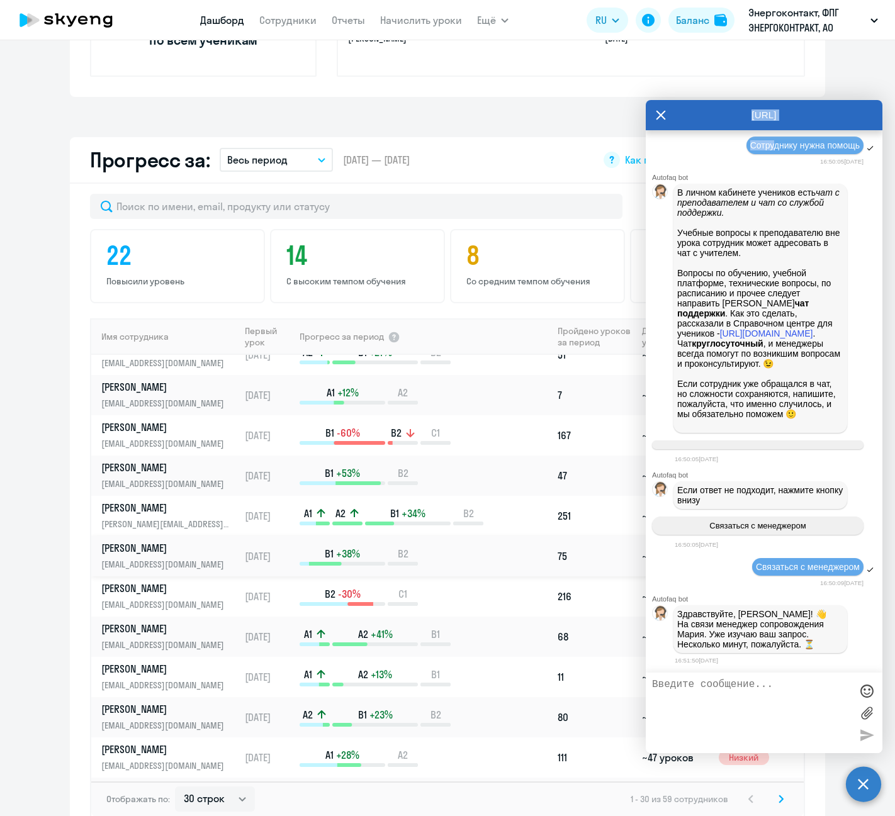
click at [189, 548] on p "[PERSON_NAME]" at bounding box center [166, 548] width 130 height 14
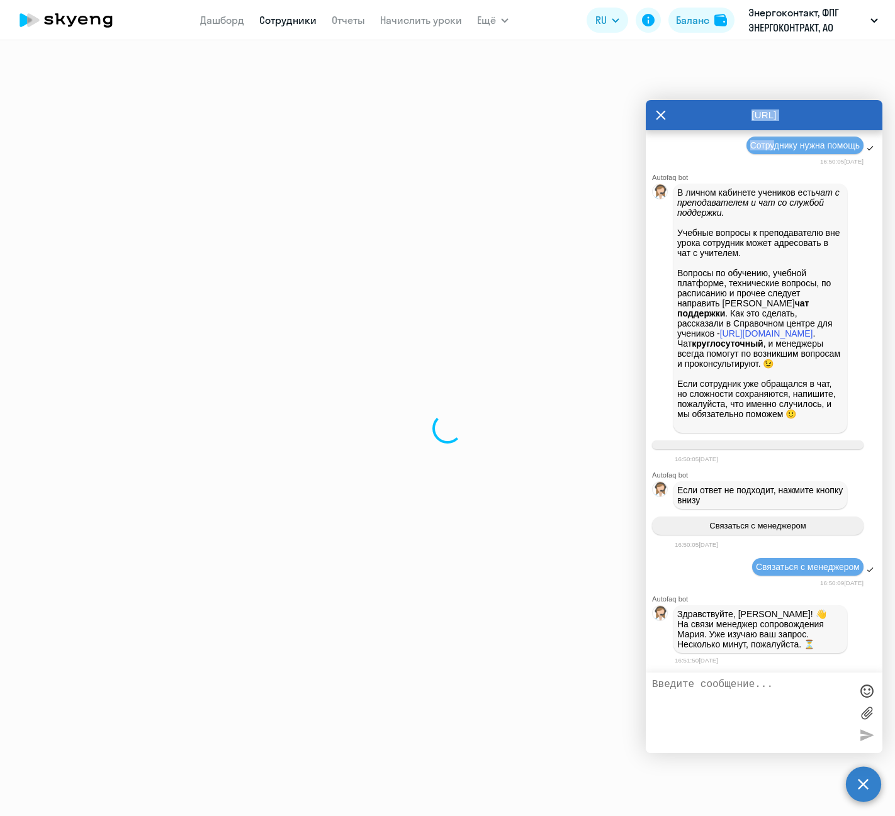
select select "english"
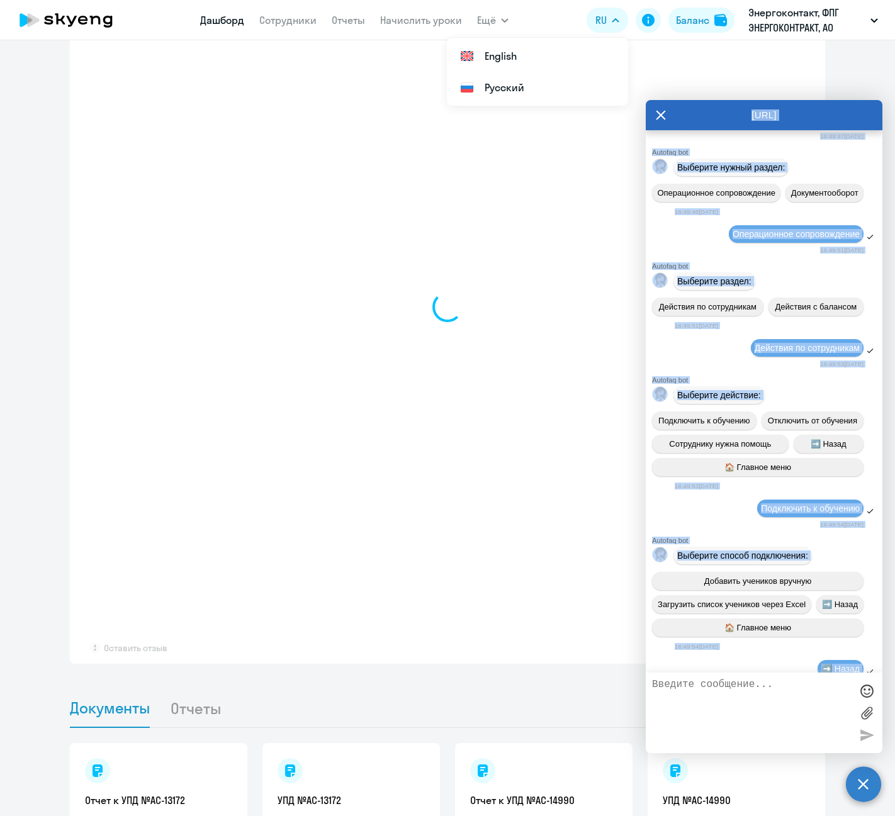
scroll to position [3369, 0]
drag, startPoint x: 663, startPoint y: 296, endPoint x: 682, endPoint y: 298, distance: 18.3
click at [664, 133] on div "Добрый день! Направьте, пожалуйста, информационное письмо так же [PERSON_NAME] …" at bounding box center [764, 107] width 237 height 52
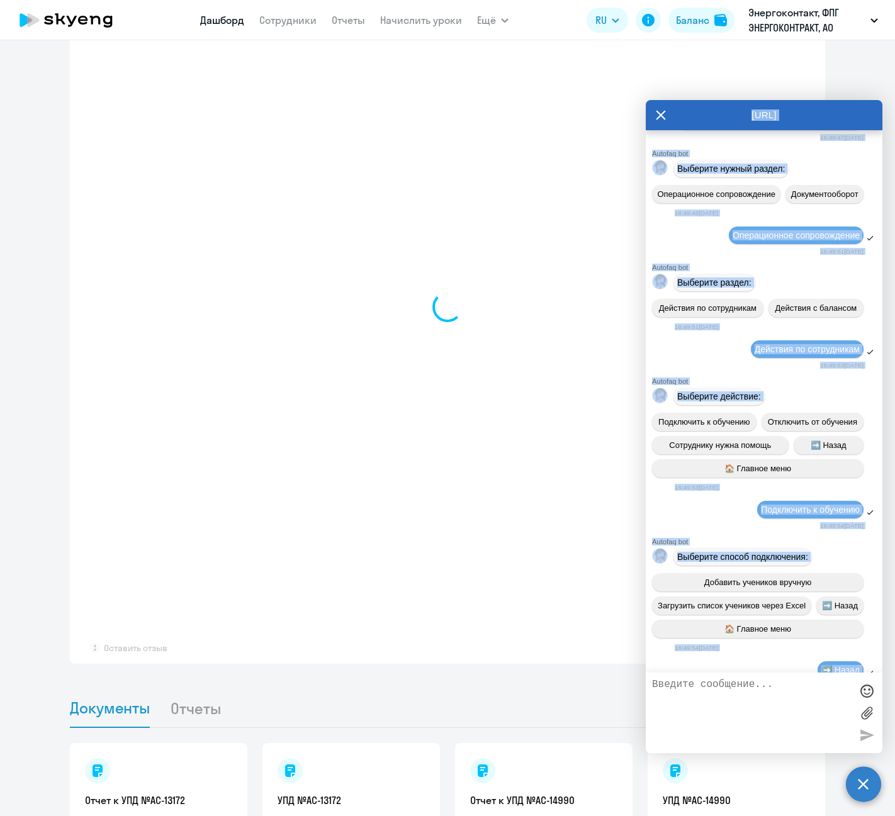
click at [690, 127] on span "Добрый день! Направьте, пожалуйста, информационное письмо так же [PERSON_NAME] …" at bounding box center [769, 106] width 176 height 40
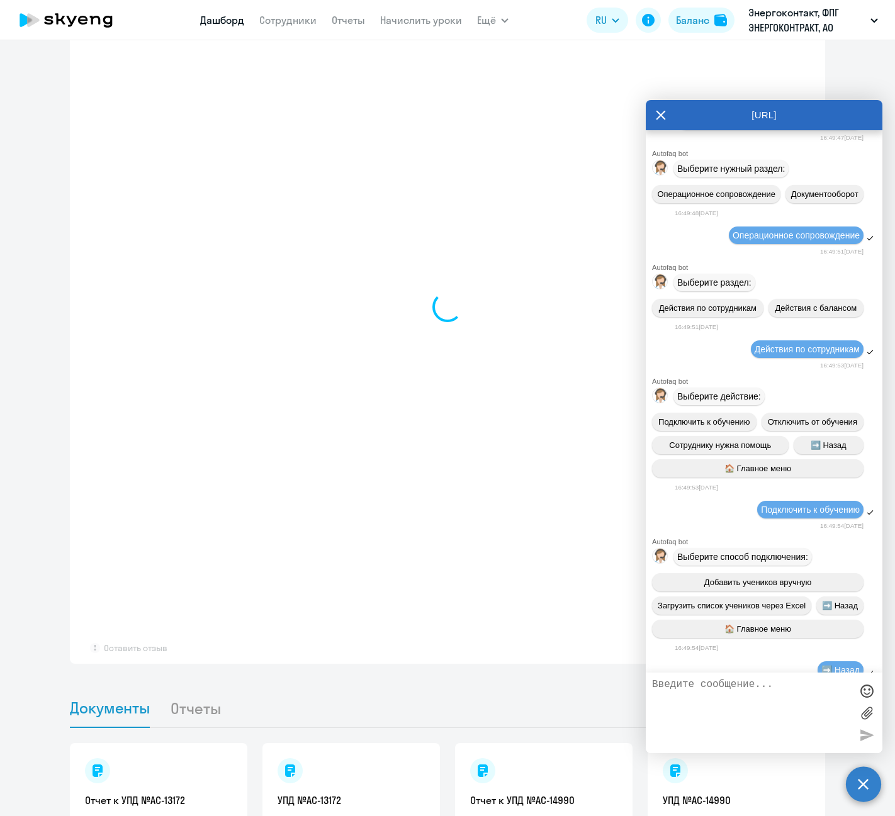
drag, startPoint x: 680, startPoint y: 295, endPoint x: 841, endPoint y: 326, distance: 164.2
click at [841, 130] on div "Добрый день! Направьте, пожалуйста, информационное письмо так же [PERSON_NAME] …" at bounding box center [770, 106] width 186 height 48
copy span "Добрый день! Направьте, пожалуйста, информационное письмо так же [PERSON_NAME] …"
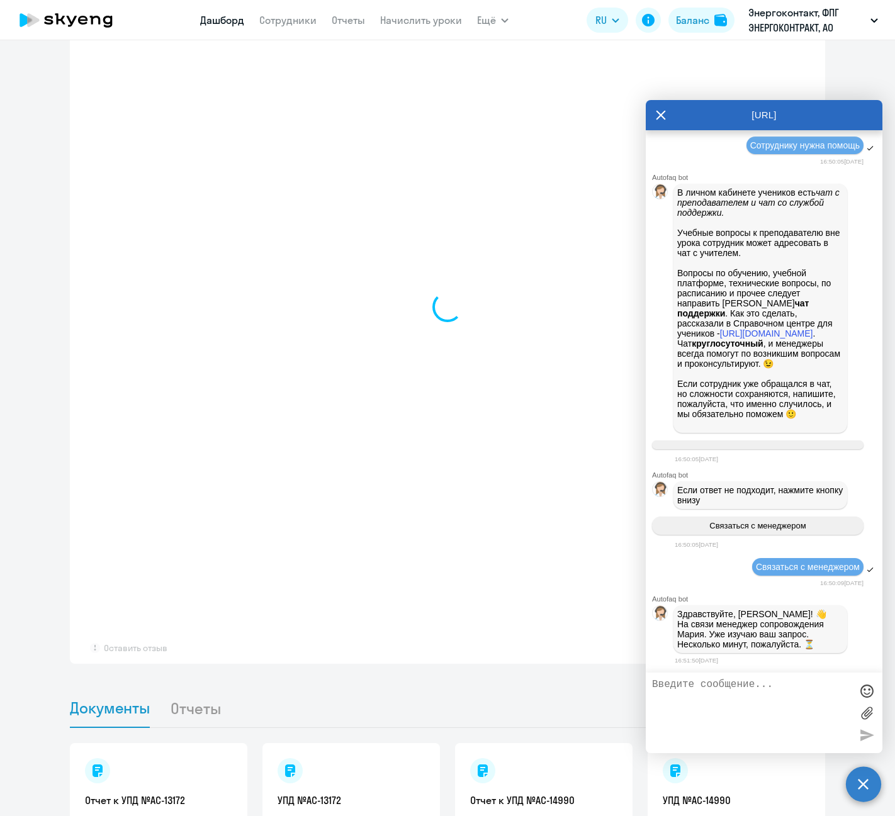
scroll to position [4376, 0]
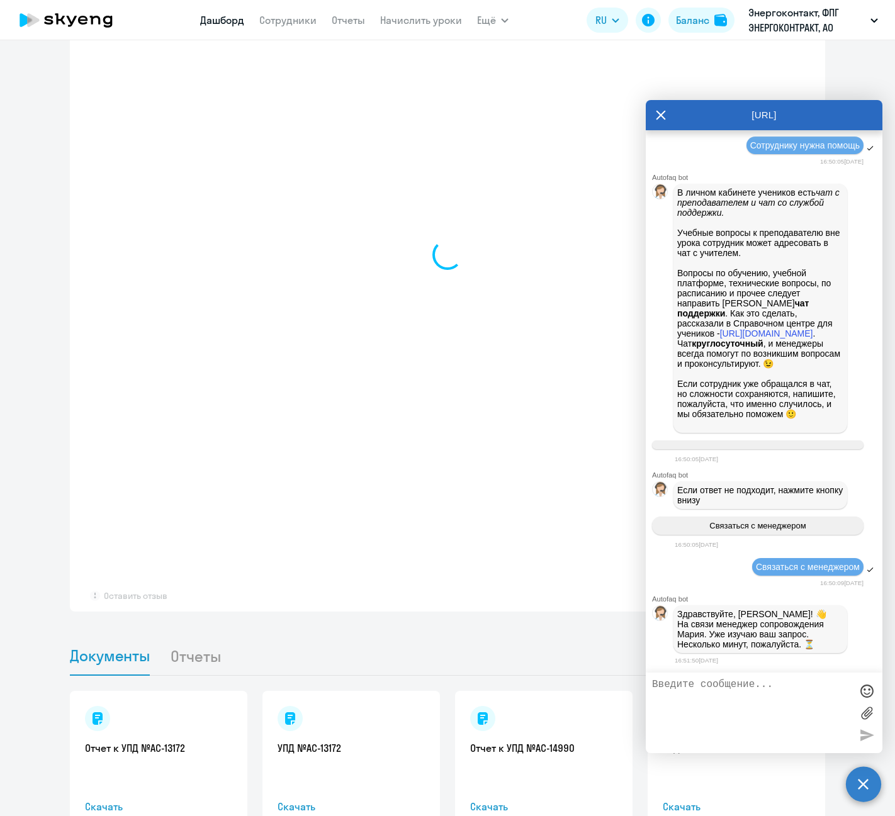
select select "30"
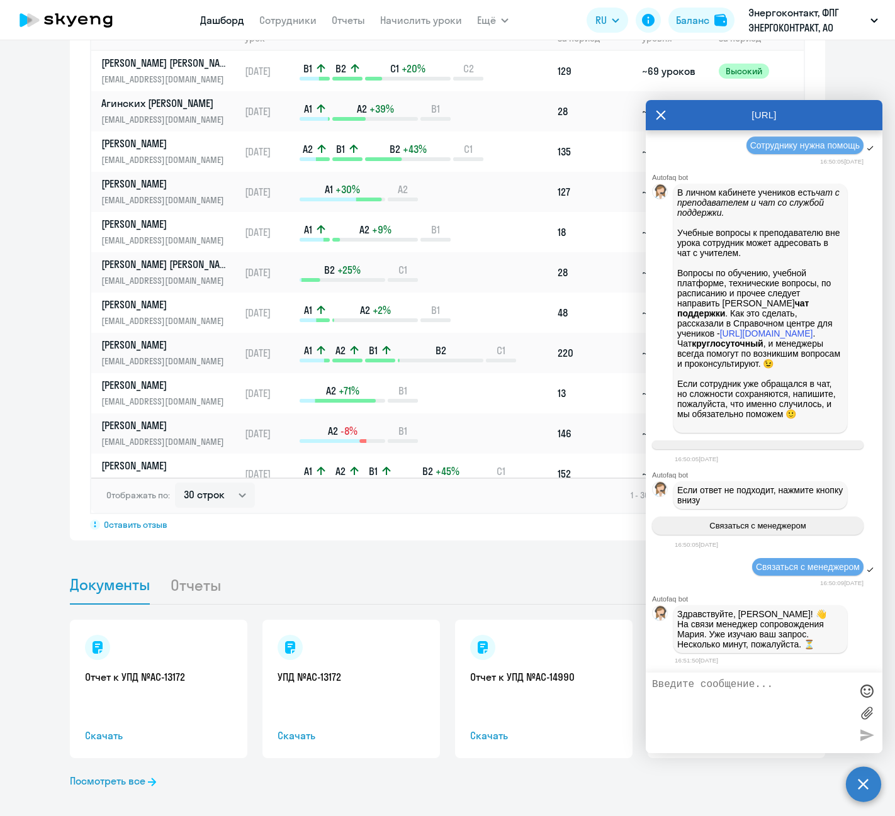
scroll to position [936, 0]
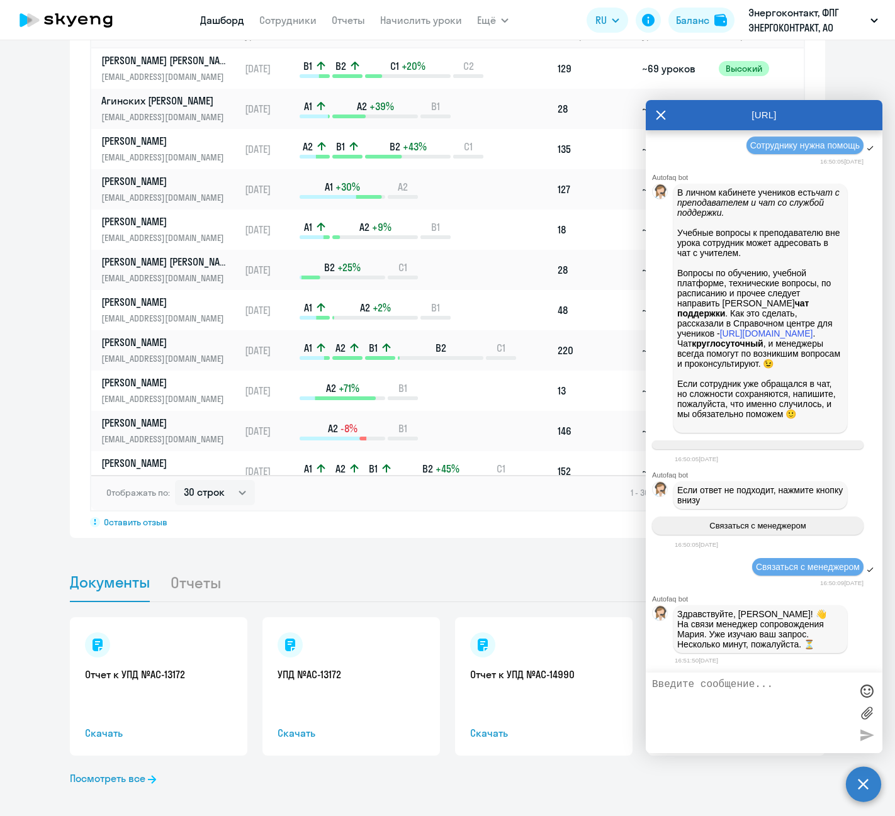
click at [736, 685] on textarea at bounding box center [751, 713] width 199 height 68
paste textarea "Добрый день! Направьте, пожалуйста, информационное письмо так же [PERSON_NAME] …"
type textarea "Добрый день! Направьте, пожалуйста, информационное письмо так же [PERSON_NAME] …"
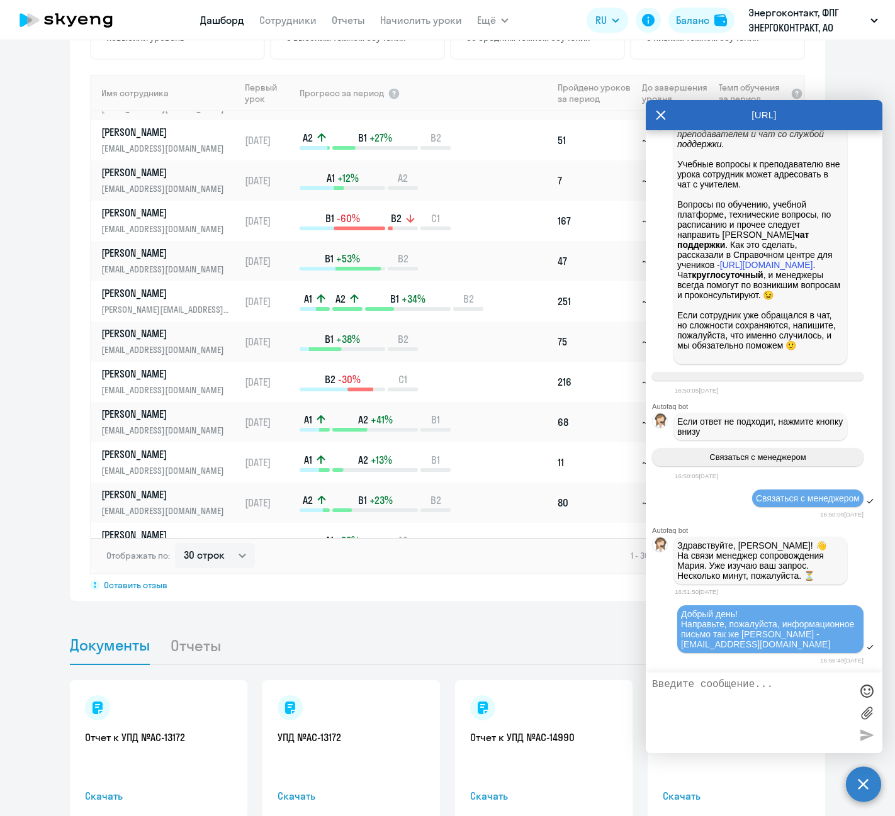
scroll to position [503, 0]
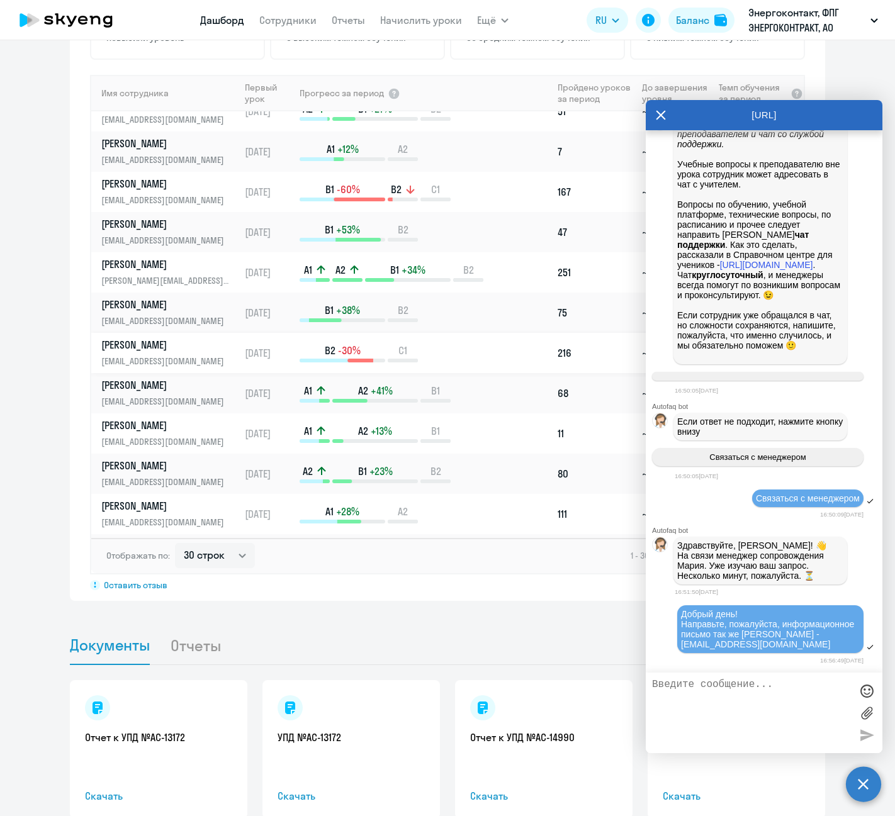
click at [155, 346] on p "[PERSON_NAME]" at bounding box center [166, 345] width 130 height 14
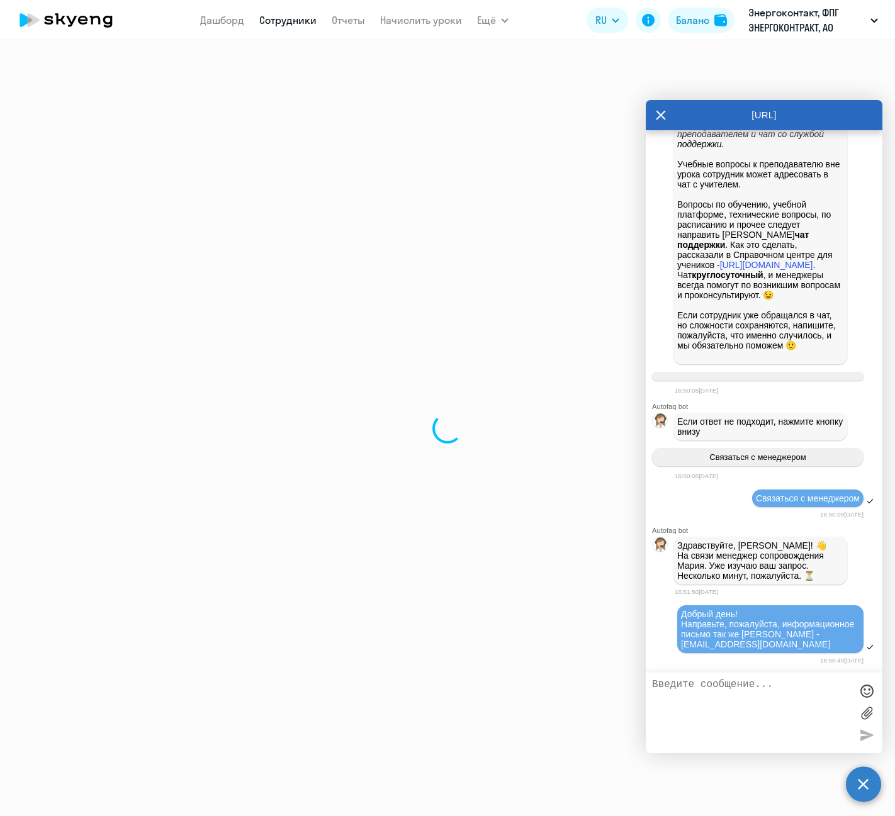
select select "english"
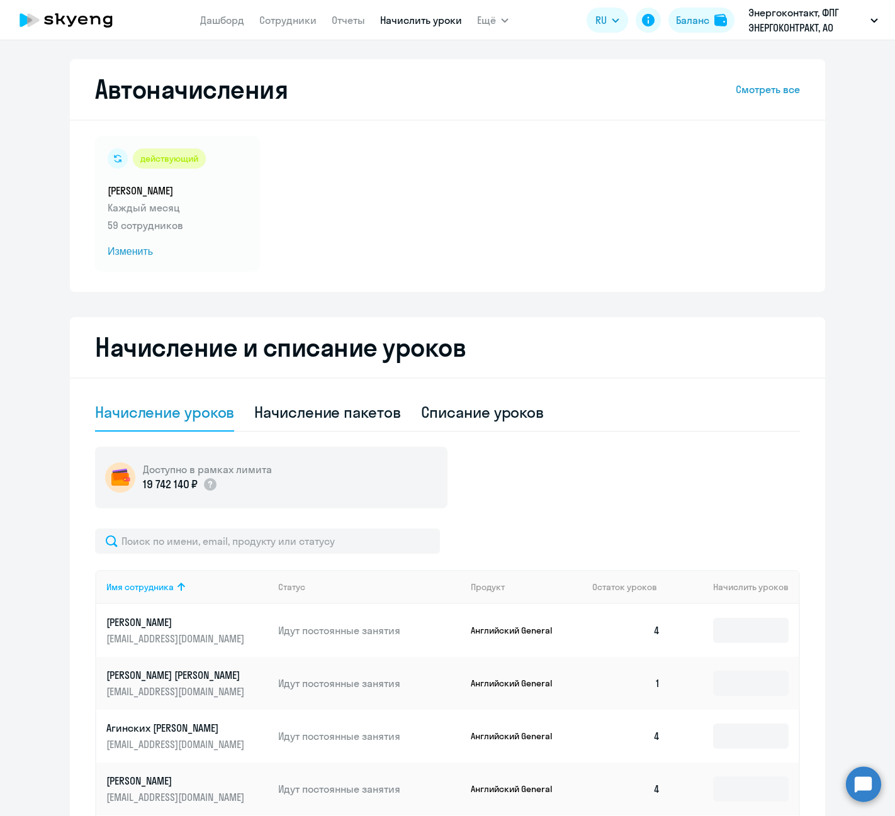
select select "50"
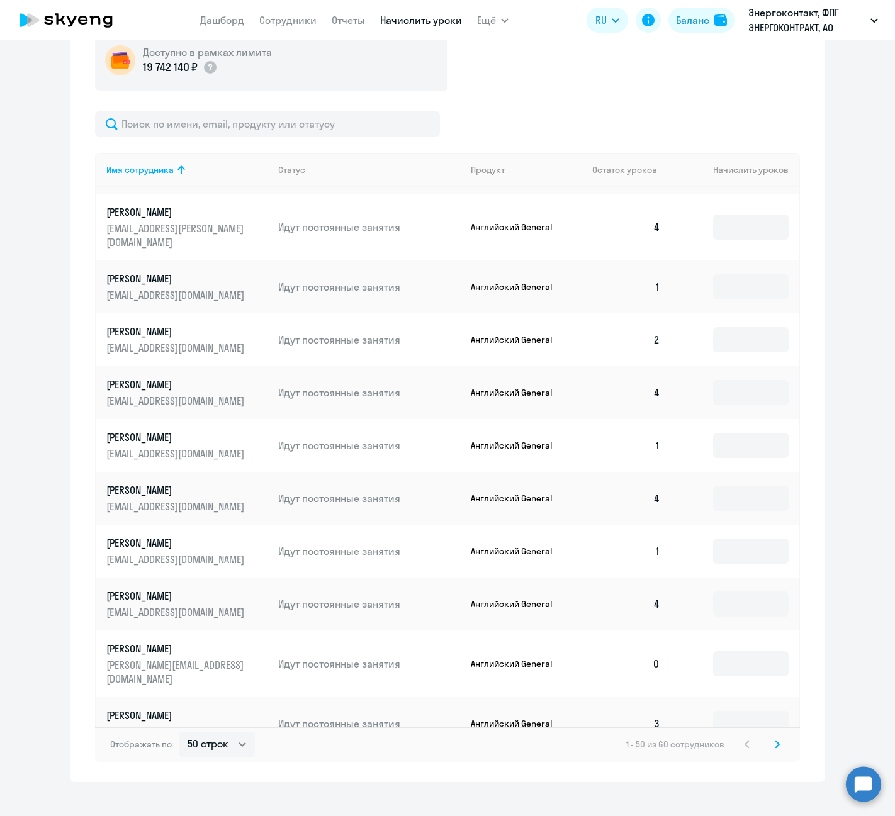
scroll to position [755, 0]
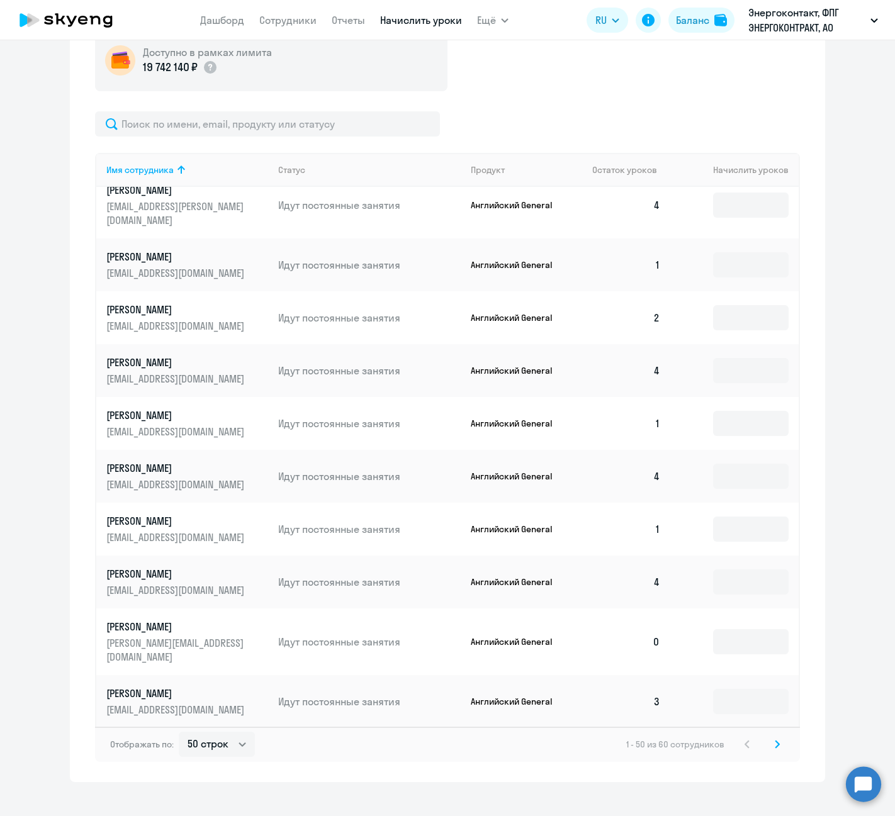
click at [171, 531] on p "[EMAIL_ADDRESS][DOMAIN_NAME]" at bounding box center [176, 538] width 141 height 14
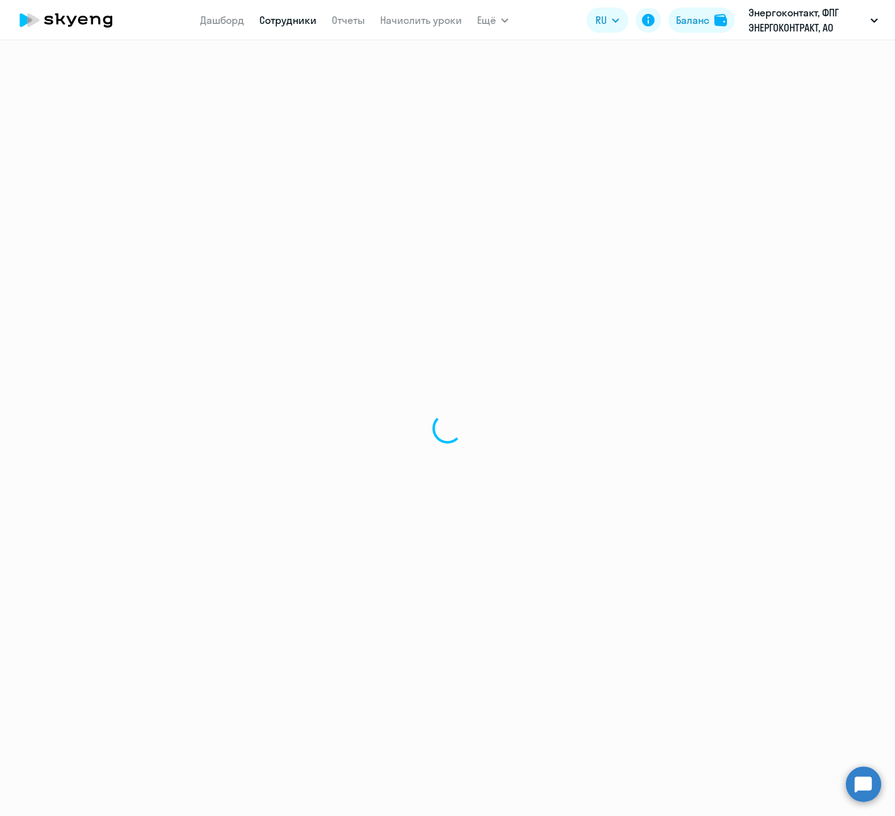
select select "english"
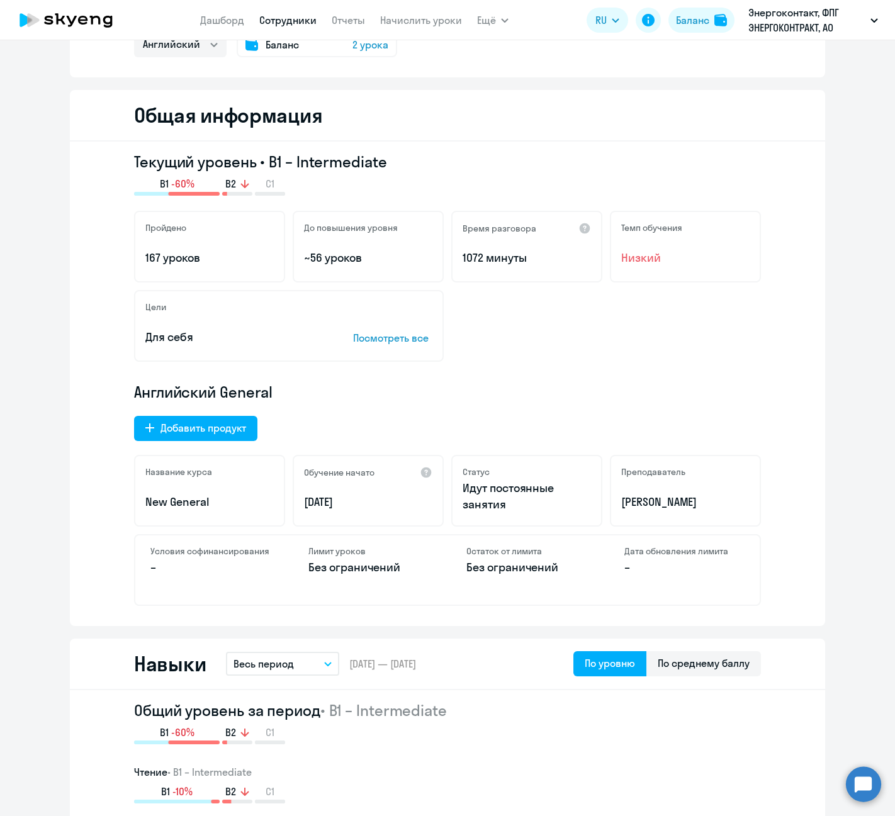
scroll to position [126, 0]
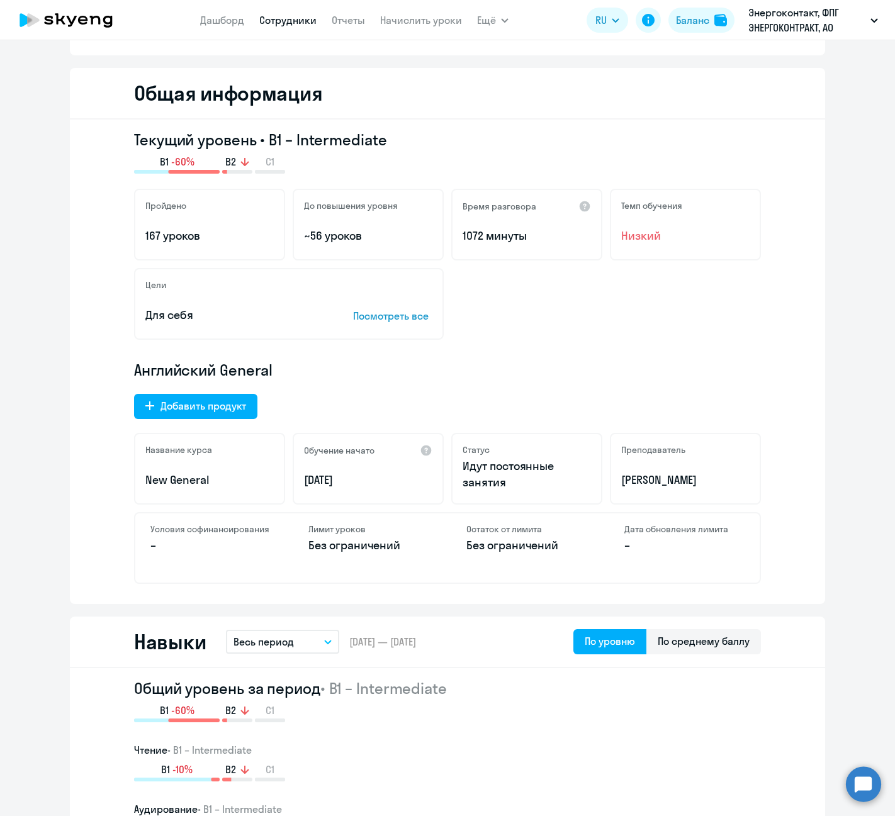
click at [70, 390] on div "Текущий уровень • B1 – Intermediate B1 -60% B2 C1 Пройдено 167 уроков До повыше…" at bounding box center [447, 362] width 755 height 485
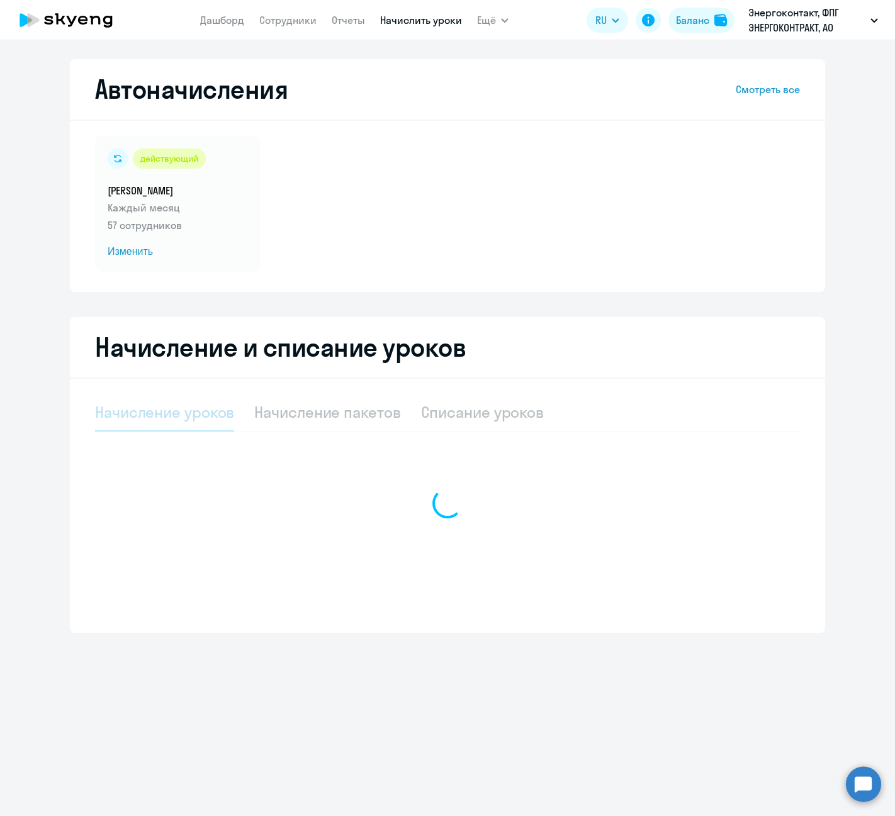
select select "10"
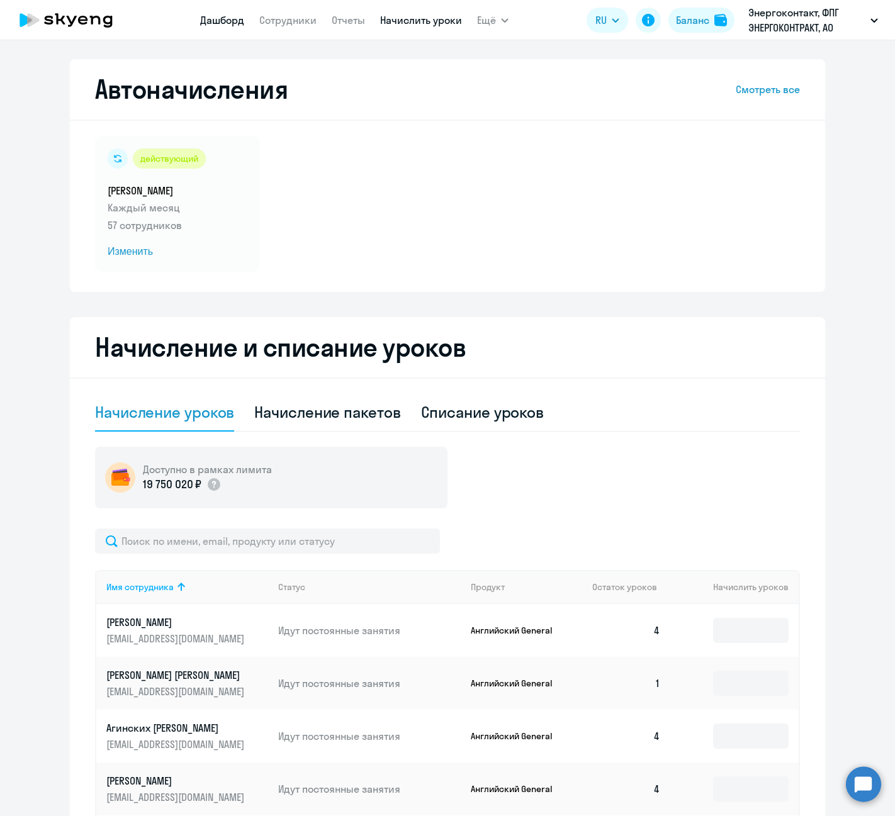
click at [209, 25] on link "Дашборд" at bounding box center [222, 20] width 44 height 13
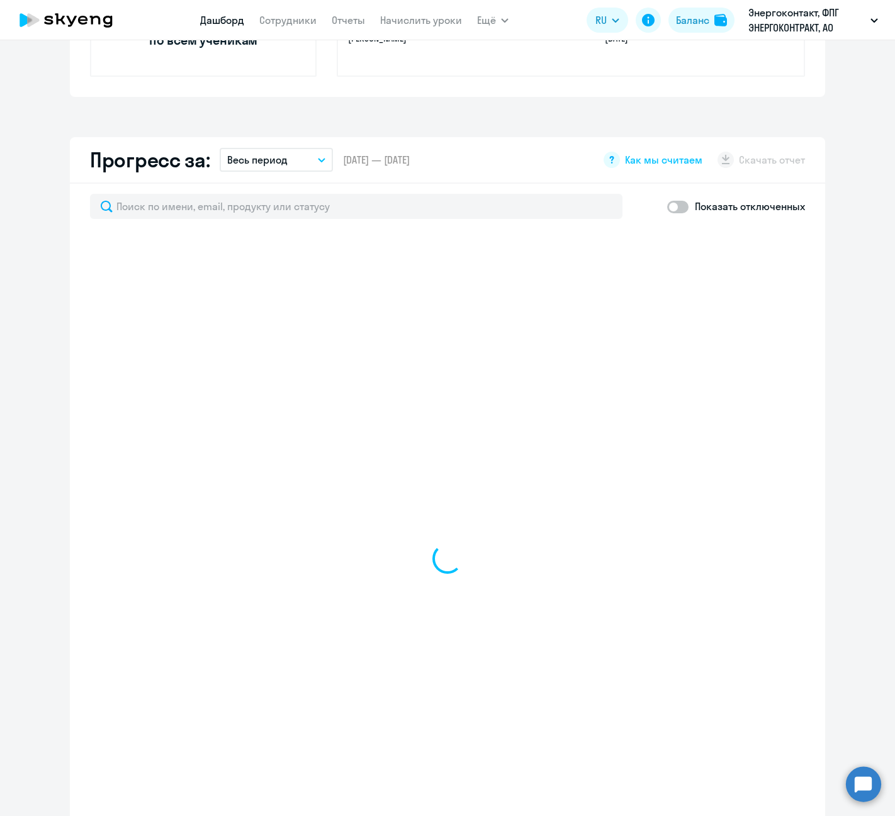
scroll to position [692, 0]
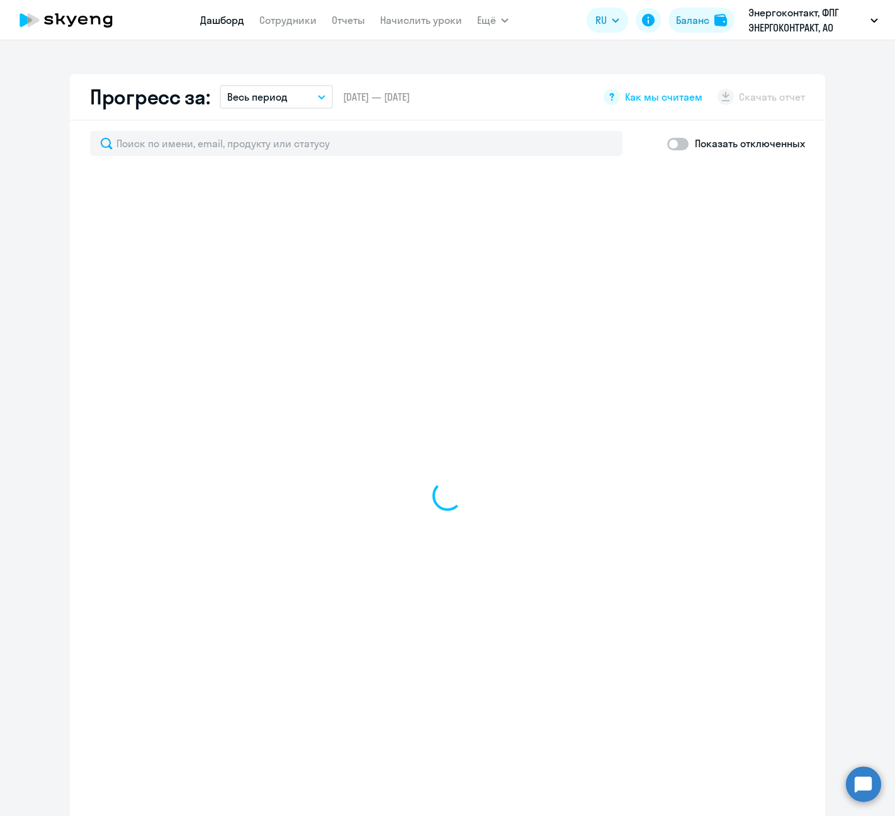
select select "30"
